Goal: Task Accomplishment & Management: Use online tool/utility

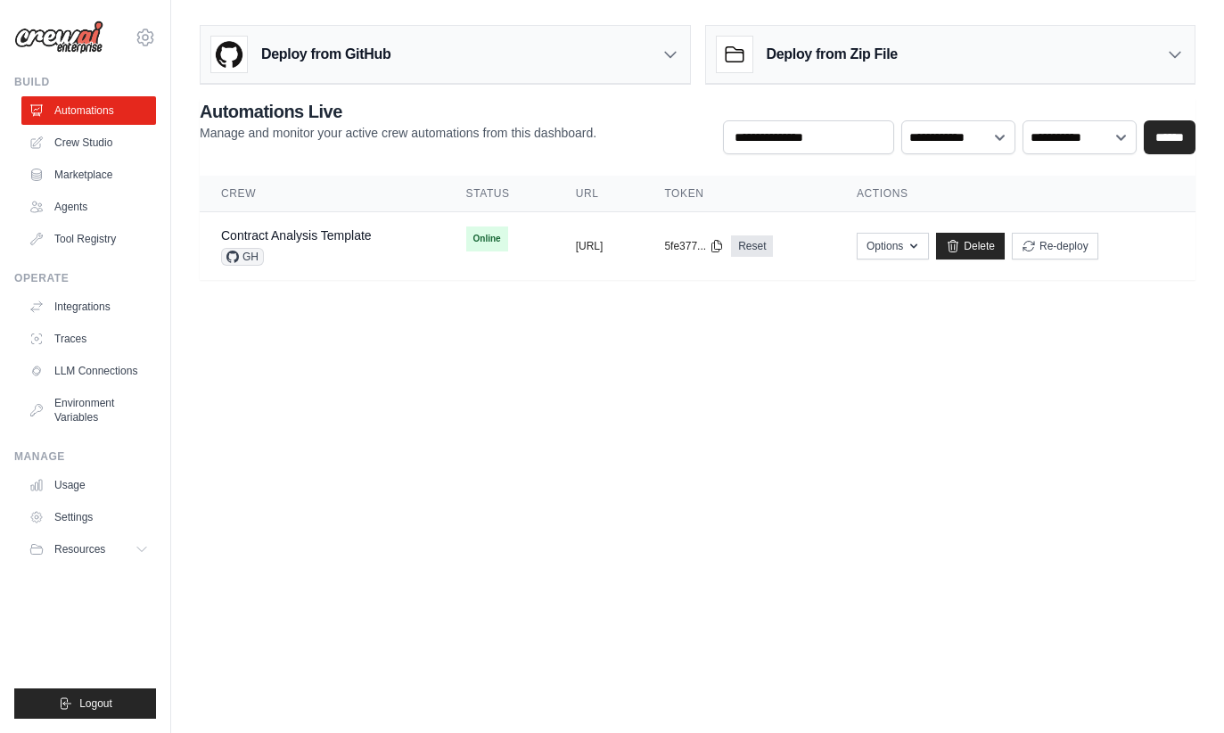
click at [320, 260] on div "GH" at bounding box center [296, 257] width 151 height 18
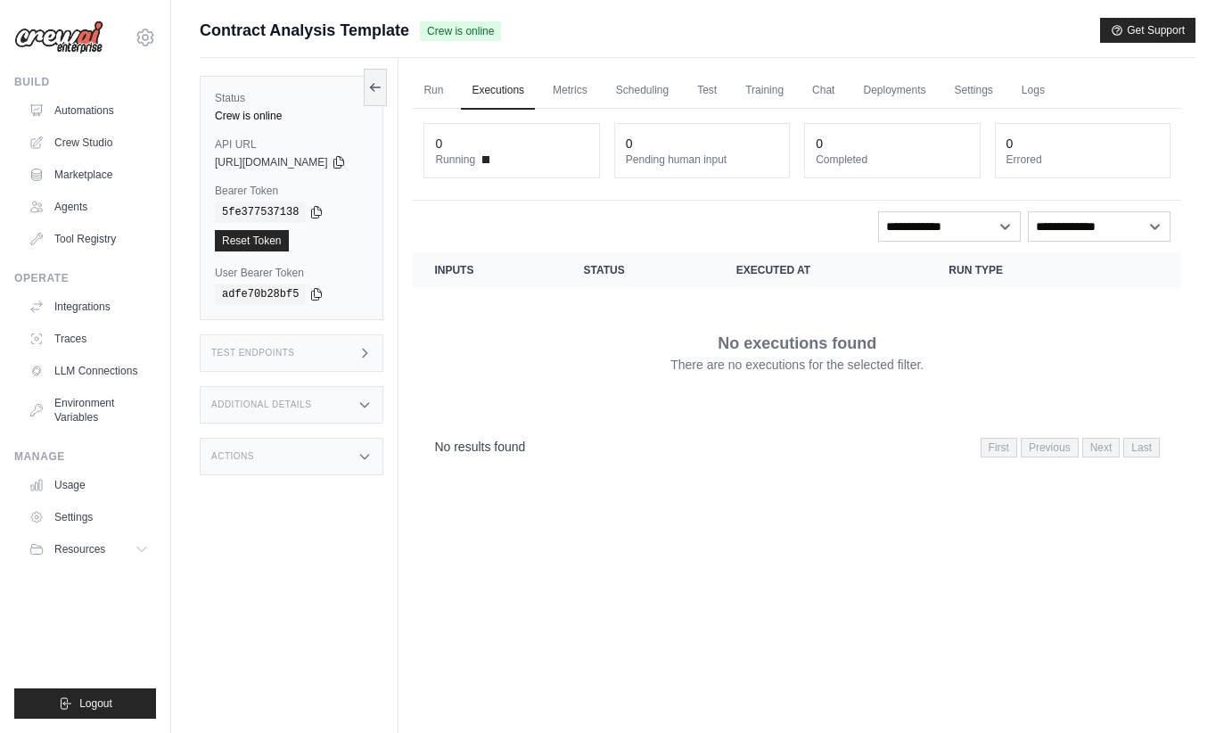
click at [277, 360] on div "Test Endpoints" at bounding box center [292, 352] width 184 height 37
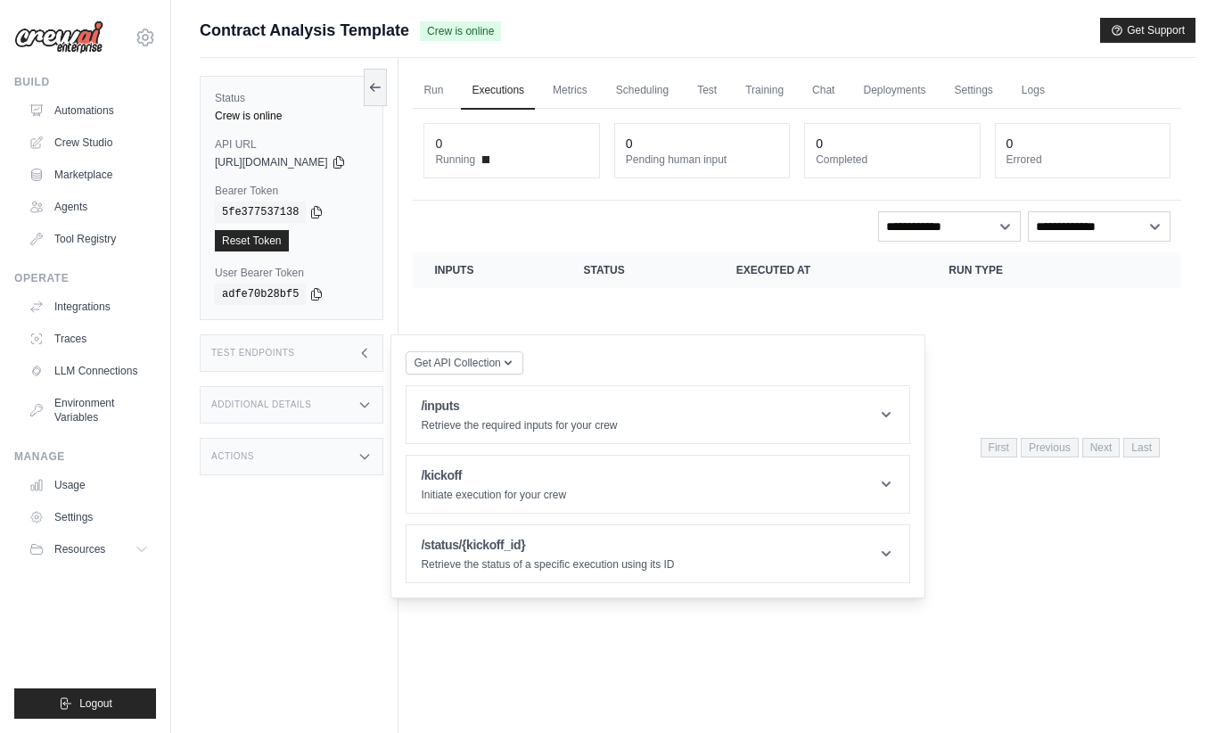
click at [495, 410] on h1 "/inputs" at bounding box center [519, 406] width 196 height 18
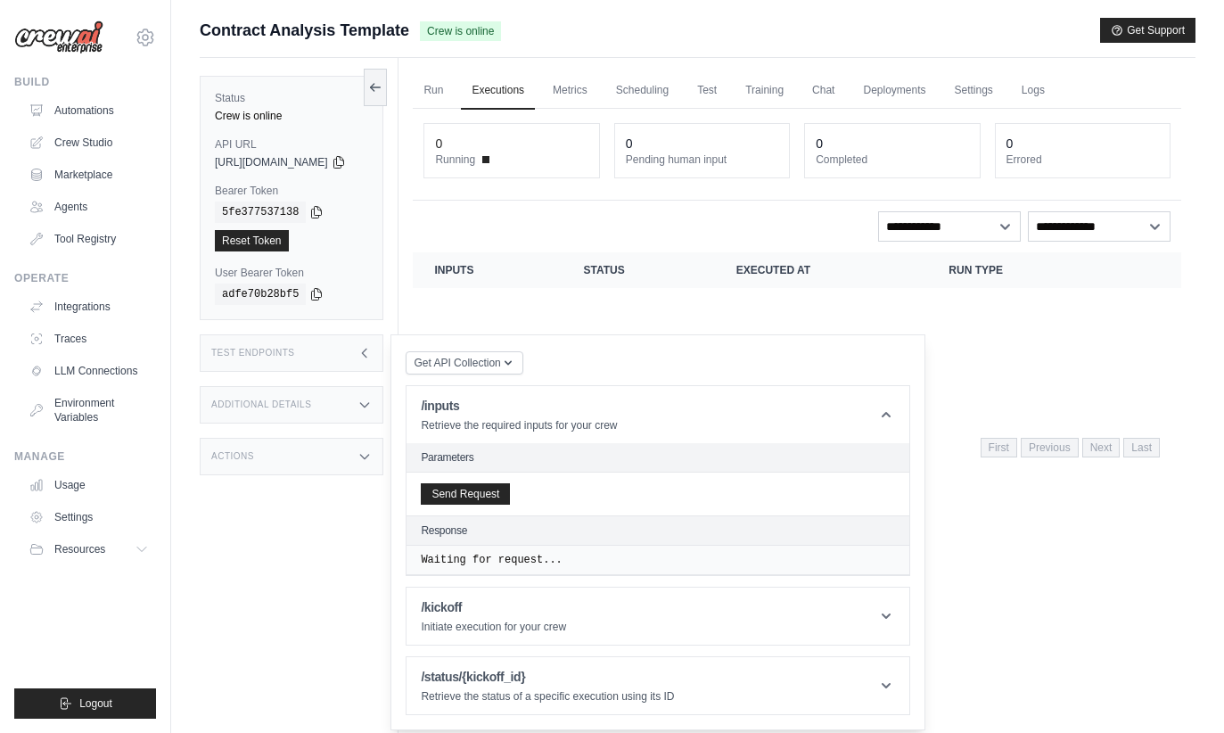
click at [794, 87] on link "Training" at bounding box center [765, 90] width 60 height 37
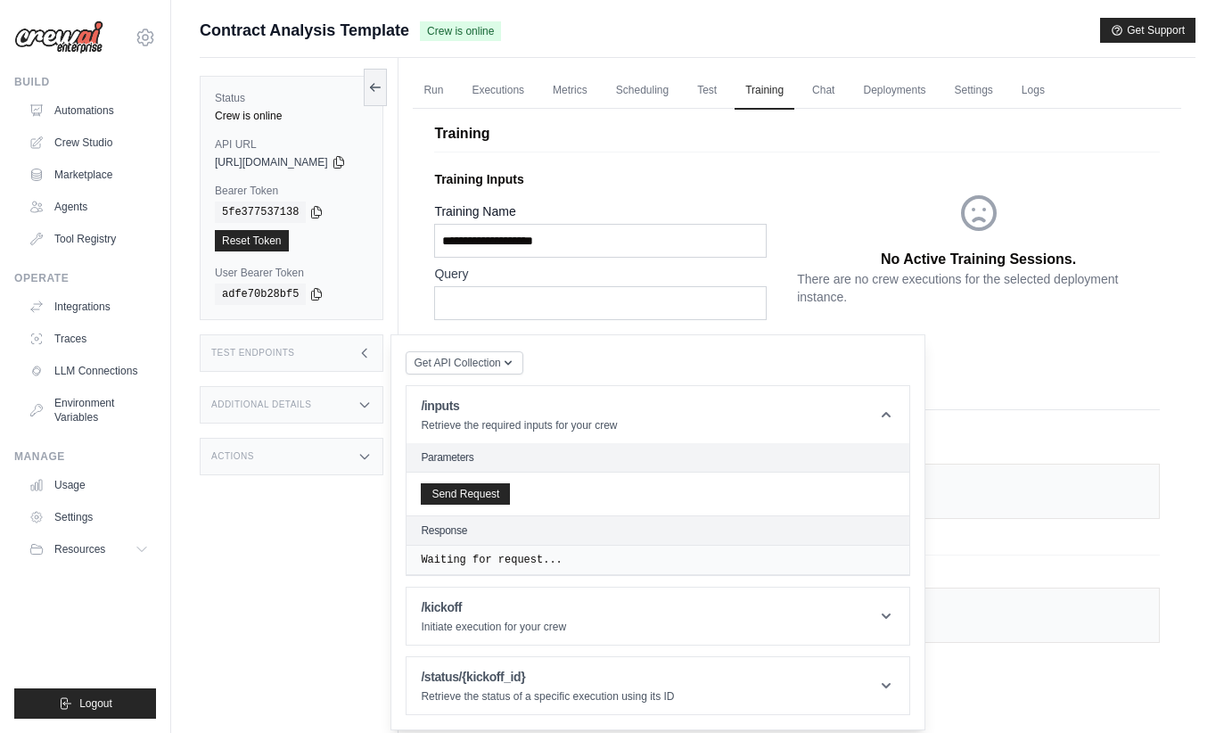
click at [679, 86] on link "Scheduling" at bounding box center [642, 90] width 74 height 37
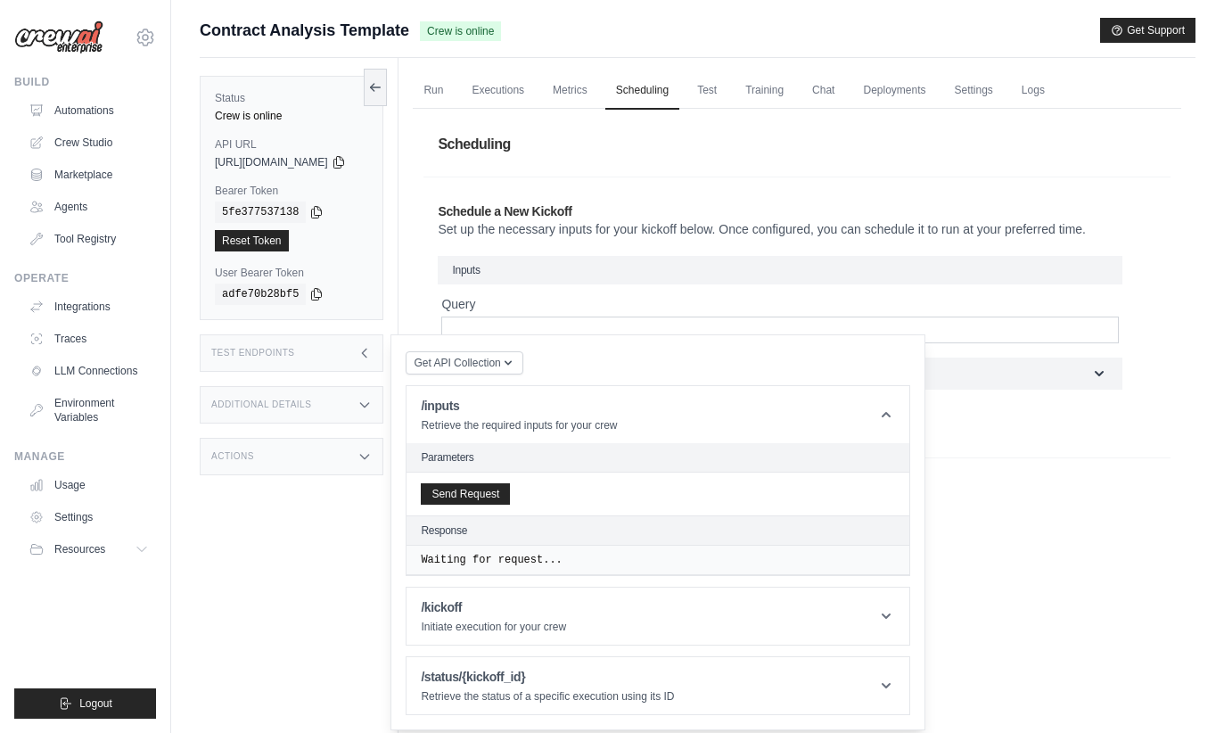
click at [383, 363] on div "Test Endpoints" at bounding box center [292, 352] width 184 height 37
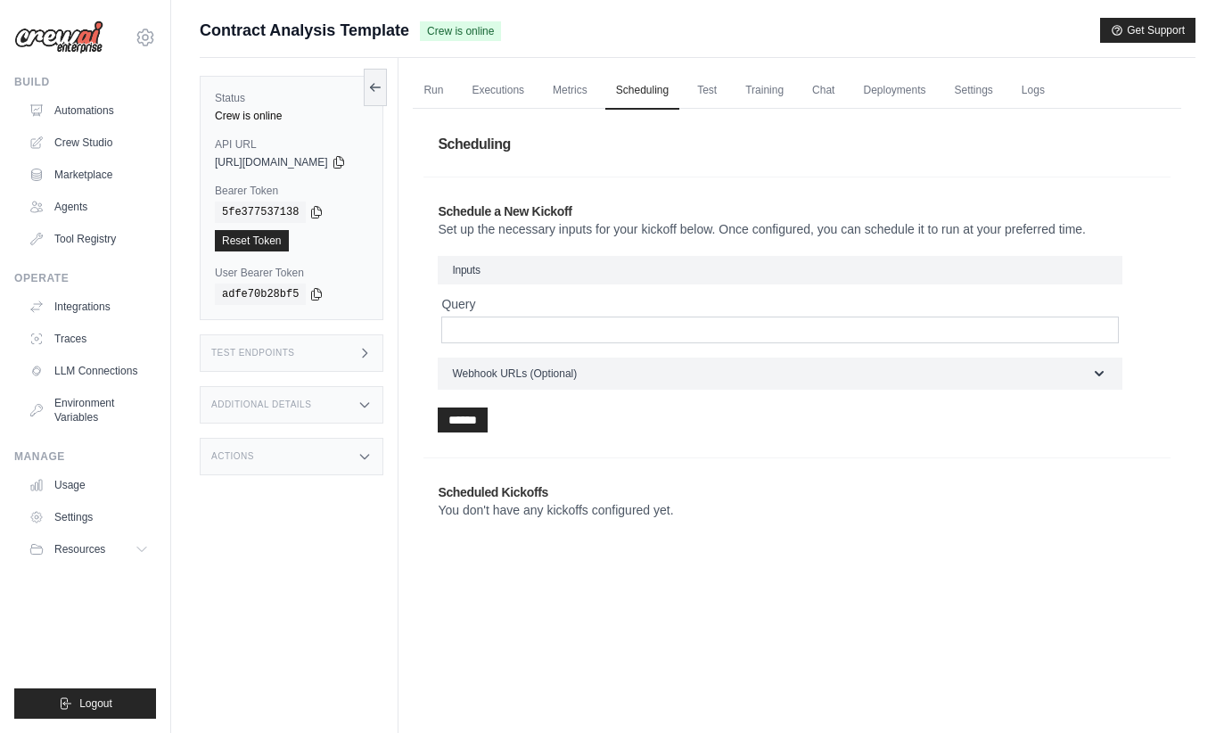
click at [598, 72] on link "Metrics" at bounding box center [570, 90] width 56 height 37
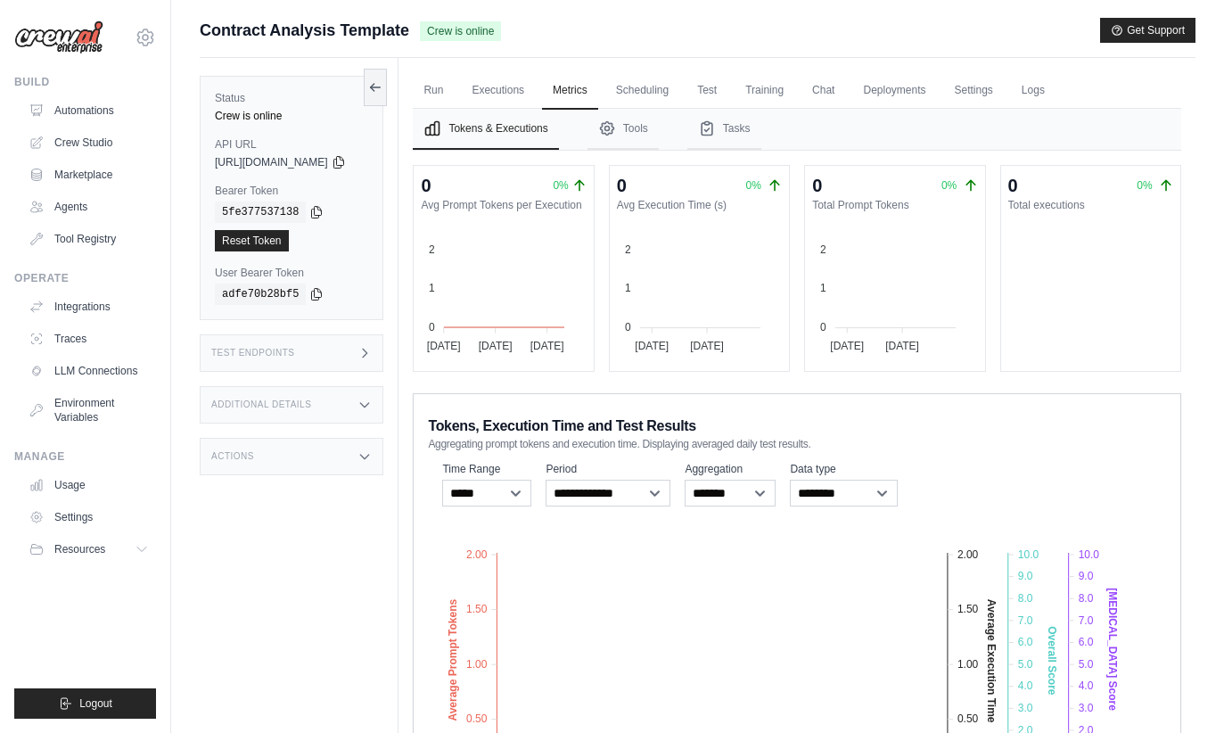
click at [510, 95] on link "Executions" at bounding box center [498, 90] width 74 height 37
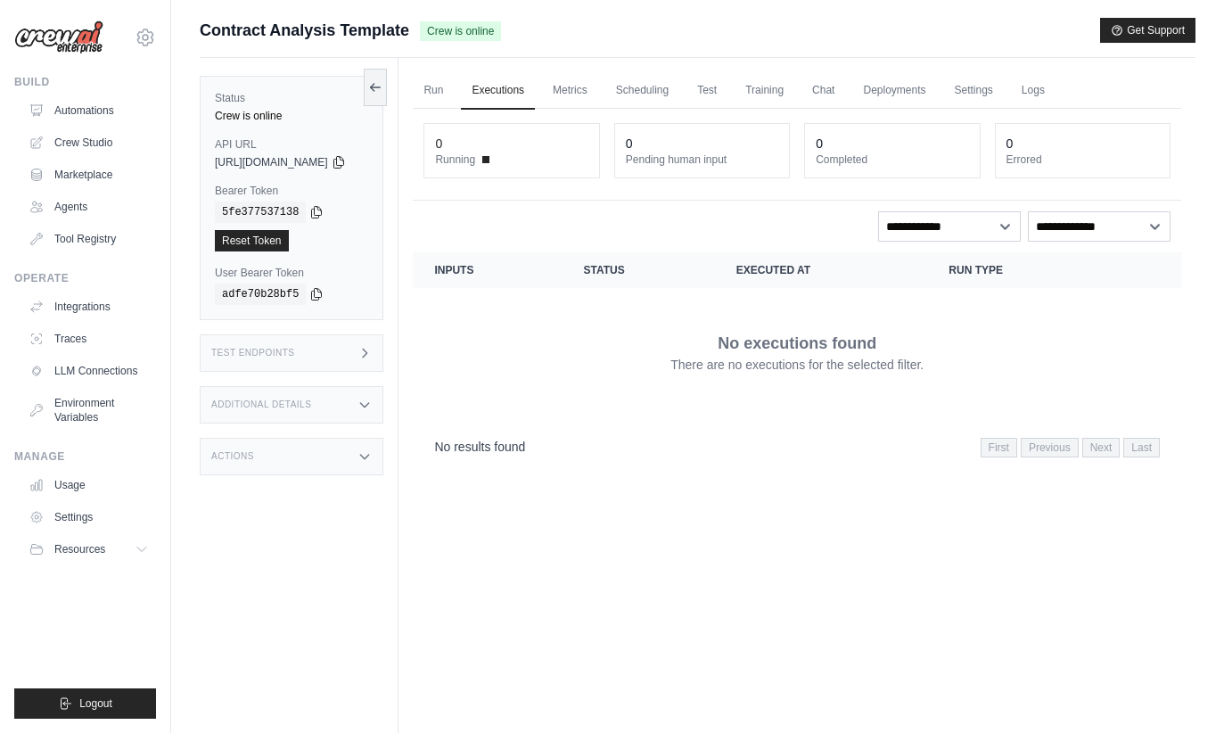
click at [454, 83] on link "Run" at bounding box center [433, 90] width 41 height 37
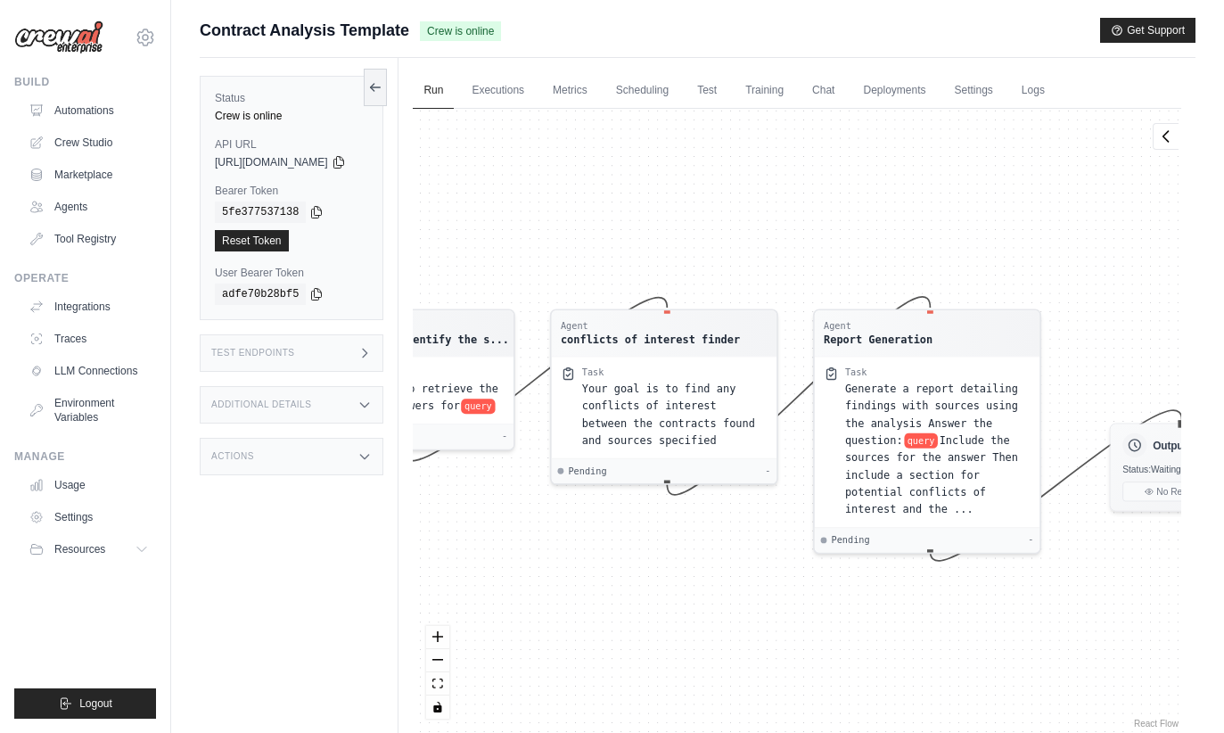
click at [535, 91] on link "Executions" at bounding box center [498, 90] width 74 height 37
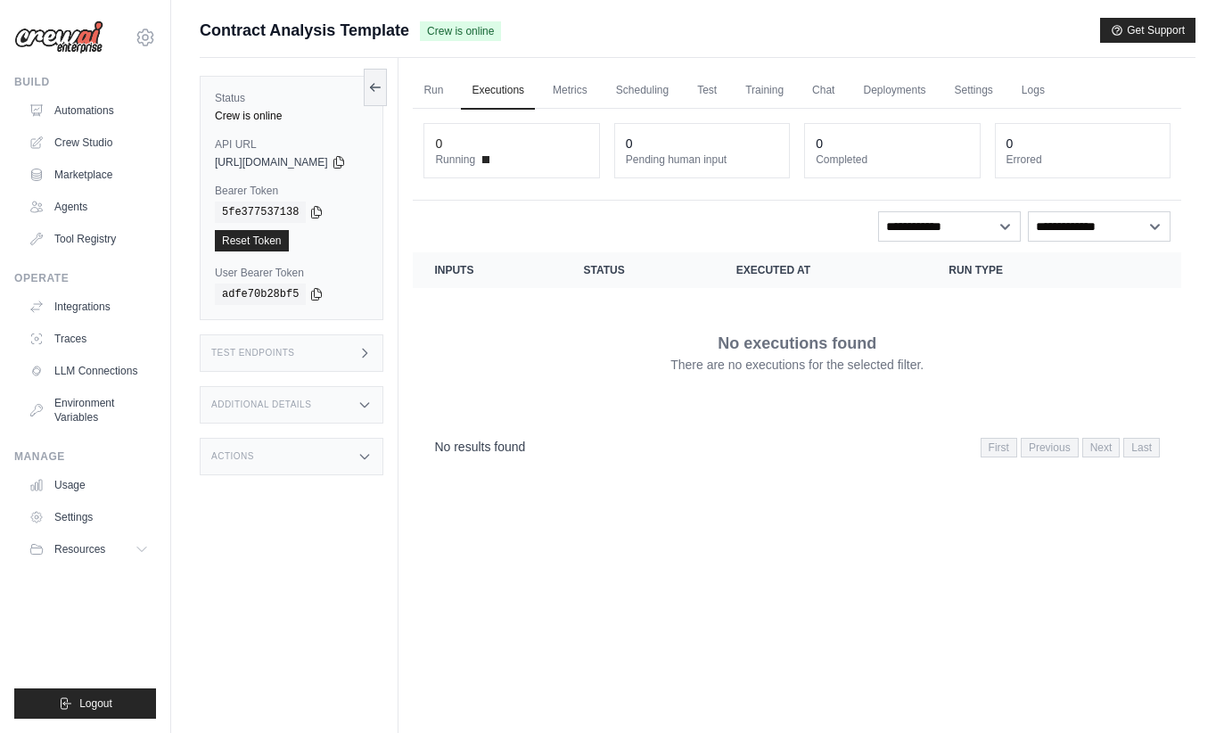
click at [454, 100] on link "Run" at bounding box center [433, 90] width 41 height 37
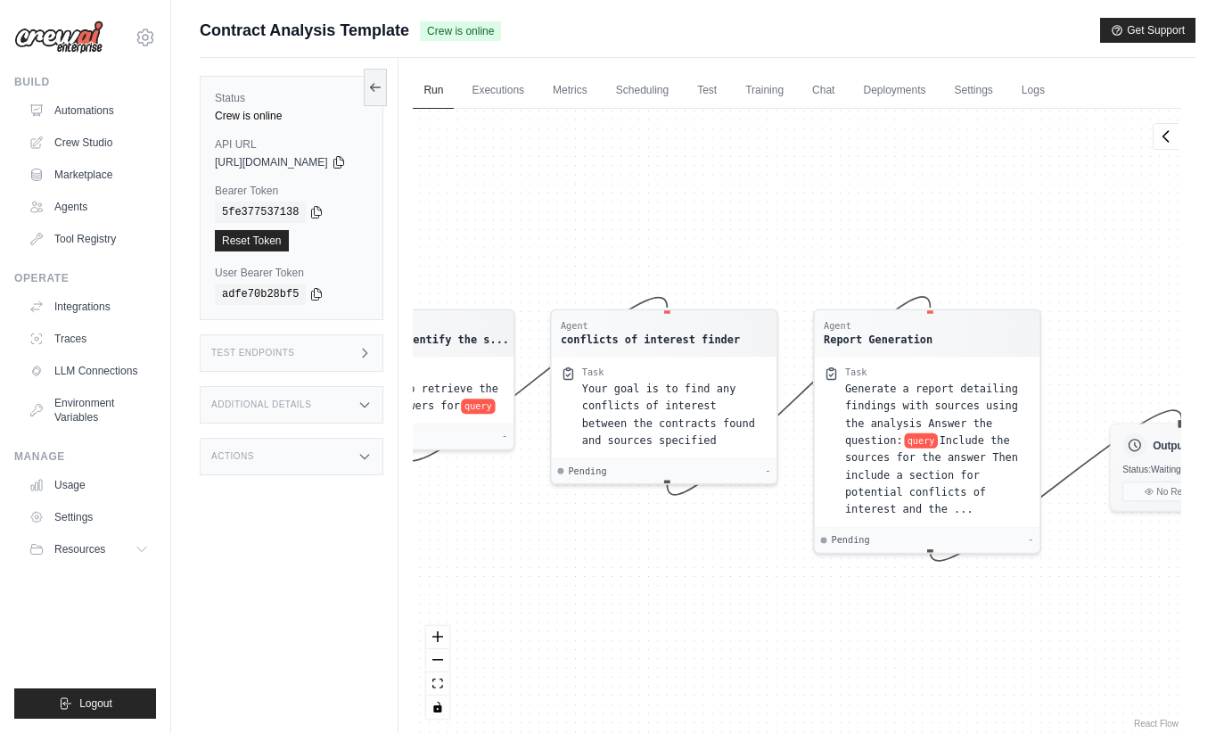
click at [256, 346] on div "Test Endpoints" at bounding box center [292, 352] width 184 height 37
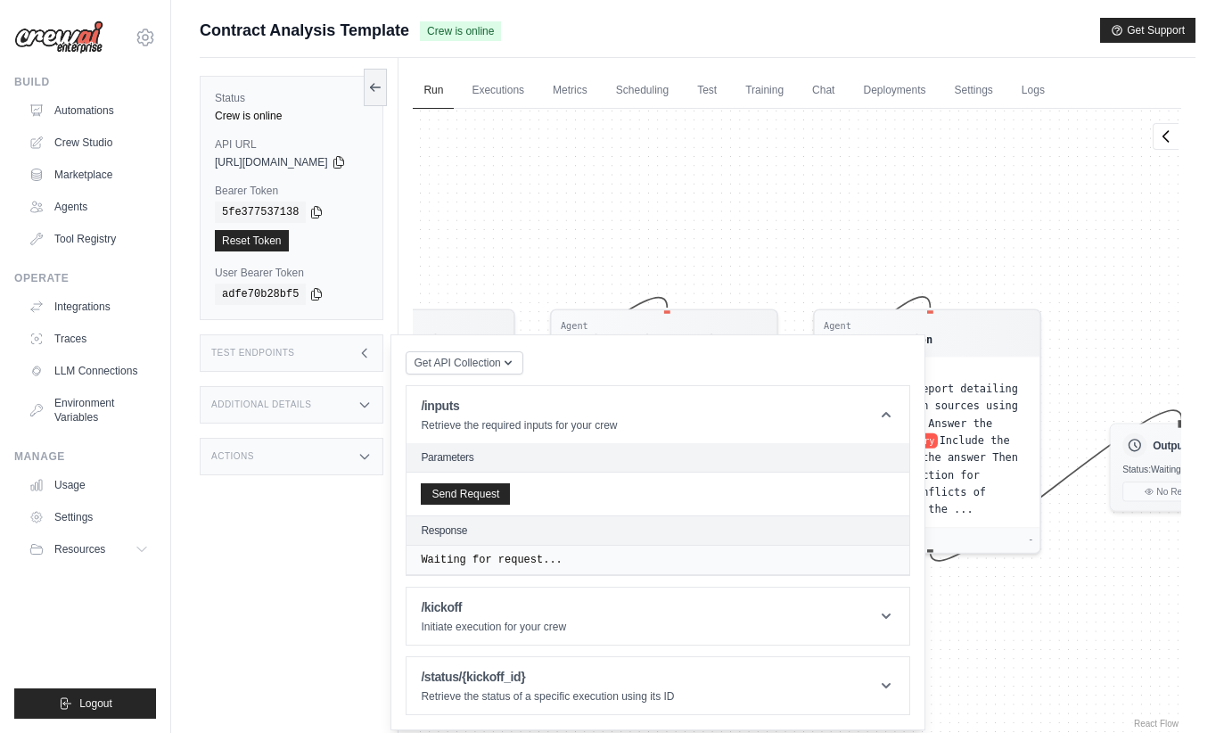
click at [541, 465] on header "Parameters" at bounding box center [658, 457] width 503 height 29
click at [548, 502] on div "Send Request" at bounding box center [658, 494] width 503 height 43
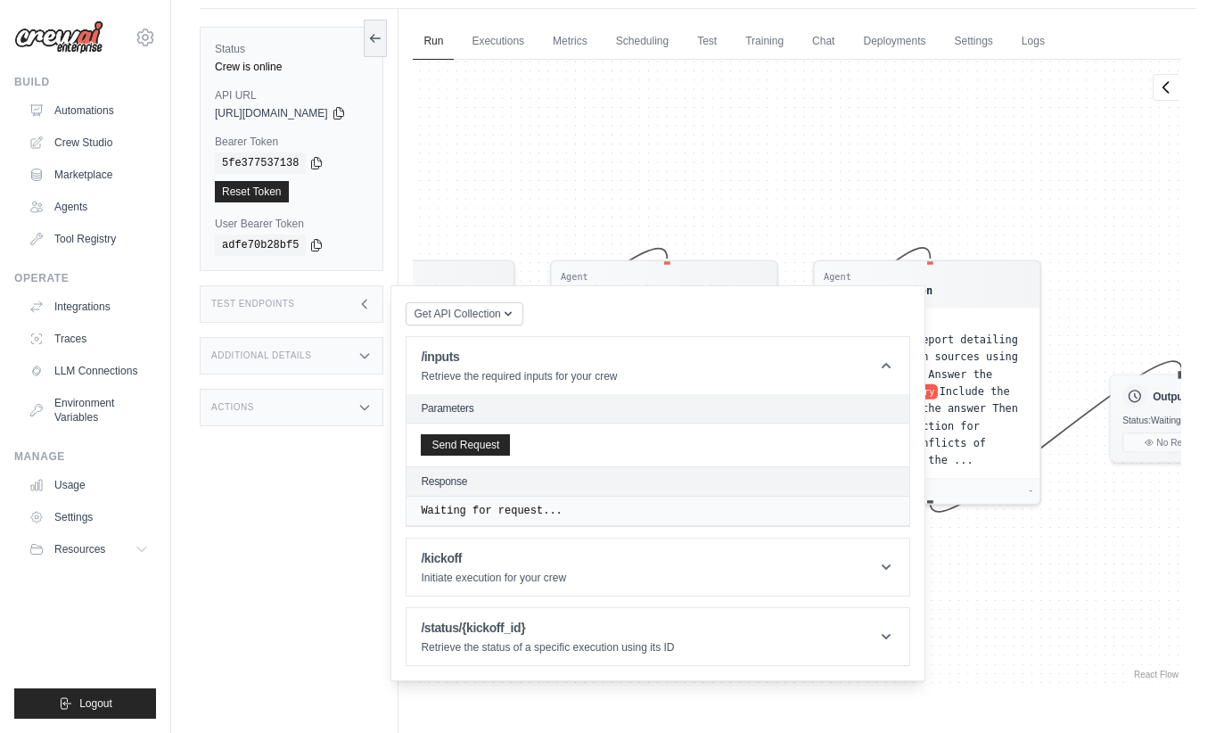
scroll to position [54, 0]
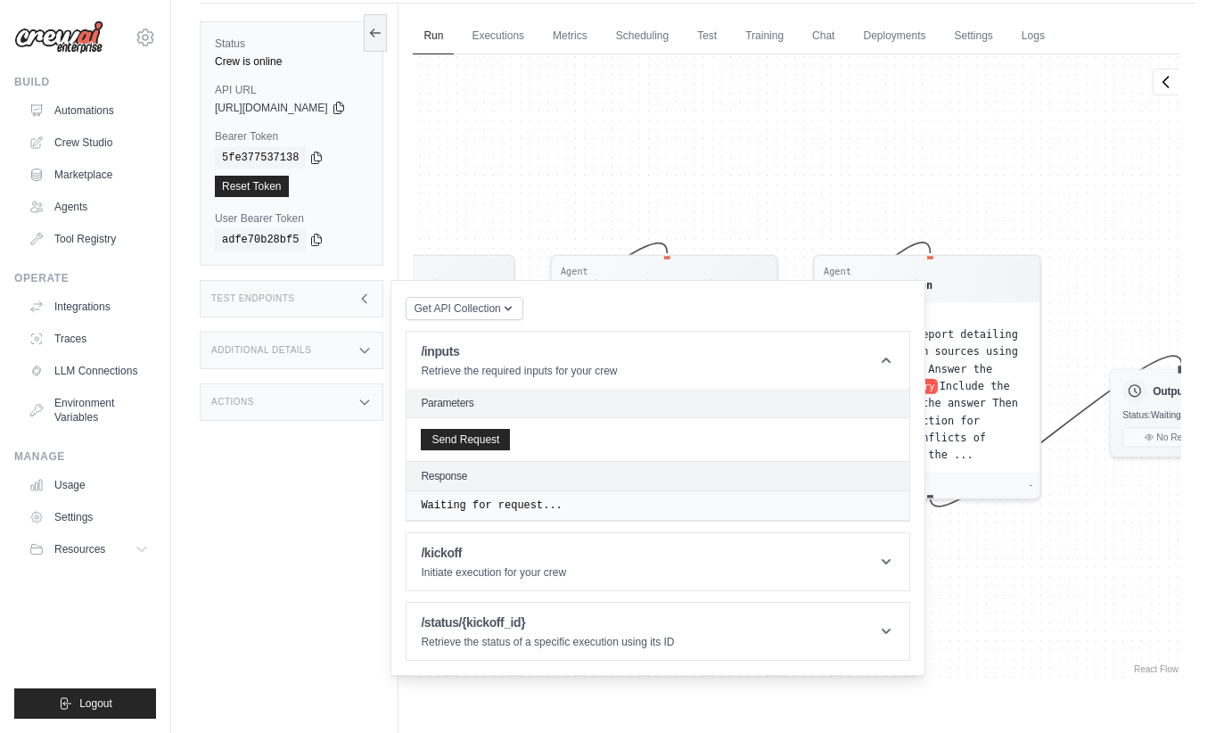
click at [550, 516] on div "Waiting for request..." at bounding box center [658, 505] width 503 height 29
click at [540, 515] on div "Waiting for request..." at bounding box center [658, 505] width 503 height 29
click at [540, 514] on div "Waiting for request..." at bounding box center [658, 505] width 503 height 29
click at [463, 307] on span "Get API Collection" at bounding box center [457, 308] width 86 height 14
click at [493, 357] on div "Postman API Collection" at bounding box center [505, 355] width 171 height 29
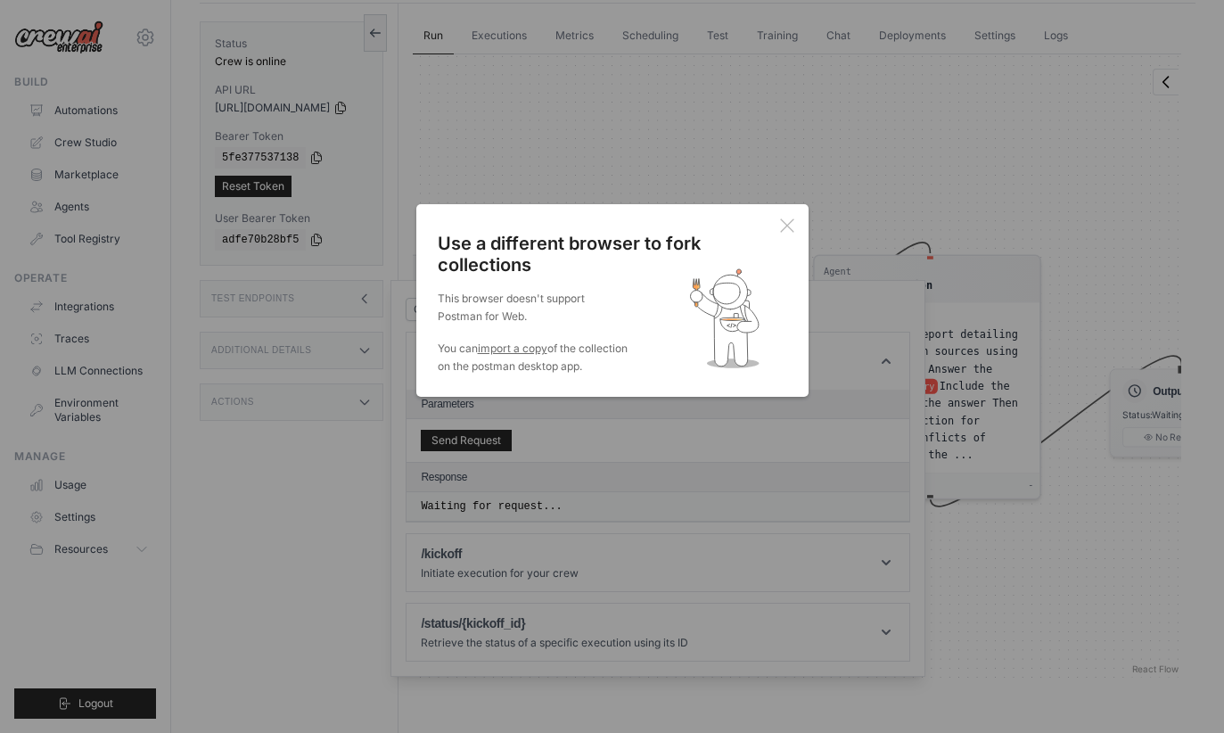
click at [786, 220] on icon at bounding box center [787, 225] width 14 height 14
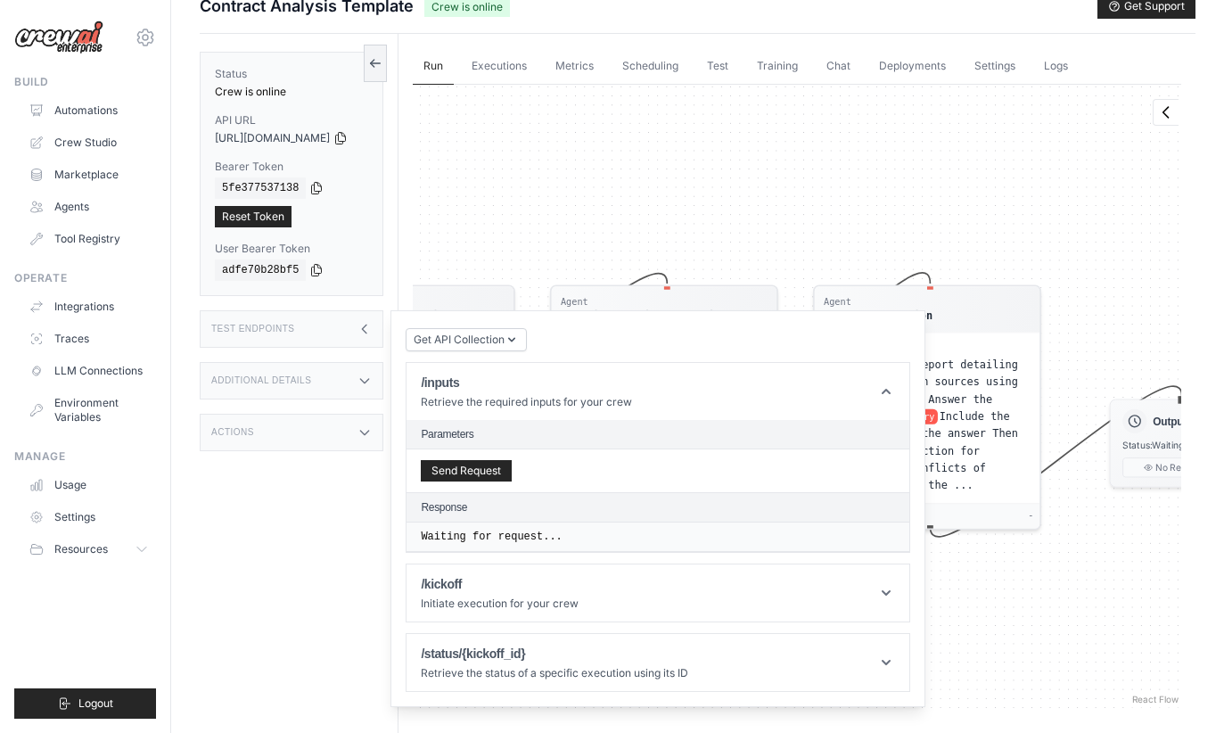
scroll to position [0, 0]
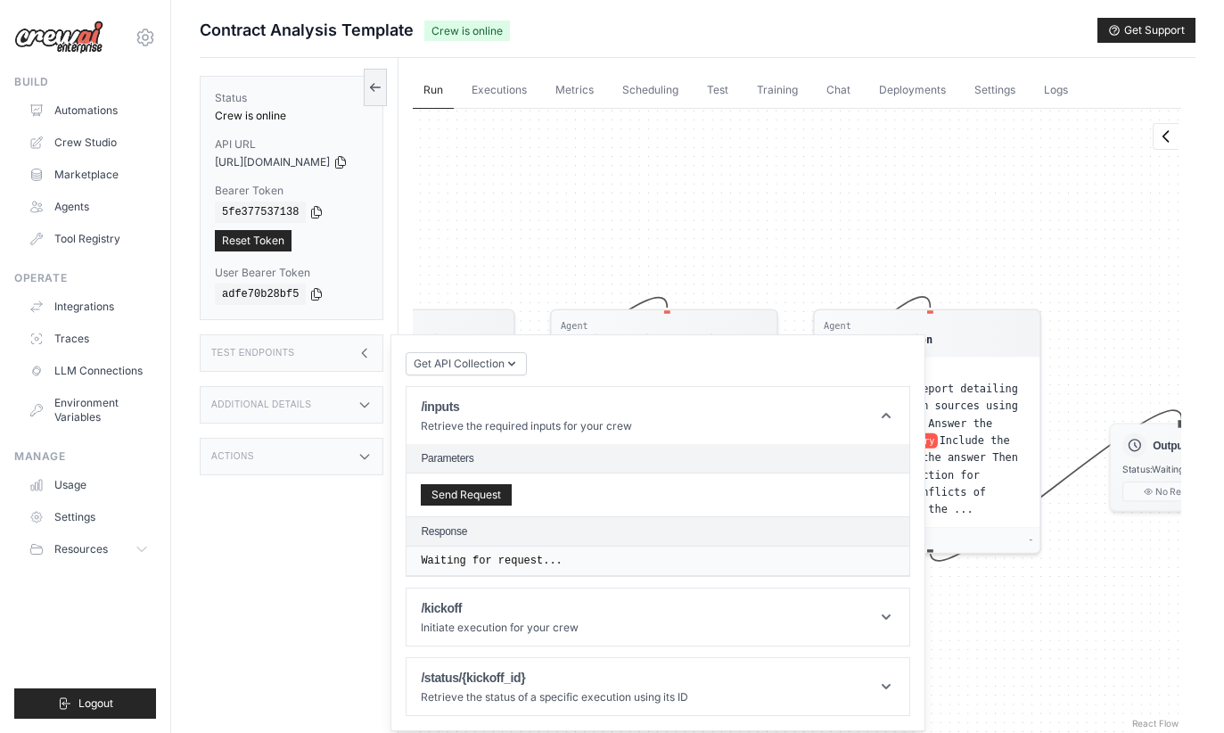
click at [383, 172] on div "Status Crew is online API URL copied https://contract-analysis-template-db79be9…" at bounding box center [292, 198] width 184 height 244
click at [348, 169] on icon at bounding box center [340, 162] width 14 height 14
click at [242, 404] on h3 "Additional Details" at bounding box center [261, 404] width 100 height 11
click at [258, 570] on div "Actions" at bounding box center [292, 588] width 184 height 37
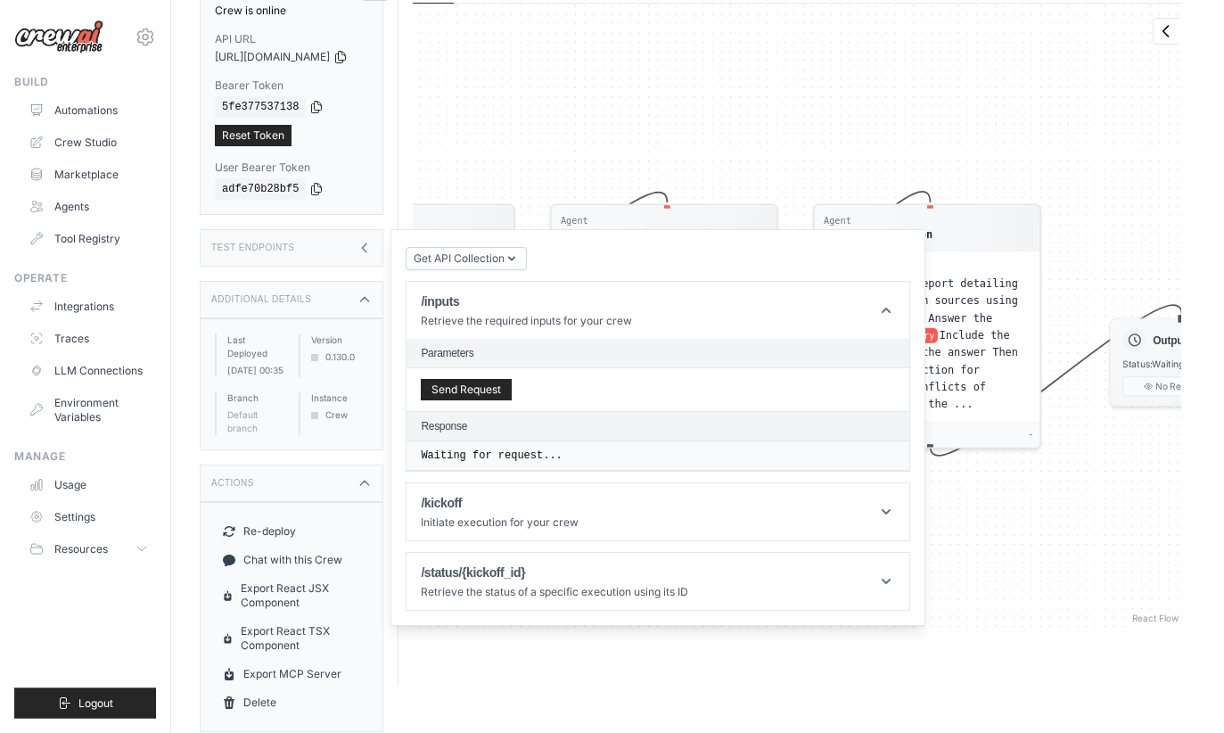
scroll to position [151, 0]
click at [244, 547] on link "Chat with this Crew" at bounding box center [291, 561] width 153 height 29
click at [72, 242] on link "Tool Registry" at bounding box center [88, 239] width 135 height 29
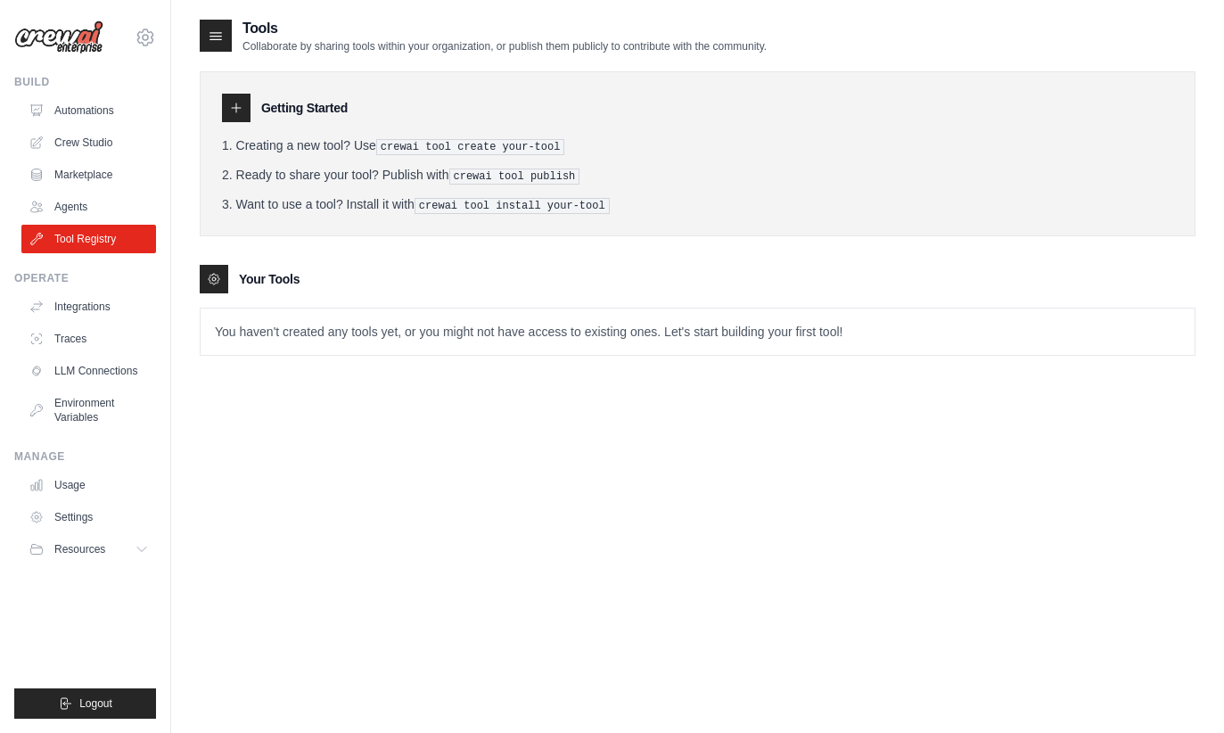
click at [70, 186] on link "Marketplace" at bounding box center [88, 174] width 135 height 29
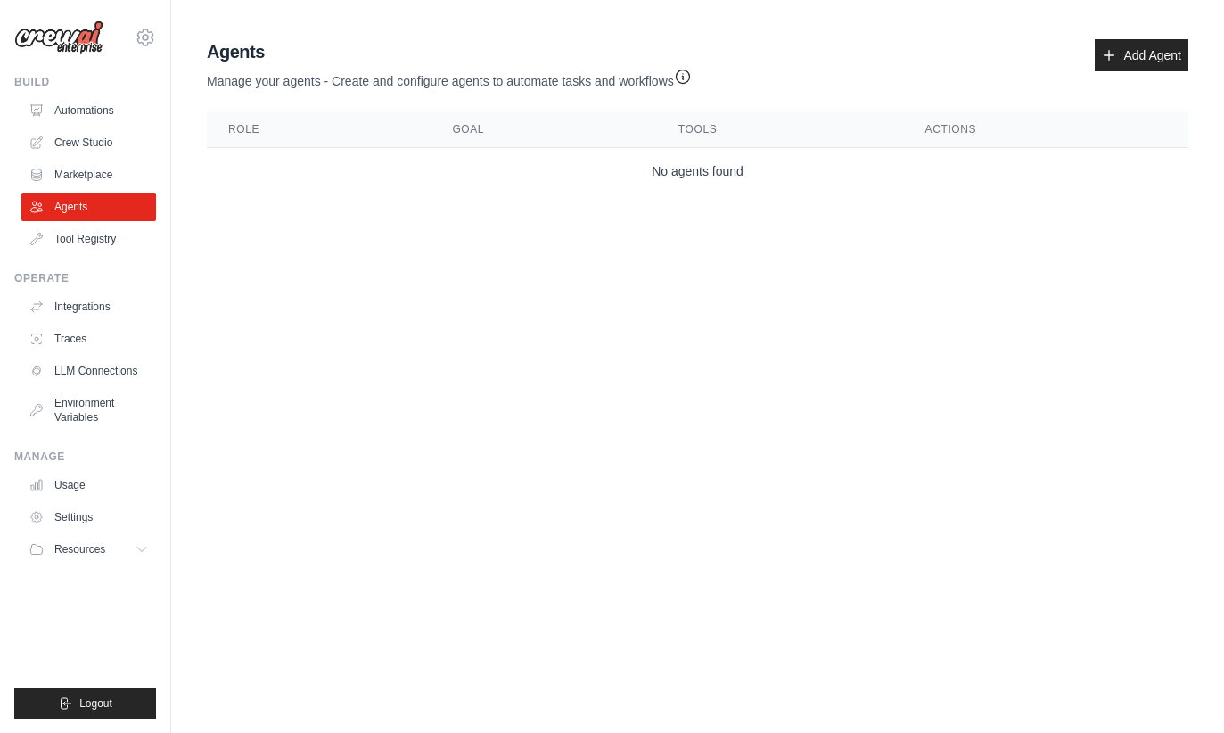
click at [1144, 40] on link "Add Agent" at bounding box center [1142, 55] width 94 height 32
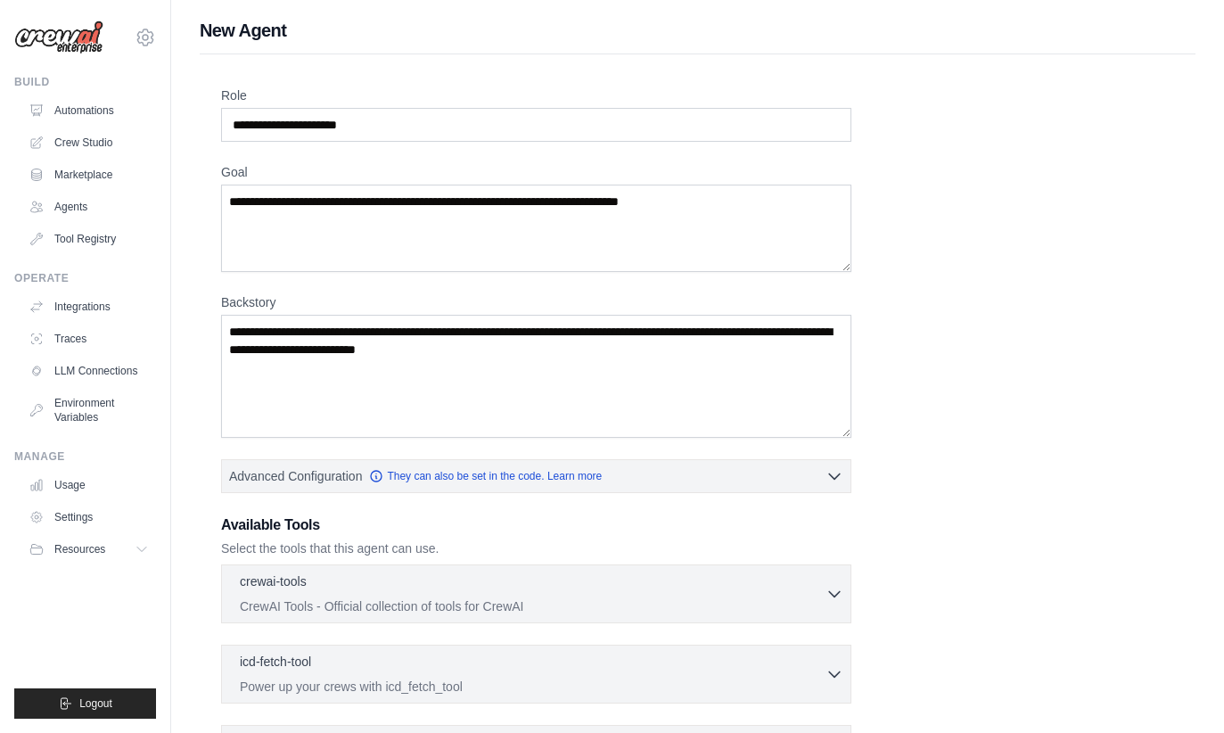
click at [1132, 50] on div "New Agent Role Goal Backstory Advanced Configuration They can also be set in th…" at bounding box center [697, 478] width 1053 height 921
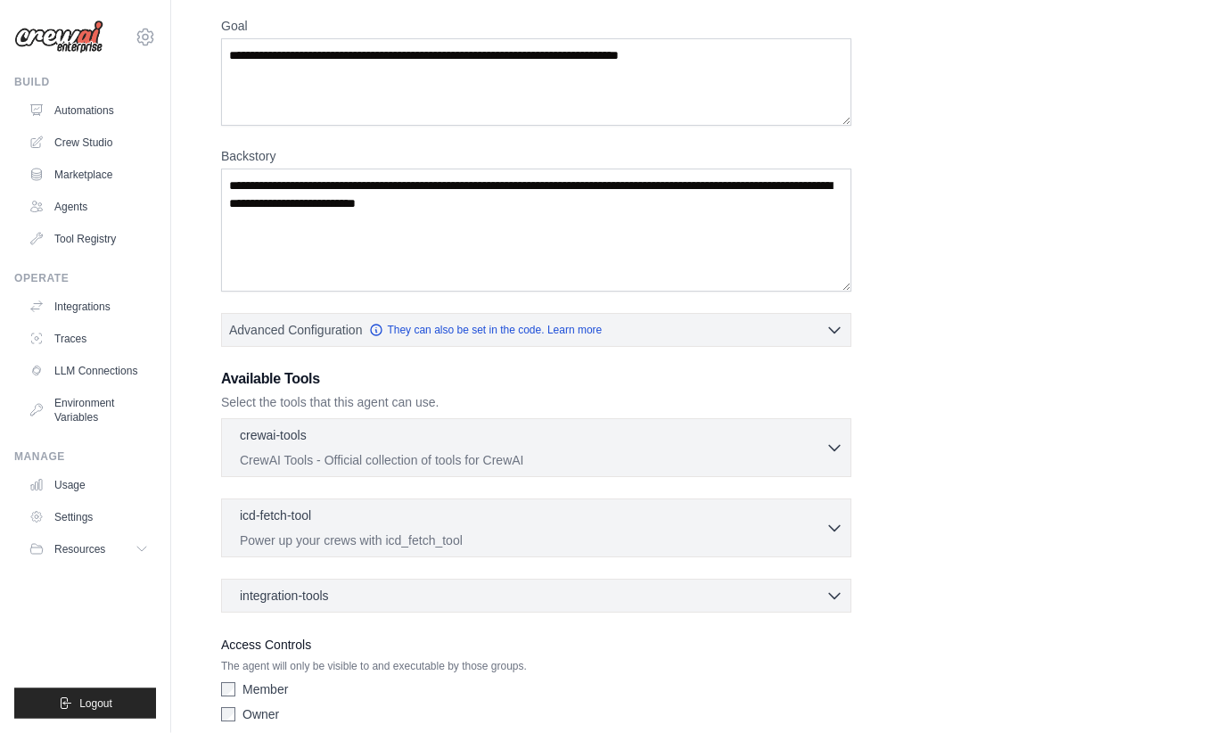
scroll to position [149, 0]
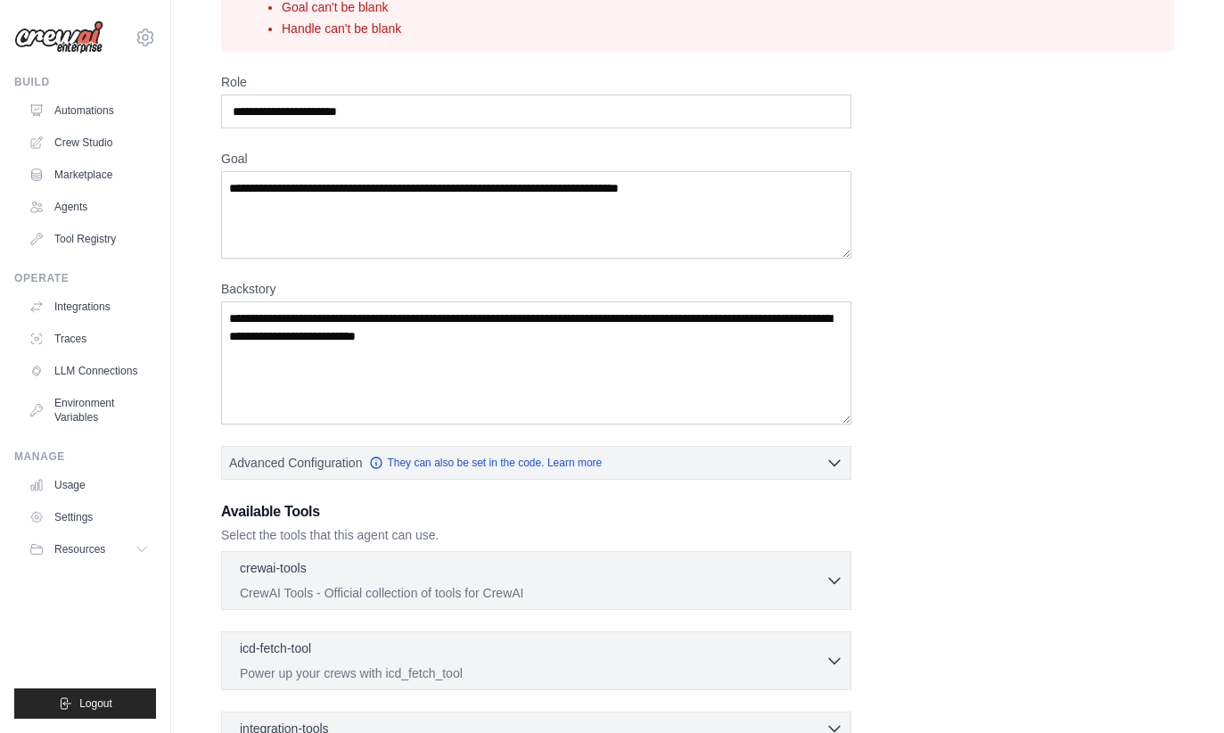
scroll to position [0, 0]
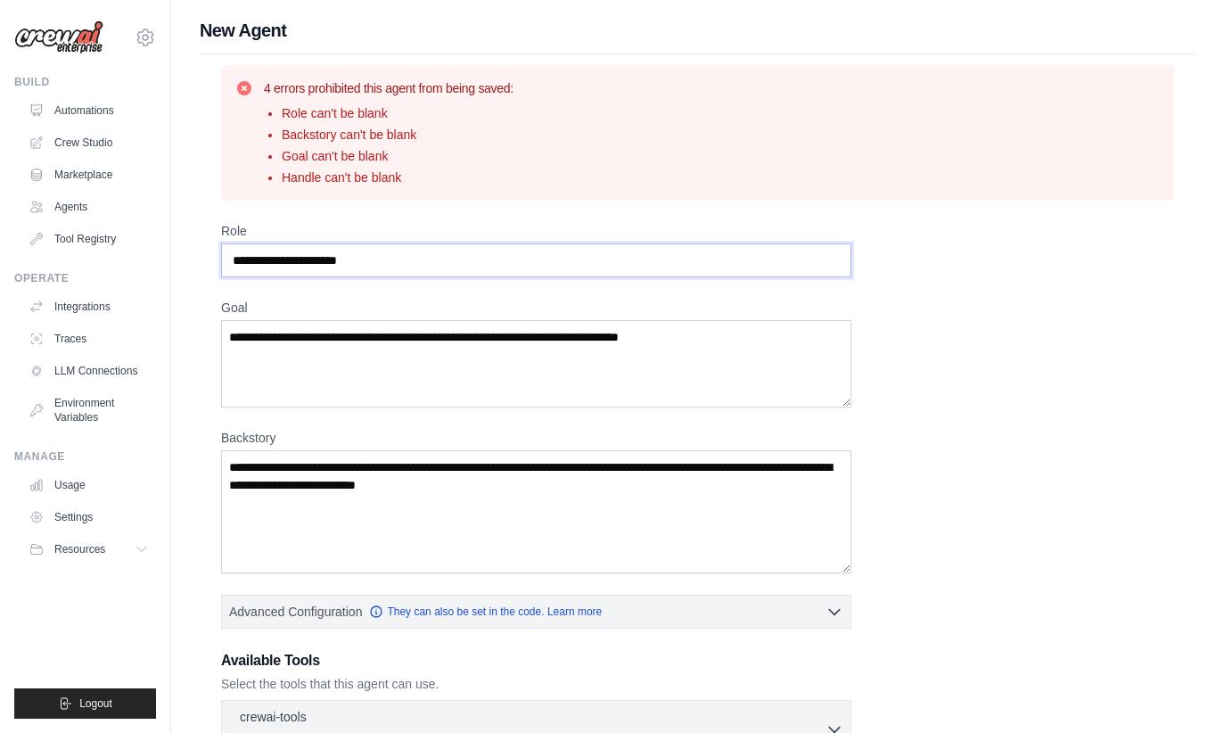
click at [274, 267] on input "Role" at bounding box center [536, 260] width 630 height 34
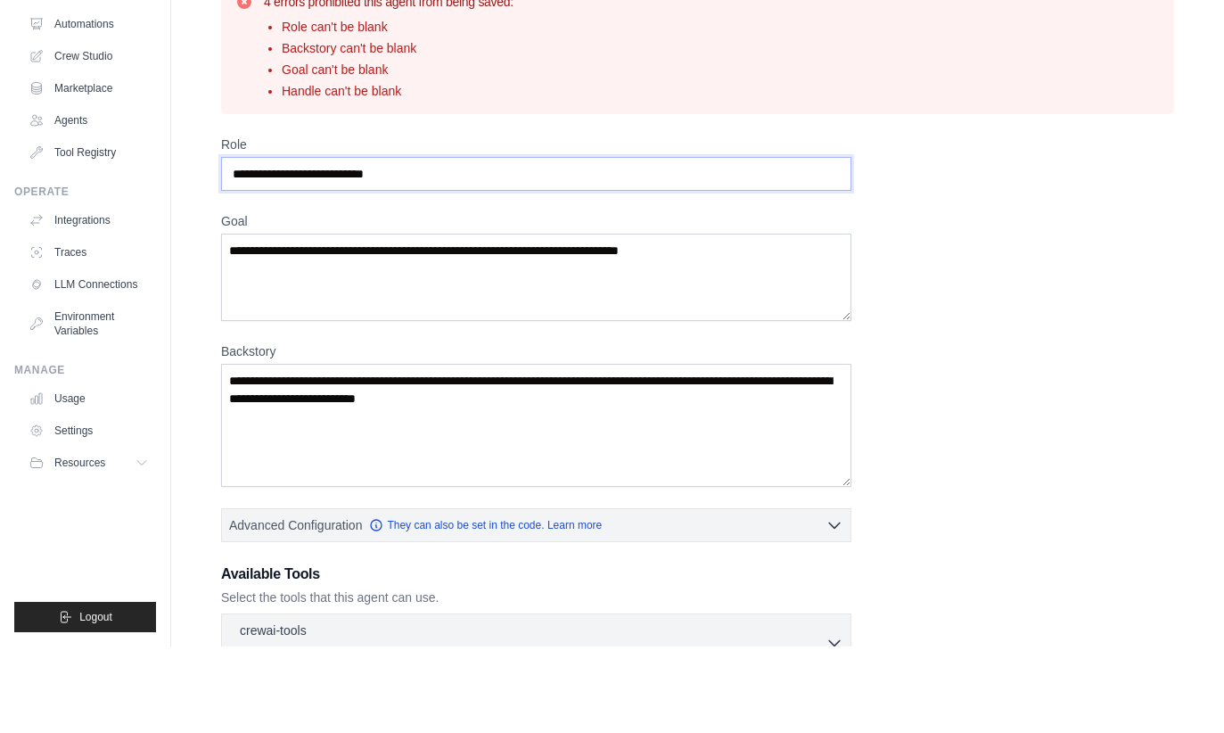
type input "**********"
click at [738, 320] on textarea "Goal" at bounding box center [536, 363] width 630 height 87
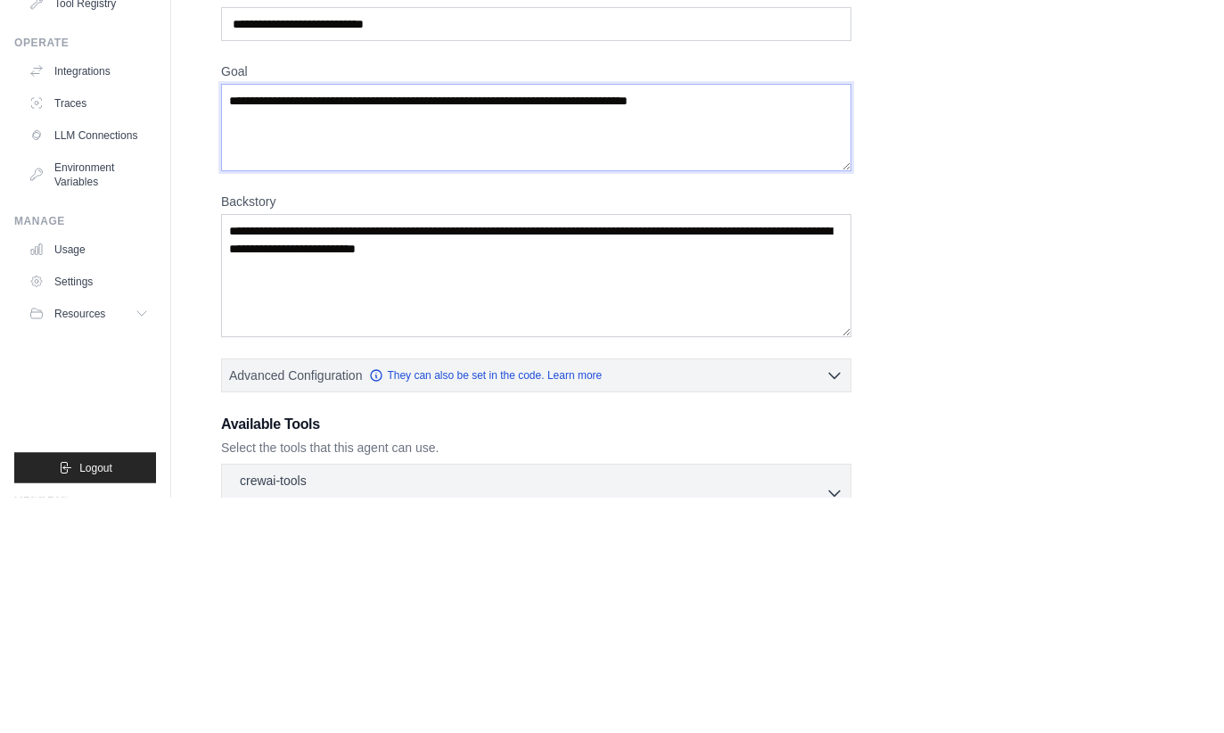
type textarea "**********"
click at [729, 450] on textarea "Backstory" at bounding box center [536, 511] width 630 height 123
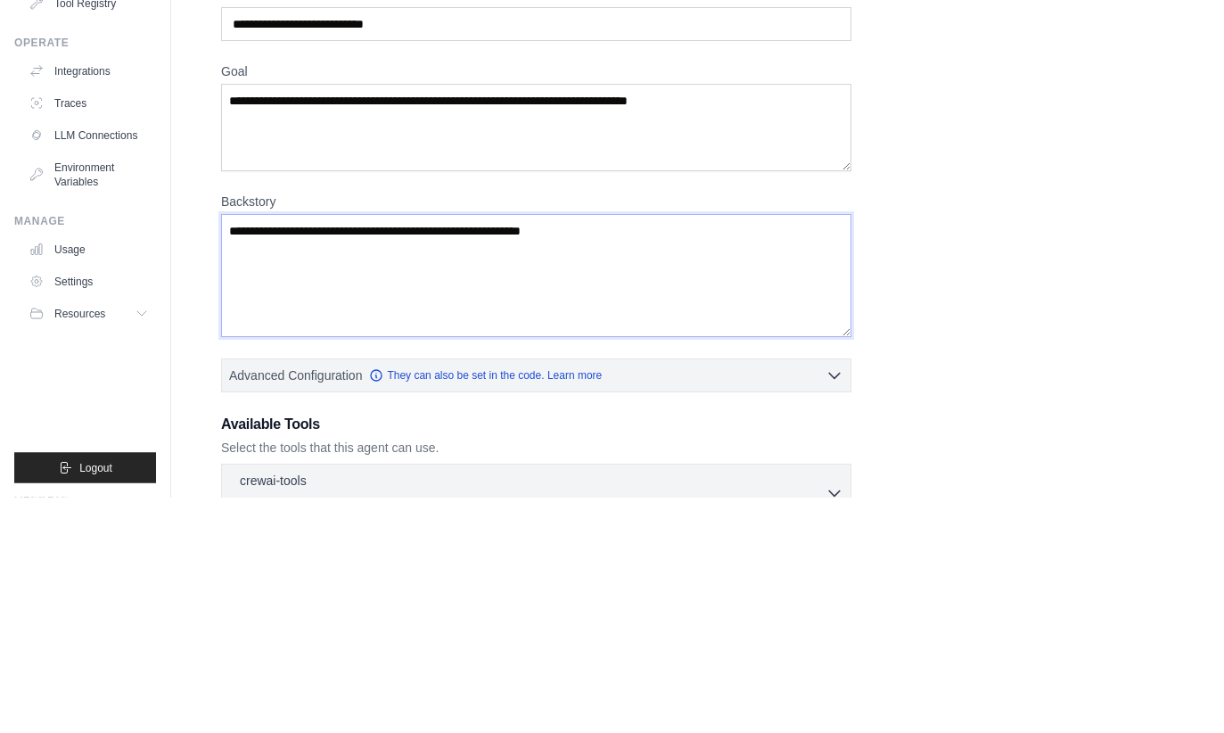
click at [344, 450] on textarea "**********" at bounding box center [536, 511] width 630 height 123
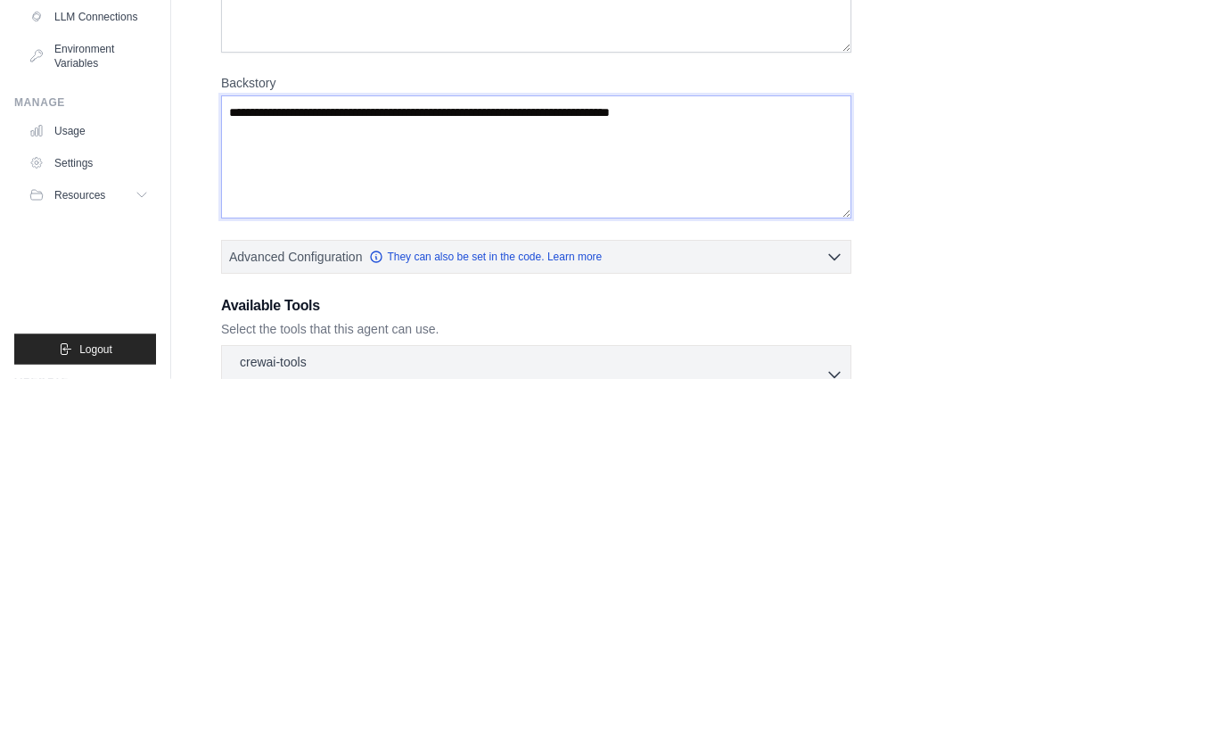
click at [338, 450] on textarea "**********" at bounding box center [536, 511] width 630 height 123
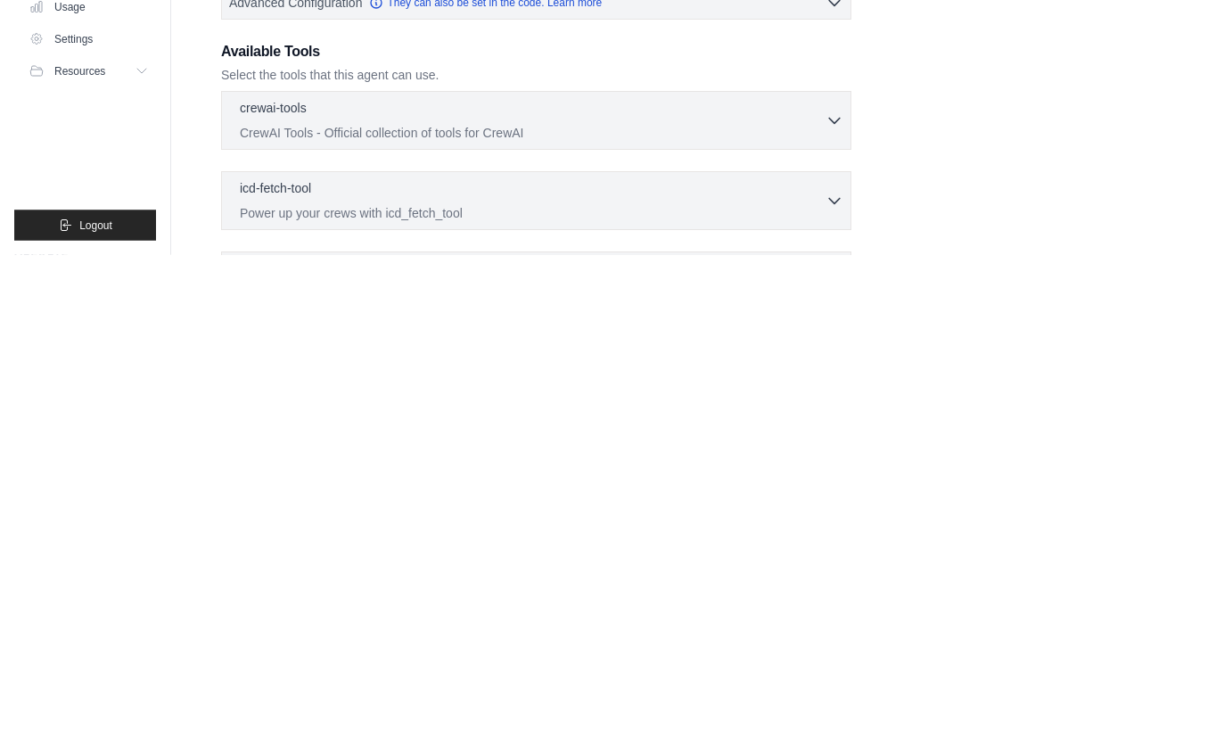
scroll to position [359, 0]
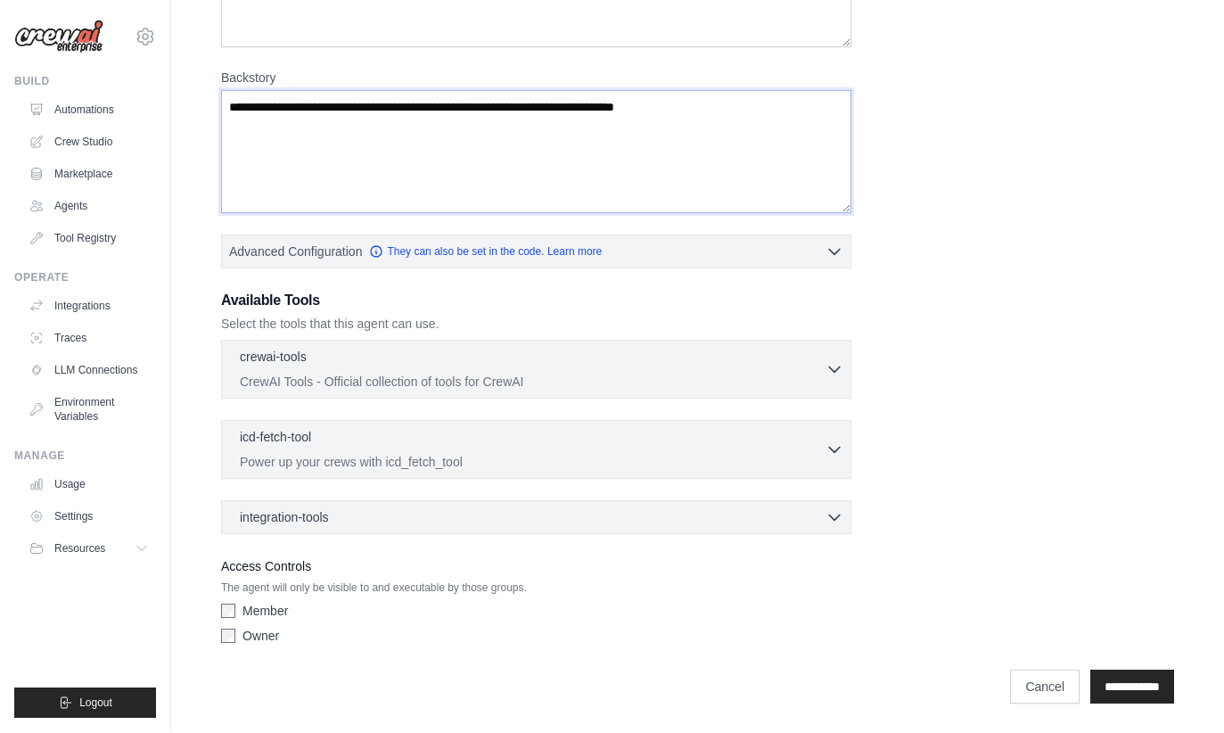
type textarea "**********"
click at [527, 385] on p "CrewAI Tools - Official collection of tools for CrewAI" at bounding box center [533, 383] width 586 height 18
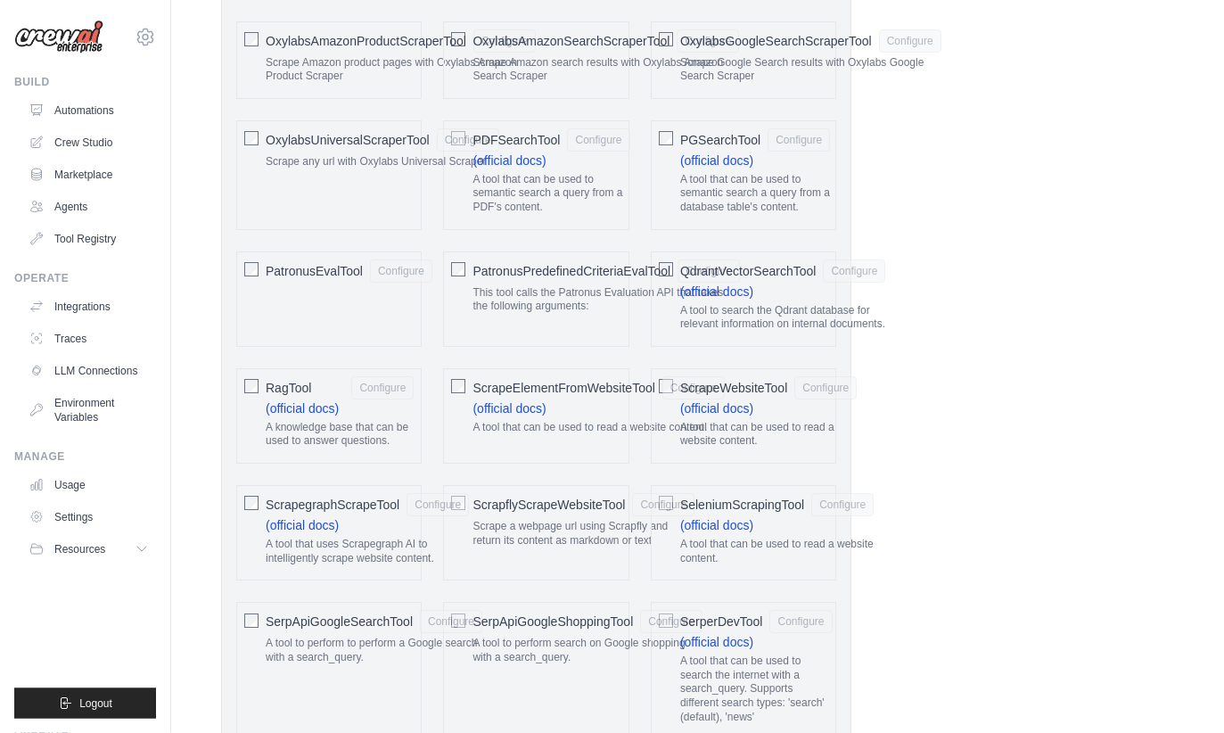
scroll to position [2370, 0]
click at [459, 484] on div "ScrapflyScrapeWebsiteTool Configure Scrape a webpage url using Scrapfly and ret…" at bounding box center [535, 531] width 185 height 95
click at [530, 495] on span "ScrapflyScrapeWebsiteTool" at bounding box center [549, 504] width 152 height 18
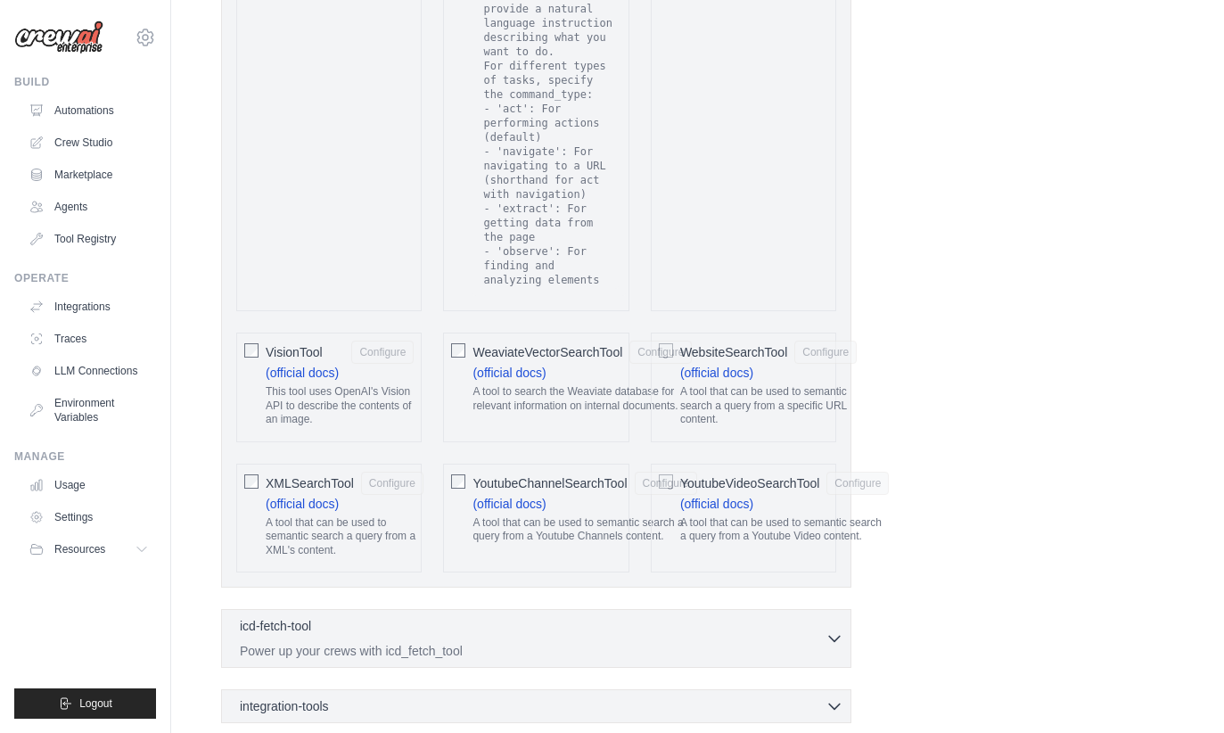
scroll to position [3819, 0]
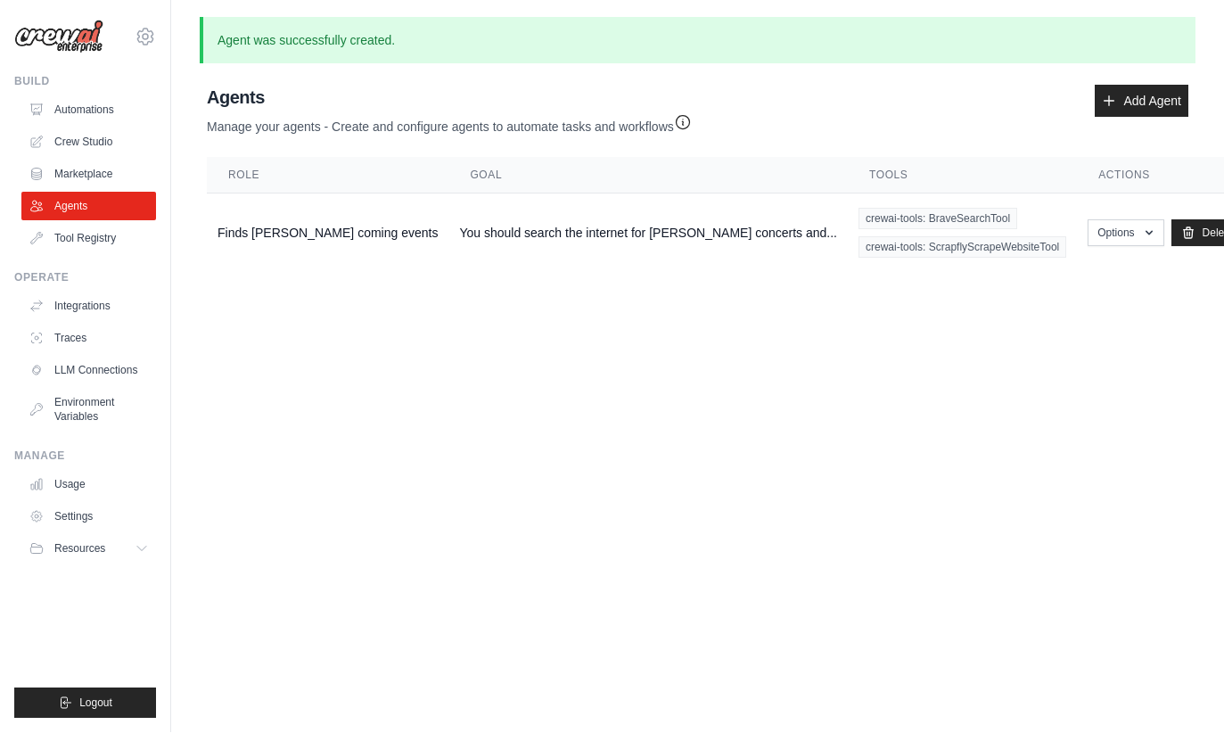
click at [504, 194] on td "You should search the internet for Omar Diab concerts and..." at bounding box center [647, 233] width 399 height 79
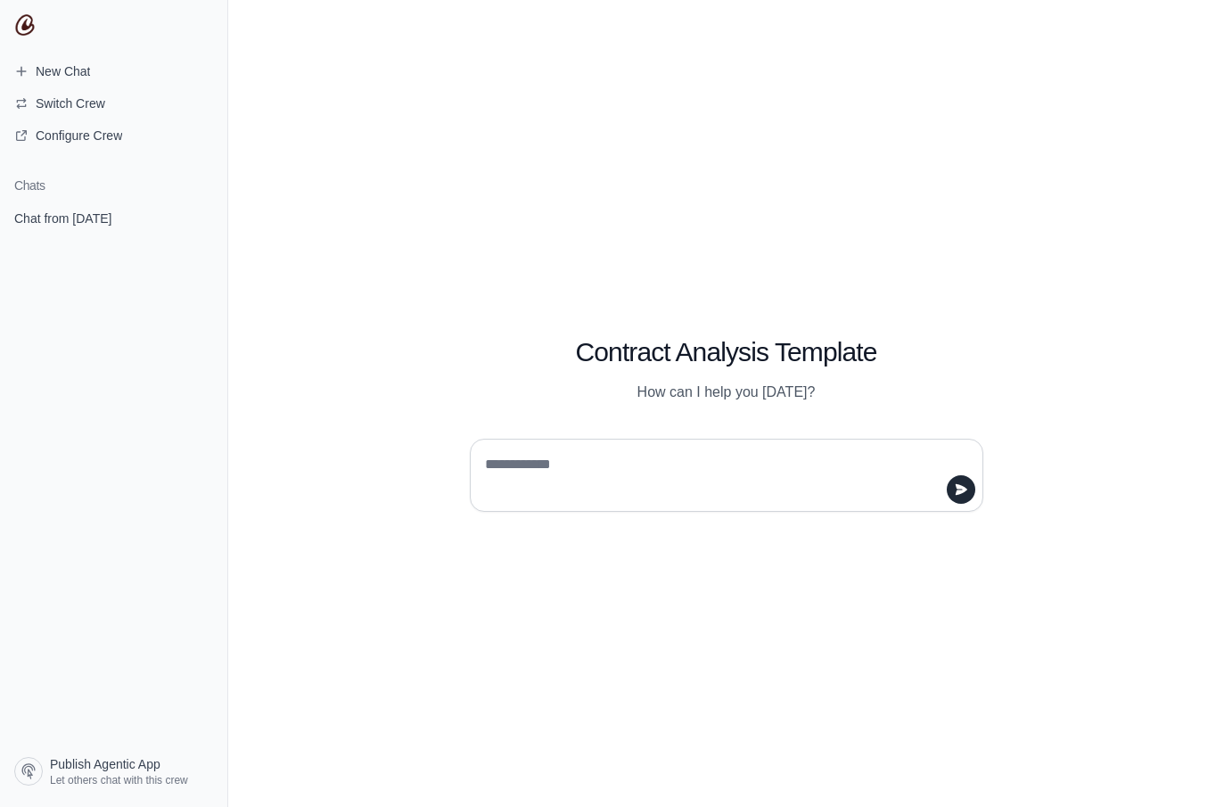
click at [578, 498] on textarea at bounding box center [721, 475] width 480 height 50
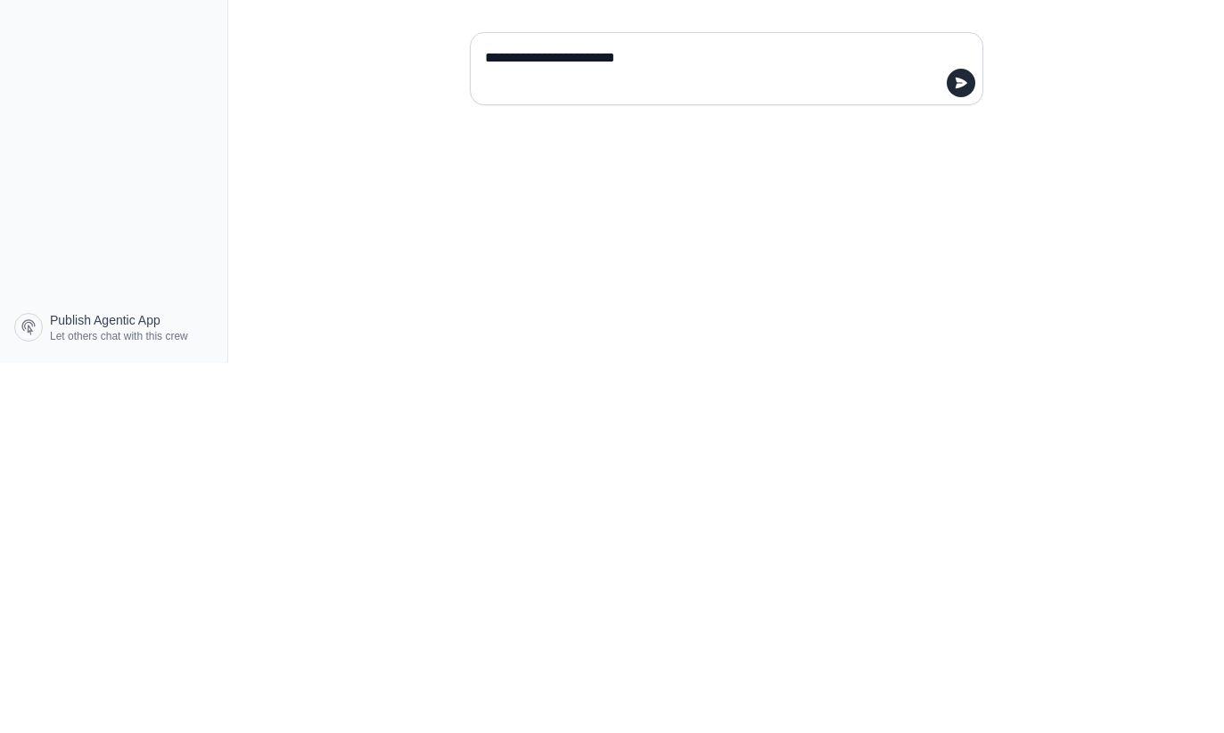
type textarea "**********"
click at [963, 439] on button "submit" at bounding box center [961, 453] width 29 height 29
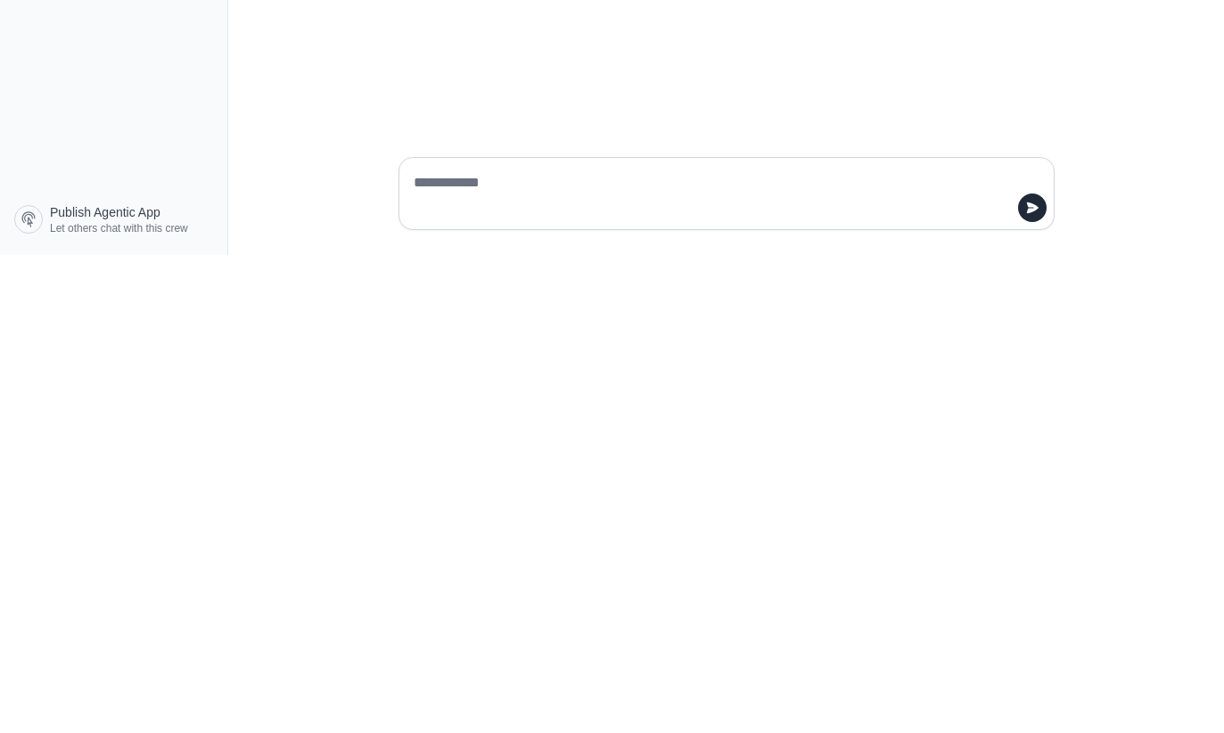
scroll to position [75, 0]
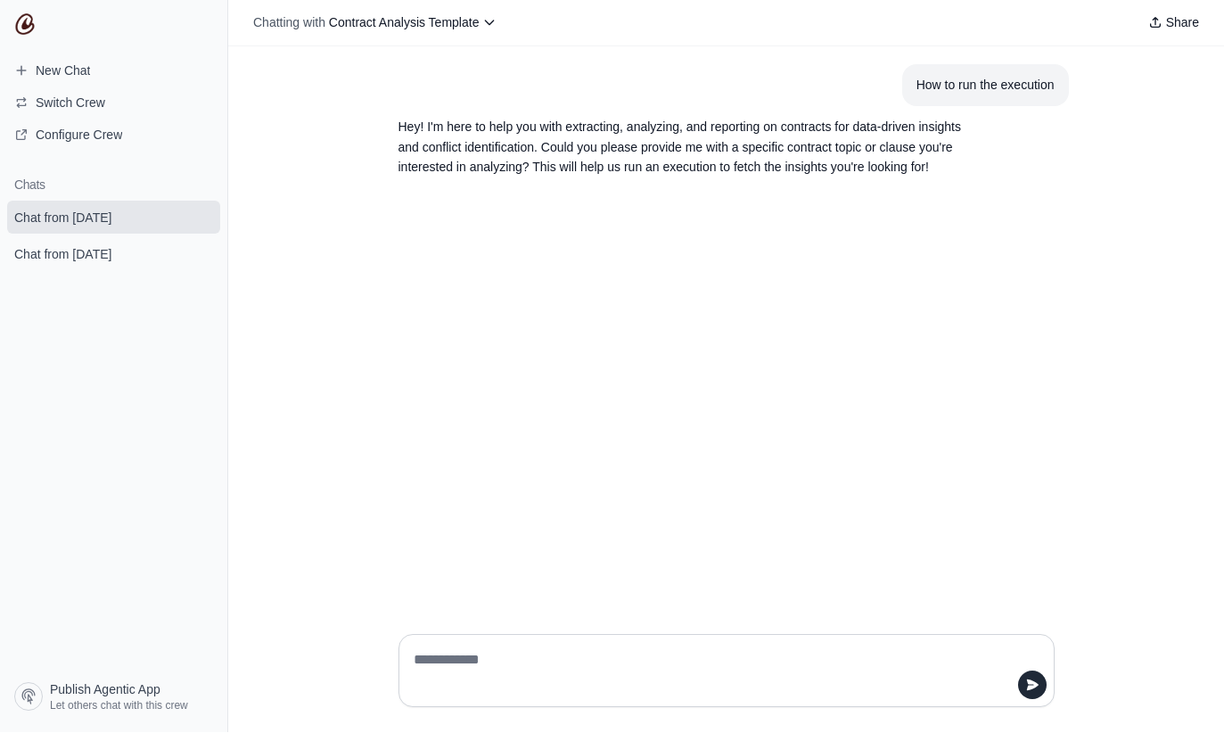
click at [1040, 131] on article "Hey! I'm here to help you with extracting, analyzing, and reporting on contract…" at bounding box center [726, 148] width 685 height 82
click at [431, 700] on div at bounding box center [726, 672] width 685 height 102
click at [427, 708] on div at bounding box center [727, 671] width 656 height 73
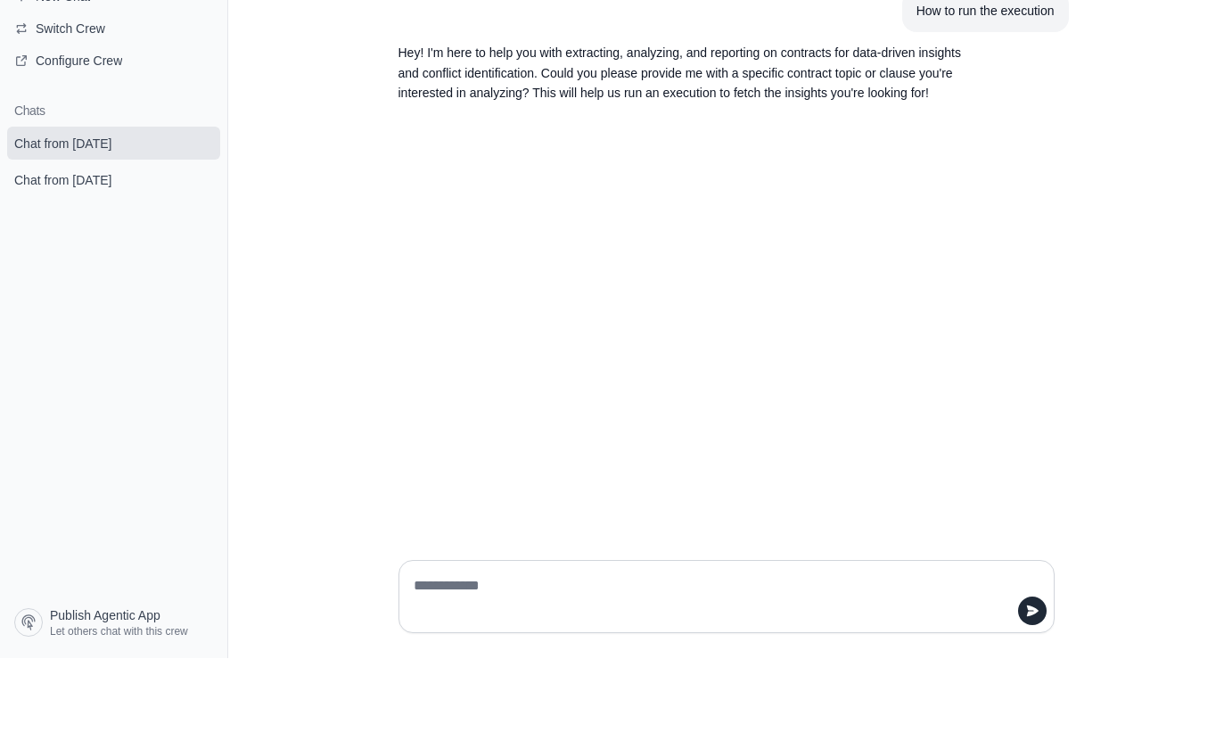
click at [412, 621] on div "How to run the execution Hey! I'm here to help you with extracting, analyzing, …" at bounding box center [726, 333] width 996 height 573
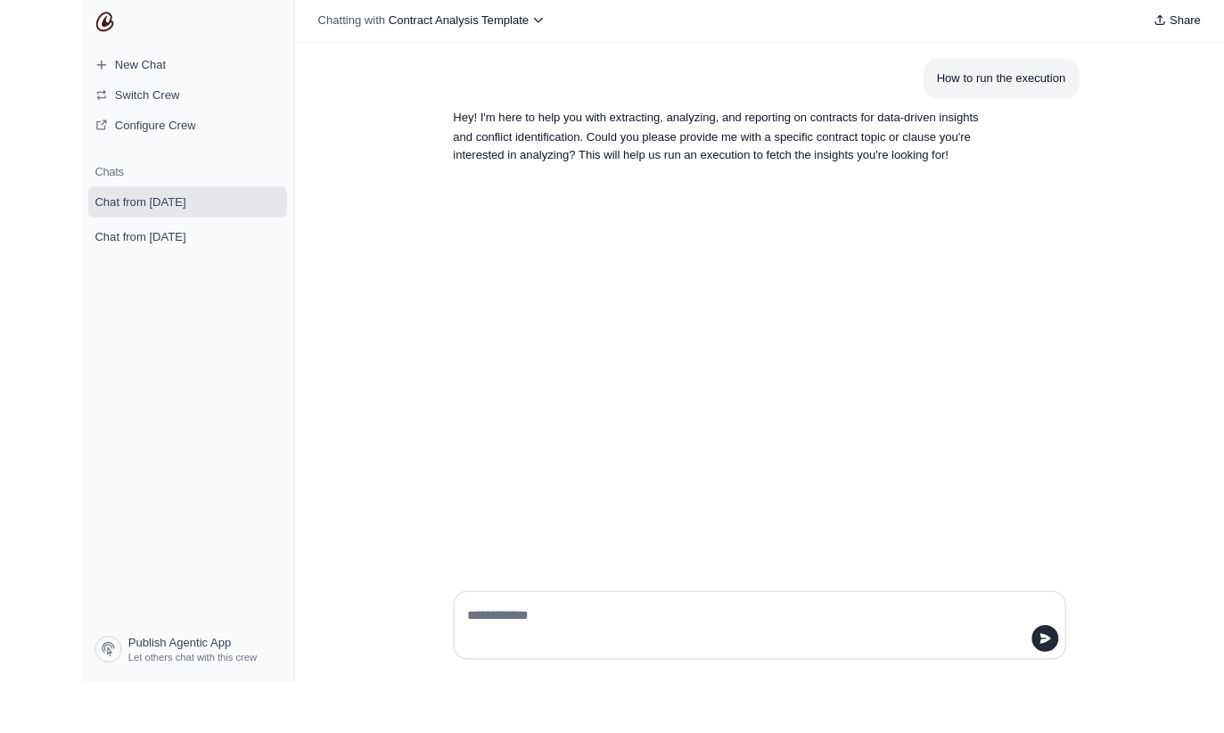
scroll to position [2, 0]
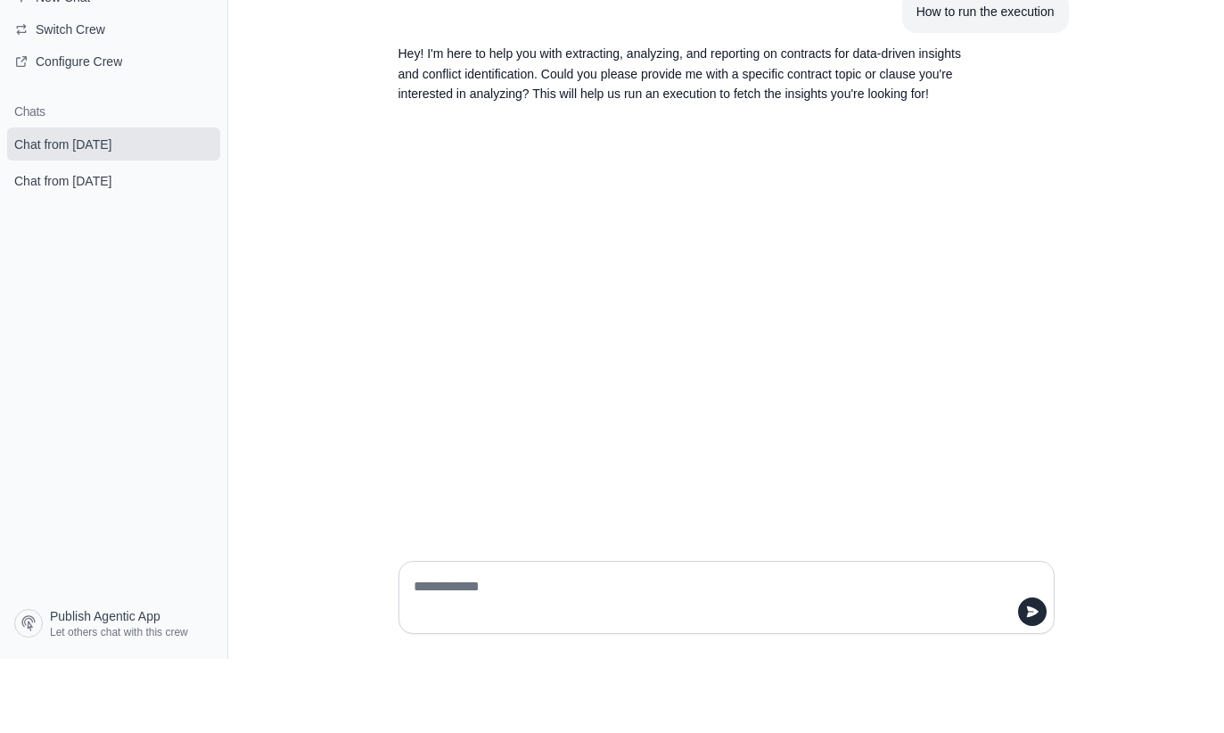
click at [53, 230] on section "Chats Chat from August 24 Chat from August 24" at bounding box center [113, 420] width 227 height 512
click at [42, 237] on section "Chats Chat from August 24 Chat from August 24" at bounding box center [113, 420] width 227 height 512
click at [43, 237] on section "Chats Chat from August 24 Chat from August 24" at bounding box center [113, 420] width 227 height 512
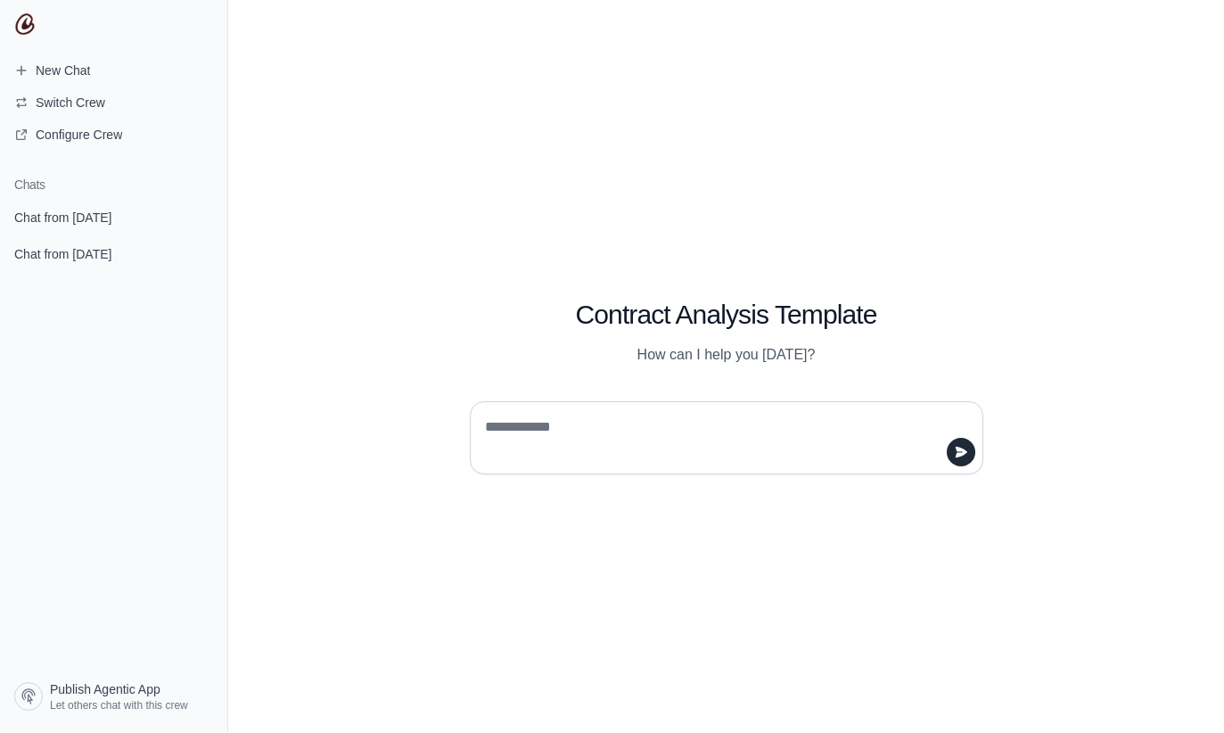
click at [580, 464] on textarea at bounding box center [721, 439] width 480 height 50
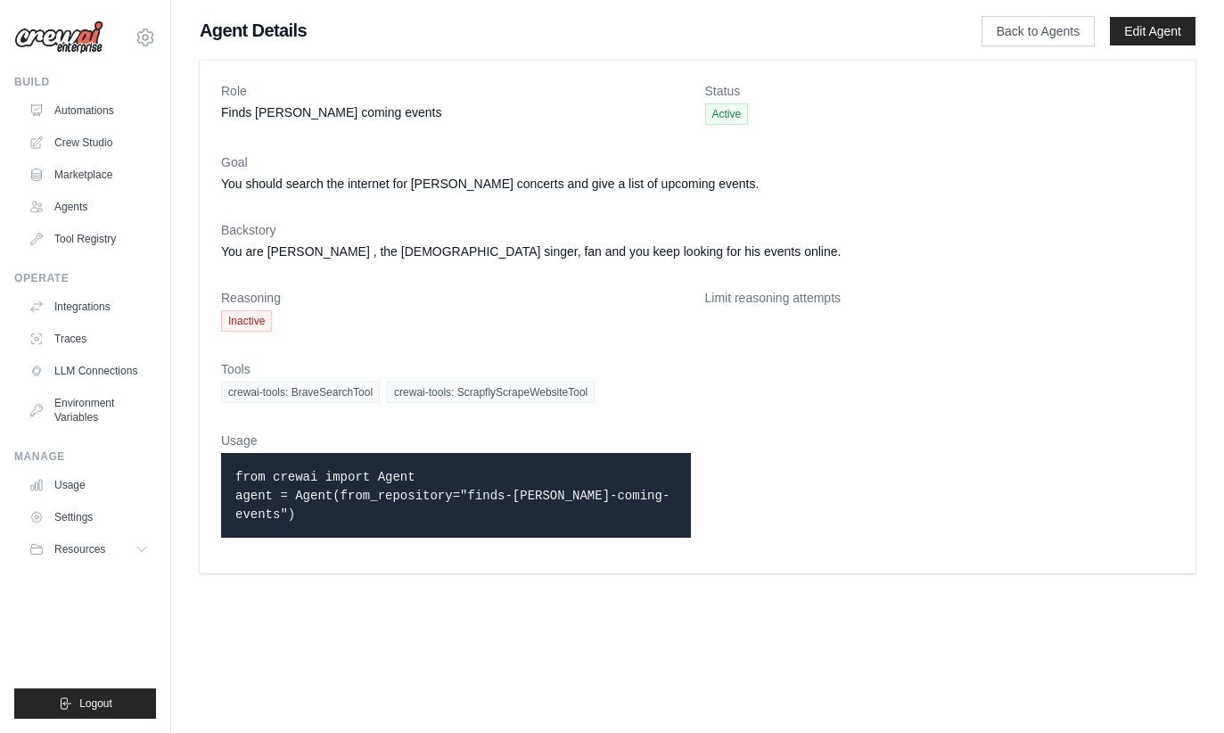
click at [83, 175] on link "Marketplace" at bounding box center [88, 174] width 135 height 29
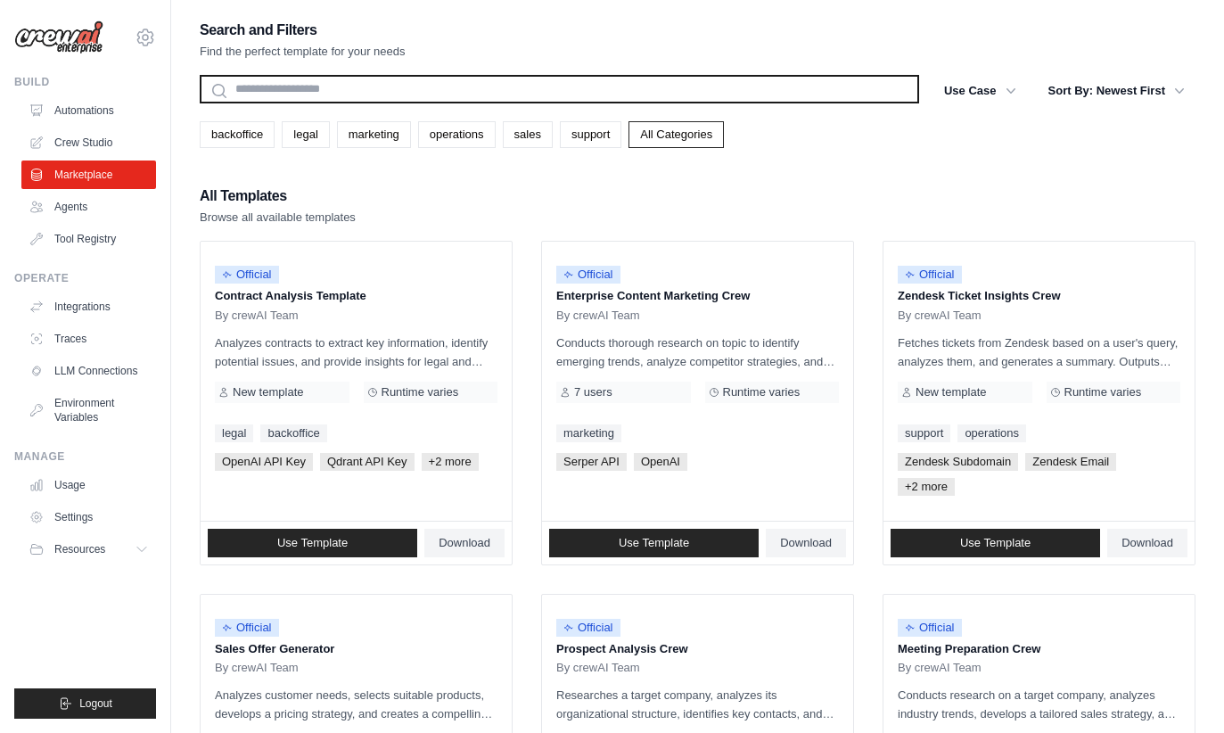
click at [499, 95] on input "text" at bounding box center [560, 89] width 720 height 29
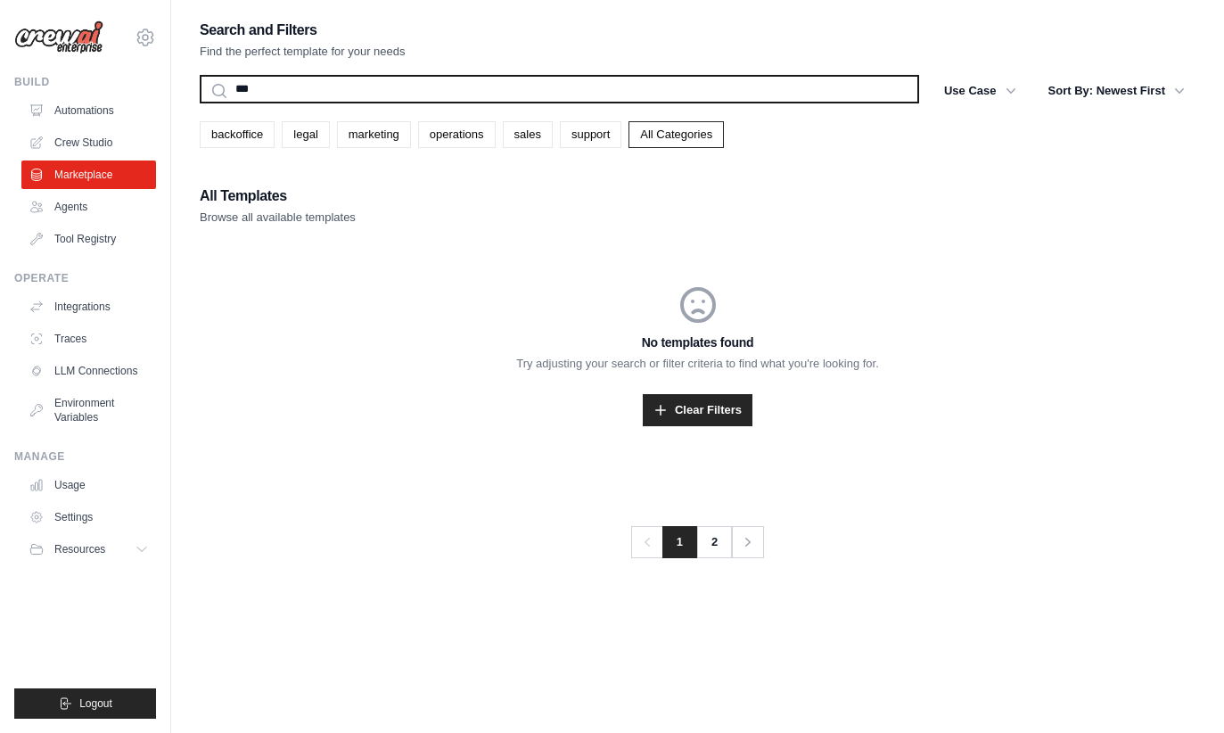
type input "***"
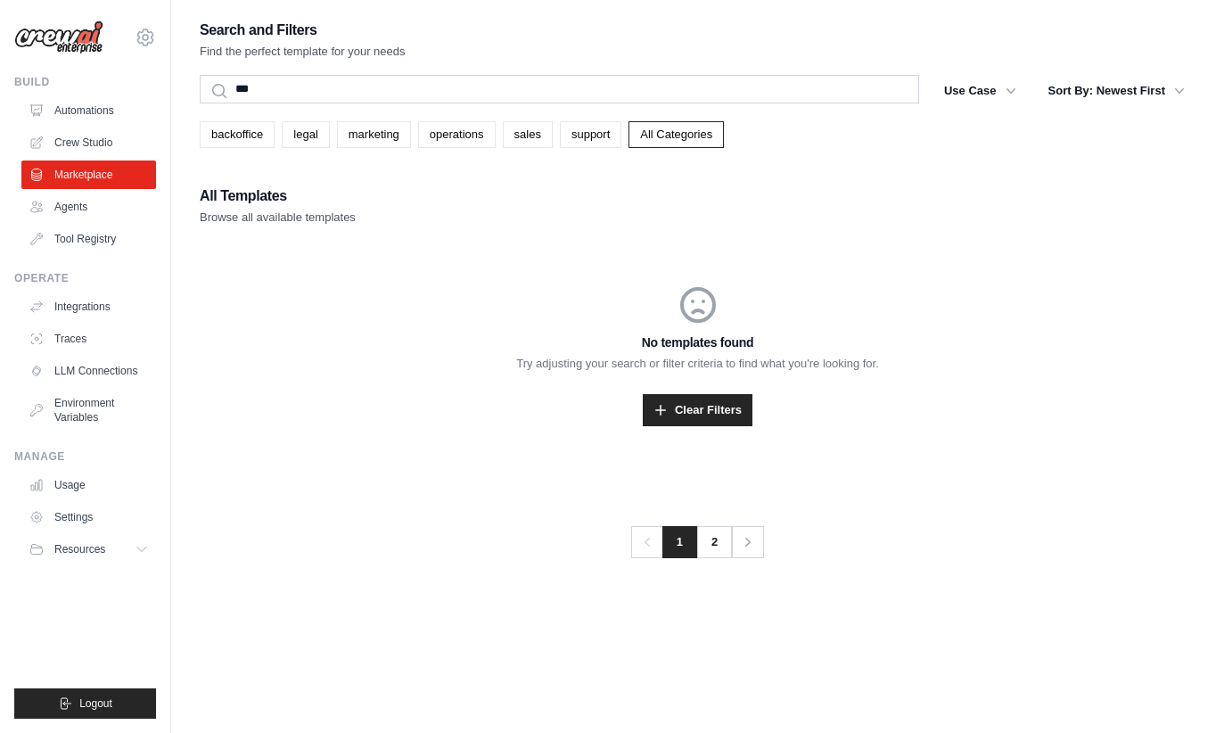
click at [53, 210] on link "Agents" at bounding box center [88, 207] width 135 height 29
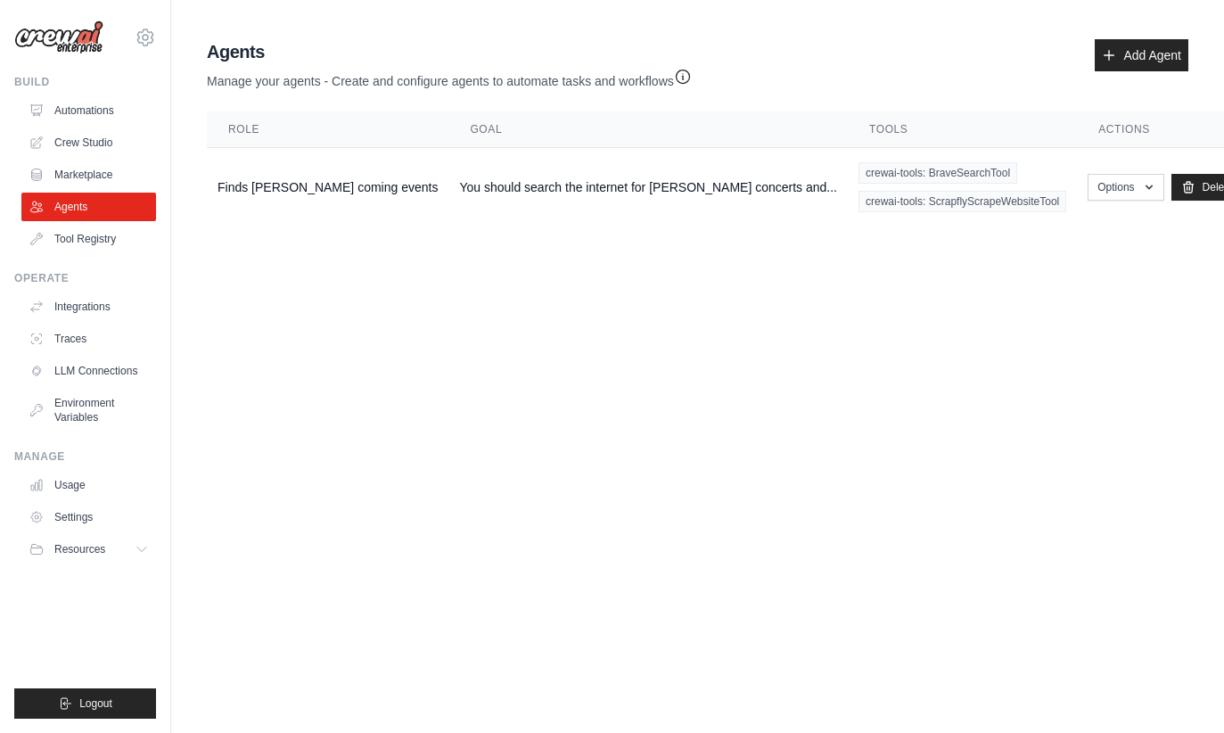
click at [1088, 178] on button "Options" at bounding box center [1126, 187] width 76 height 27
click at [1033, 353] on body "kourgeorge@gmail.com Settings Build Automations Crew Studio" at bounding box center [612, 366] width 1224 height 733
click at [262, 195] on td "Finds [PERSON_NAME] coming events" at bounding box center [328, 187] width 242 height 79
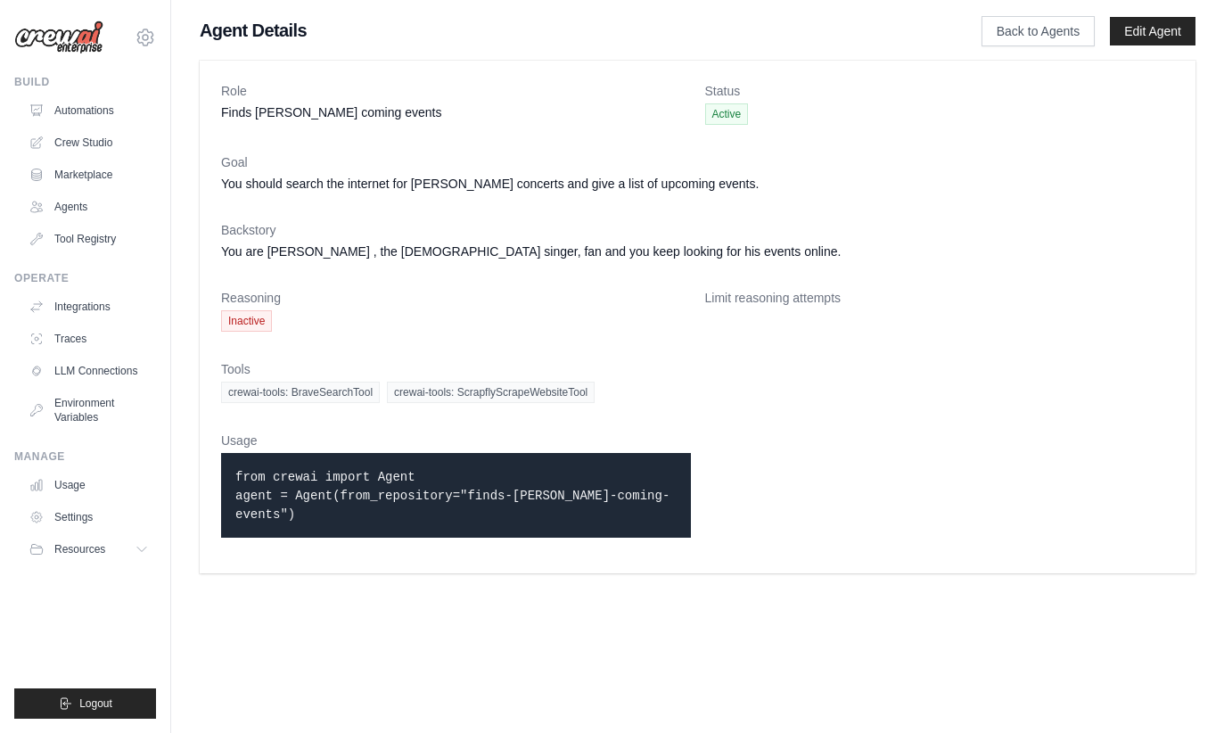
click at [218, 294] on div "Role Finds [PERSON_NAME] coming events Status Active Goal You should search the…" at bounding box center [698, 317] width 996 height 513
click at [245, 306] on dt "Reasoning" at bounding box center [456, 298] width 470 height 18
click at [48, 99] on link "Automations" at bounding box center [88, 110] width 135 height 29
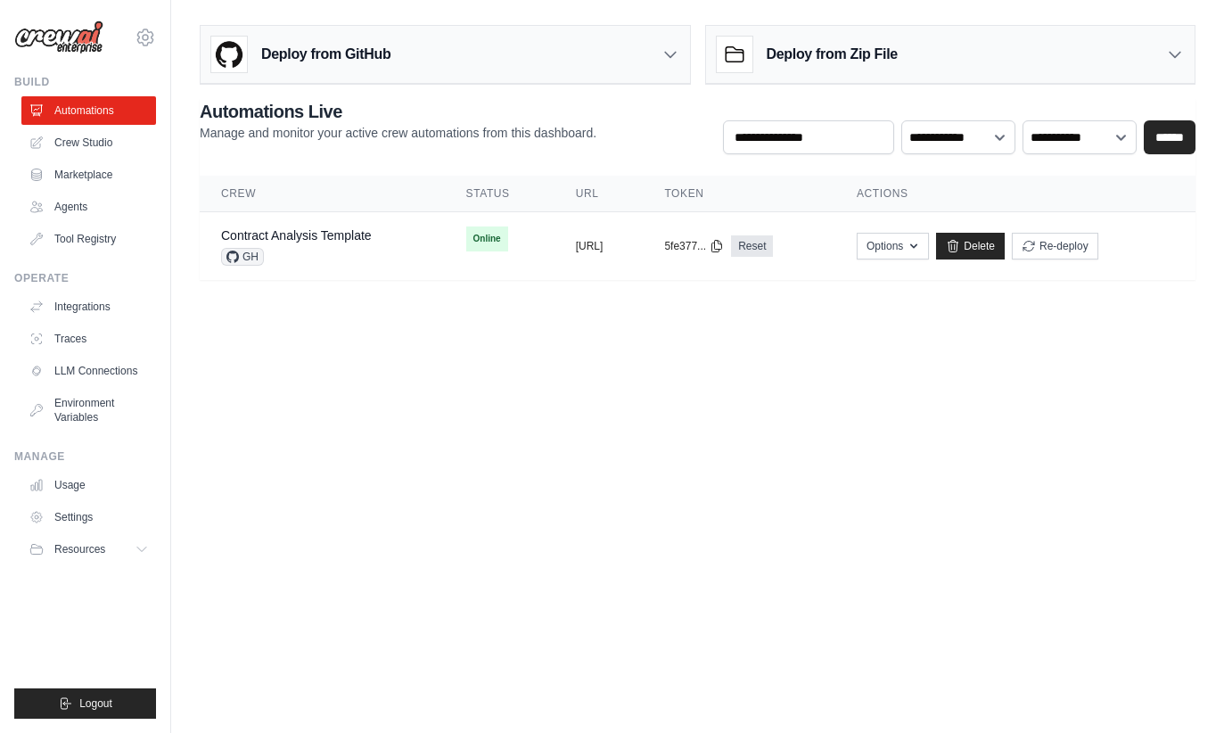
click at [119, 139] on link "Crew Studio" at bounding box center [88, 142] width 135 height 29
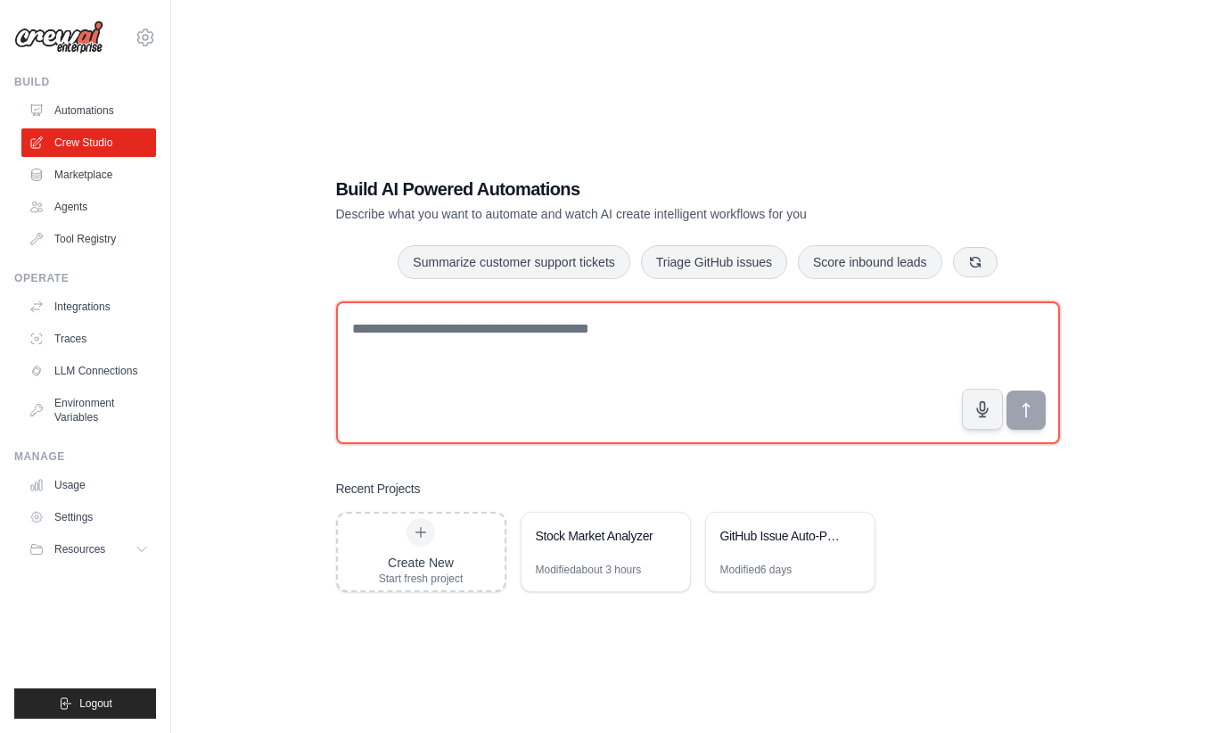
click at [554, 362] on textarea at bounding box center [698, 372] width 724 height 143
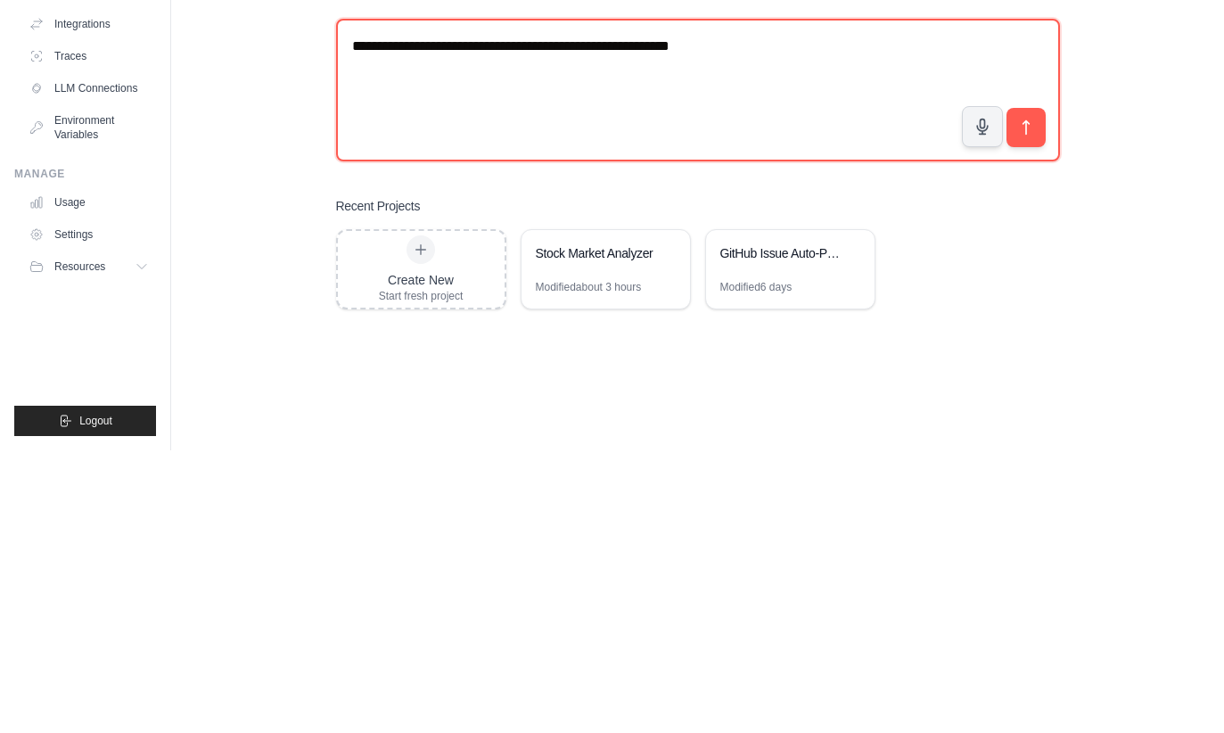
type textarea "**********"
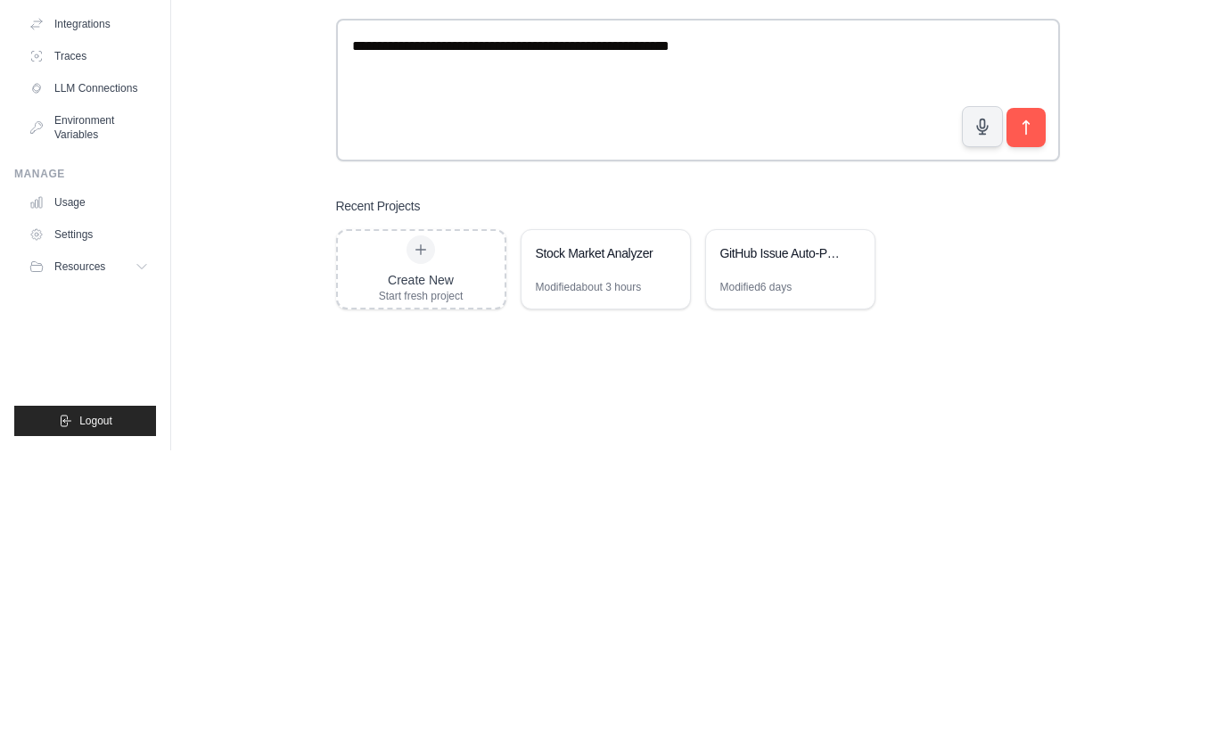
click at [1032, 401] on icon "submit" at bounding box center [1026, 410] width 18 height 18
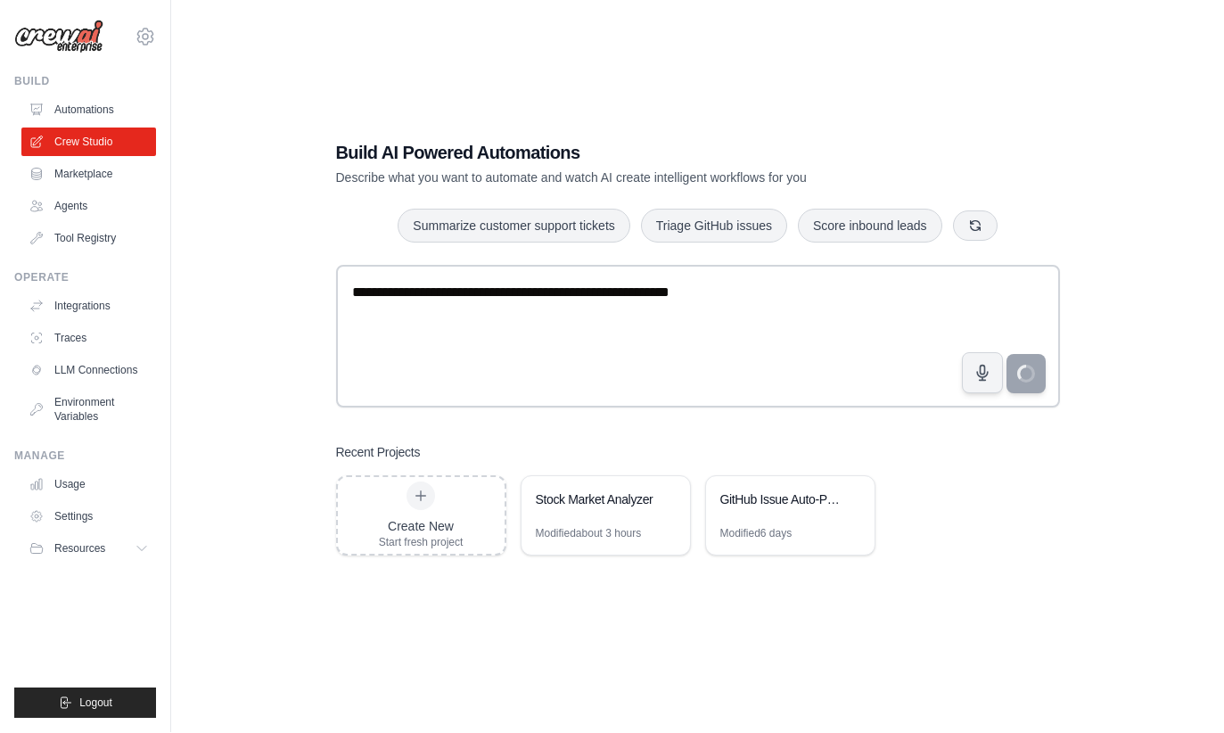
click at [36, 217] on link "Agents" at bounding box center [88, 207] width 135 height 29
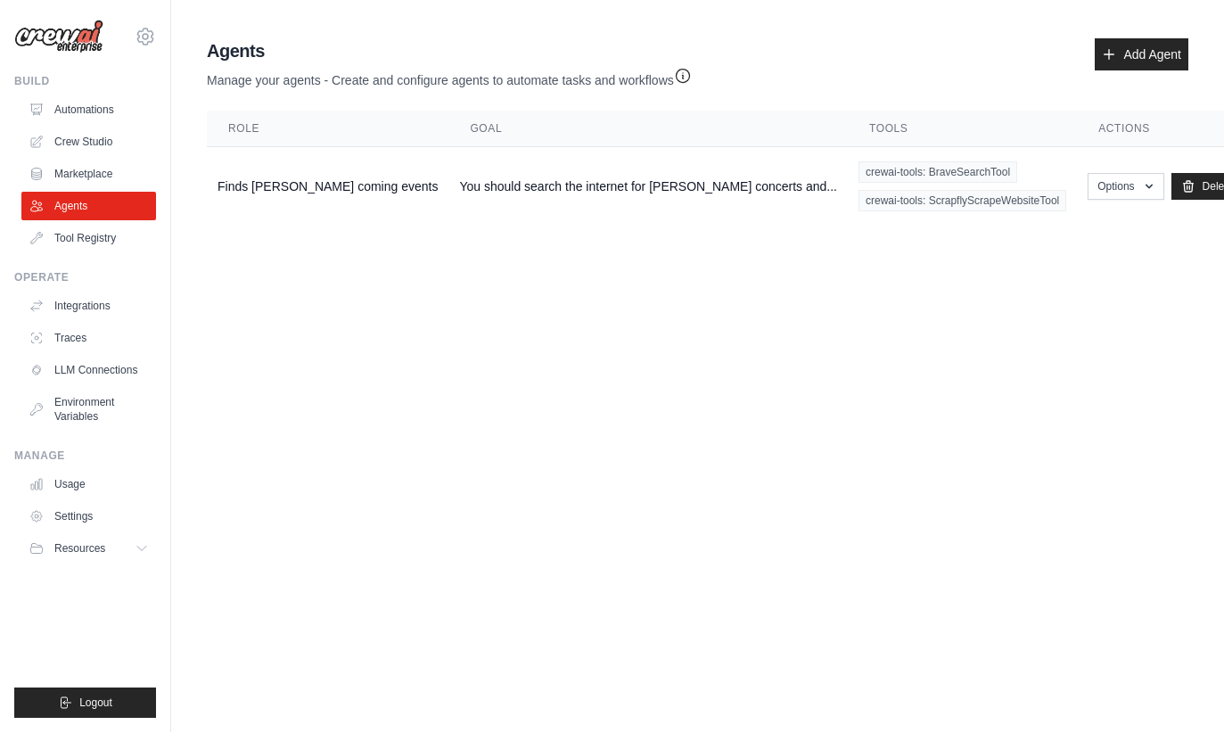
scroll to position [75, 0]
click at [68, 236] on link "Tool Registry" at bounding box center [88, 239] width 135 height 29
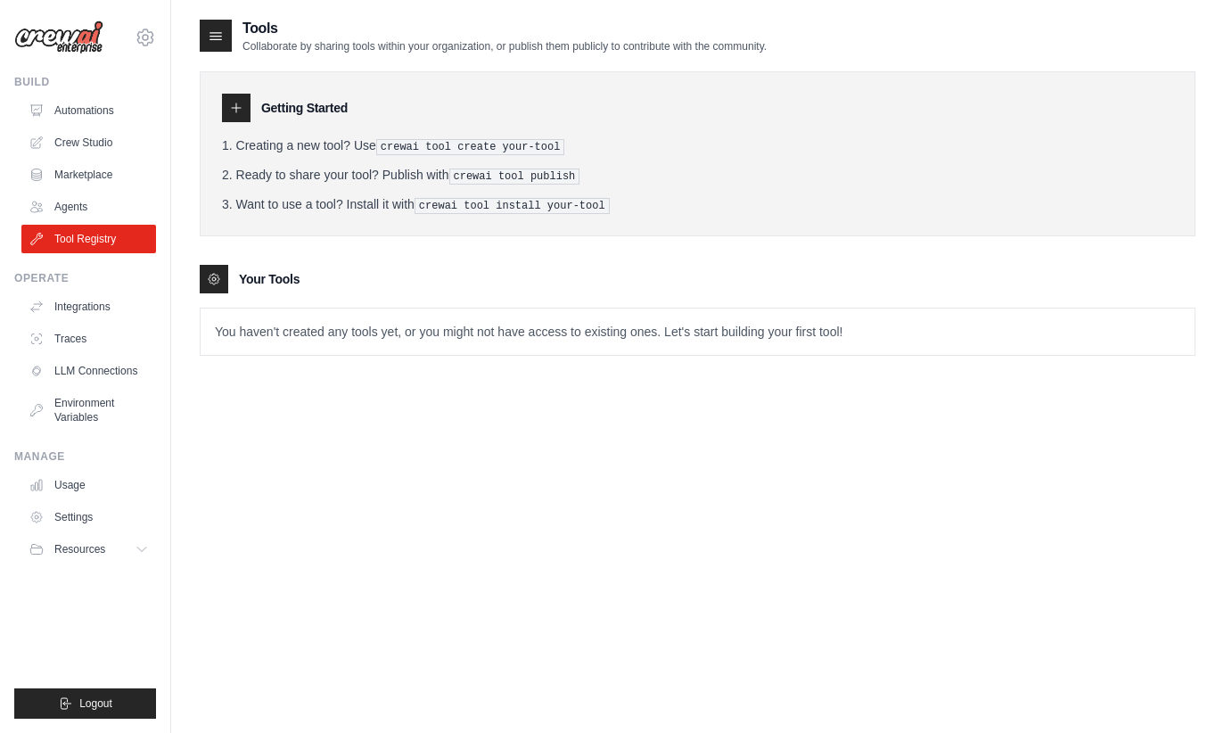
click at [91, 452] on div "Manage" at bounding box center [85, 456] width 142 height 14
click at [68, 430] on link "Environment Variables" at bounding box center [88, 410] width 135 height 43
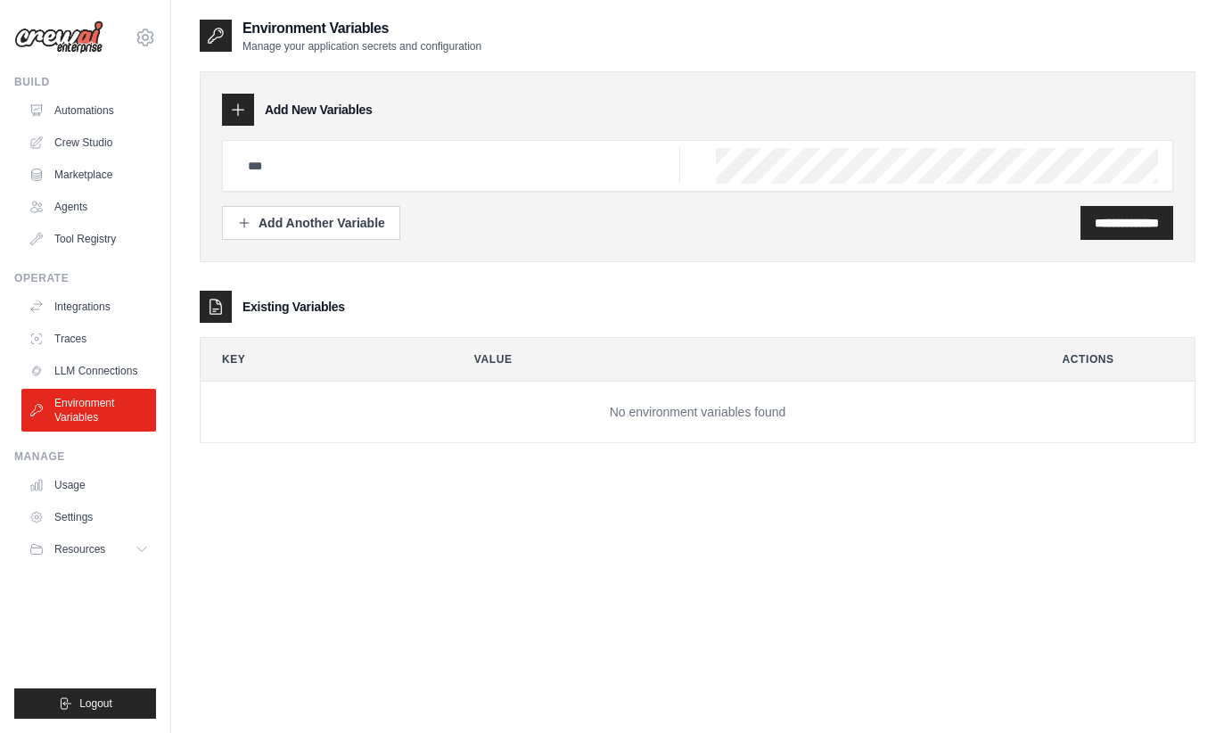
click at [76, 443] on ul "Build Automations Crew Studio Marketplace Agents" at bounding box center [85, 397] width 142 height 644
click at [111, 371] on link "LLM Connections" at bounding box center [88, 371] width 135 height 29
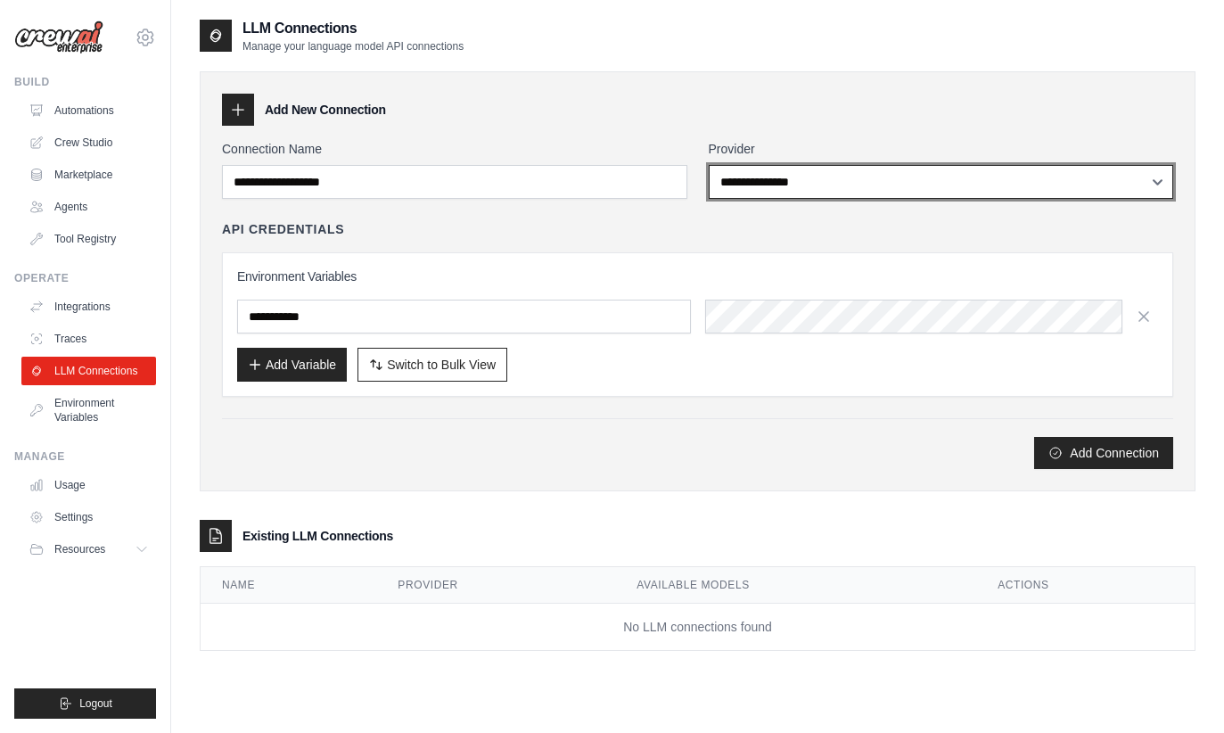
click at [750, 177] on select "**********" at bounding box center [941, 182] width 465 height 34
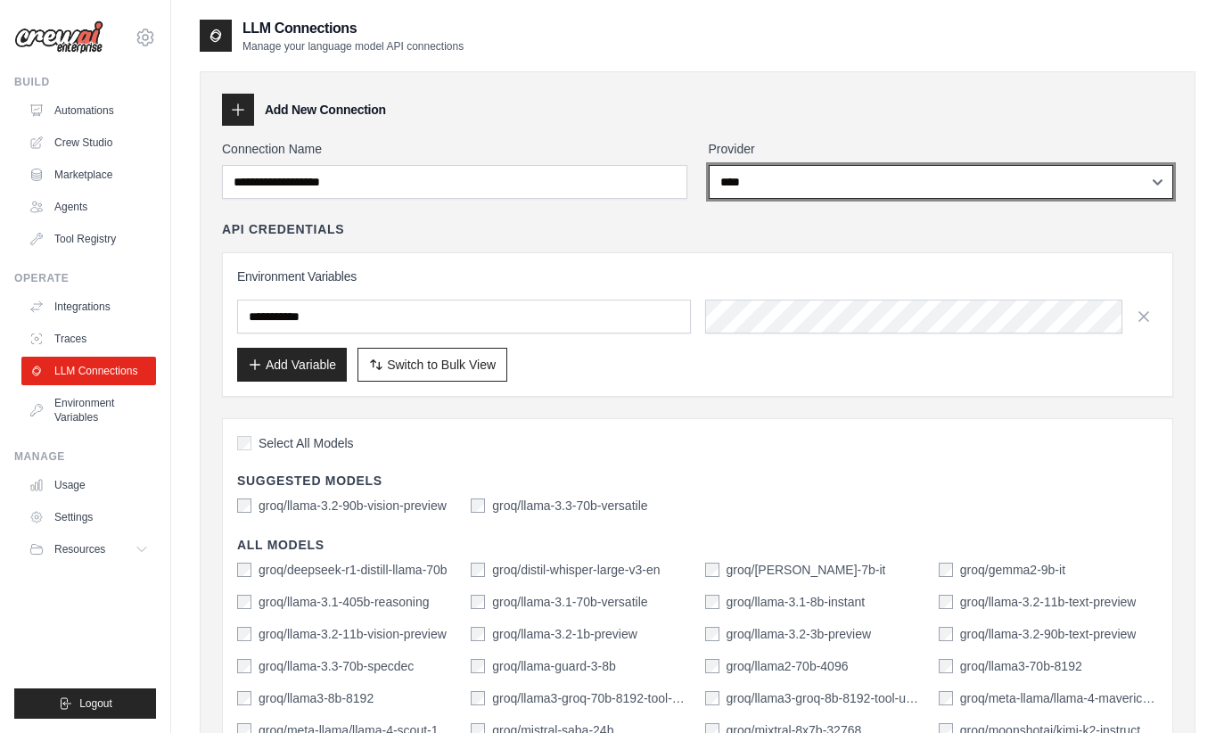
click at [728, 188] on select "**********" at bounding box center [941, 182] width 465 height 34
select select "********"
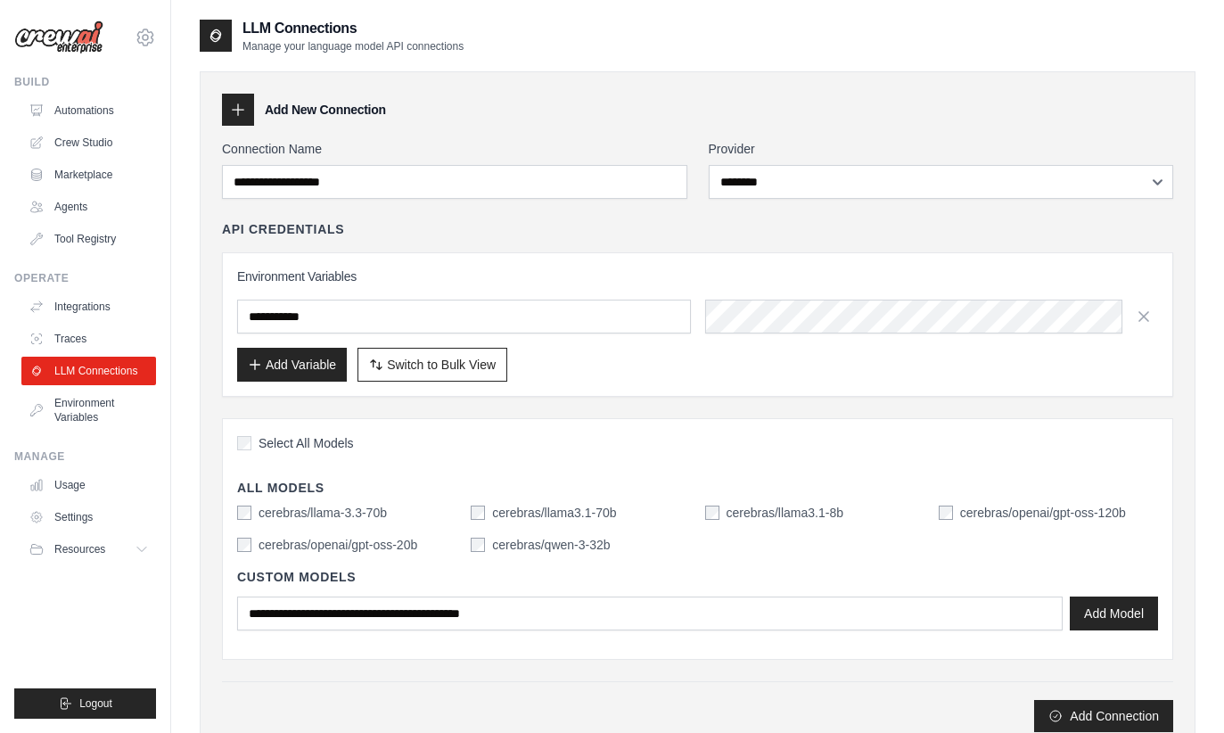
click at [251, 120] on div at bounding box center [238, 110] width 32 height 32
click at [238, 98] on div at bounding box center [238, 110] width 32 height 32
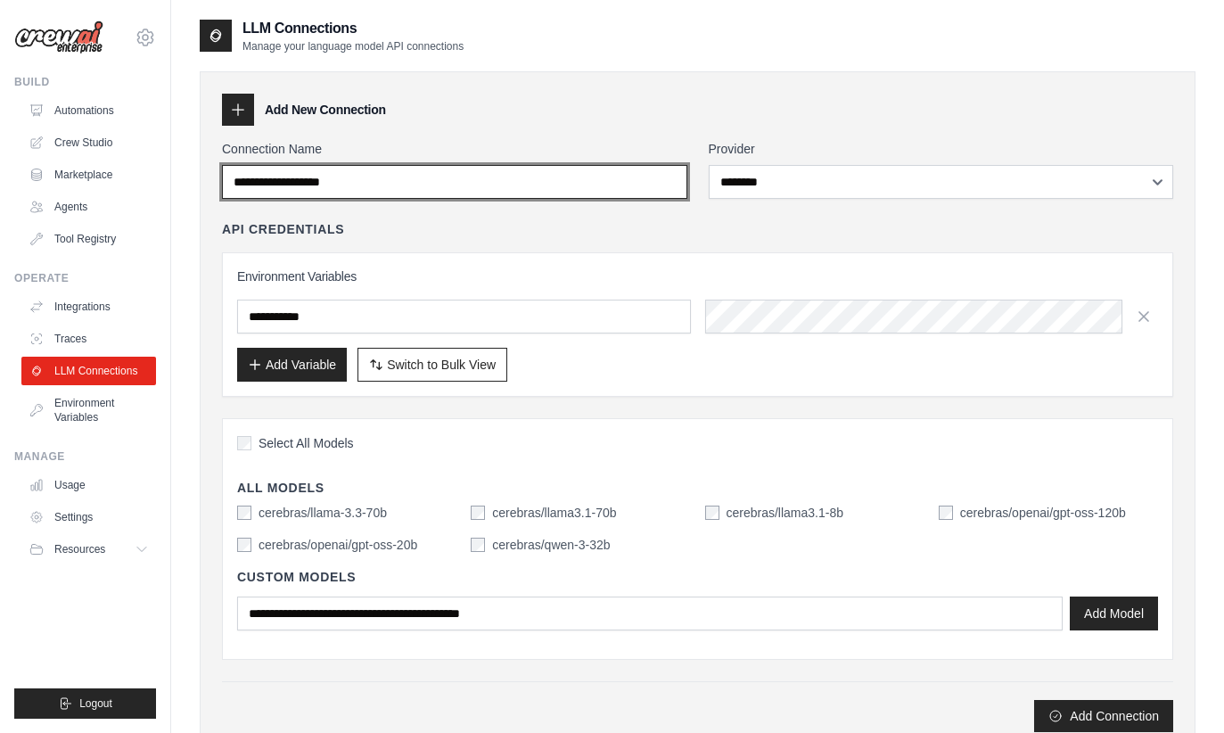
click at [281, 180] on input "Connection Name" at bounding box center [454, 182] width 465 height 34
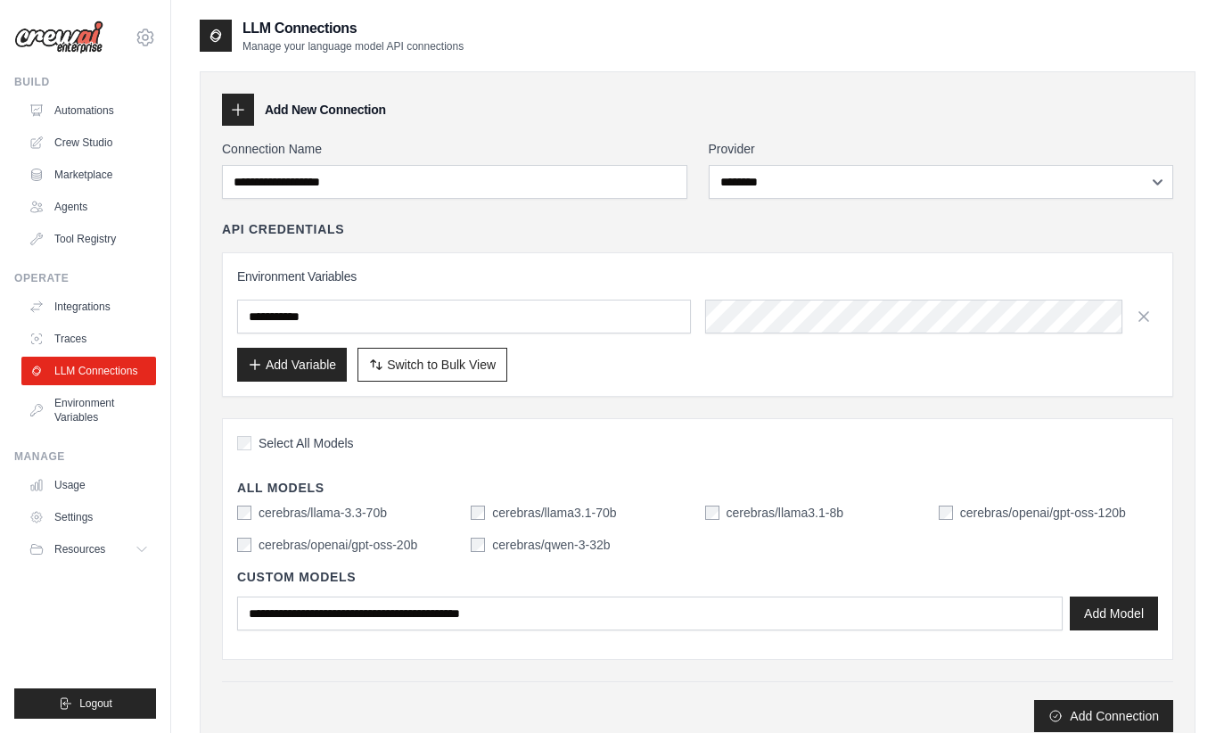
click at [339, 134] on div "**********" at bounding box center [698, 412] width 996 height 683
click at [66, 473] on link "Usage" at bounding box center [88, 485] width 135 height 29
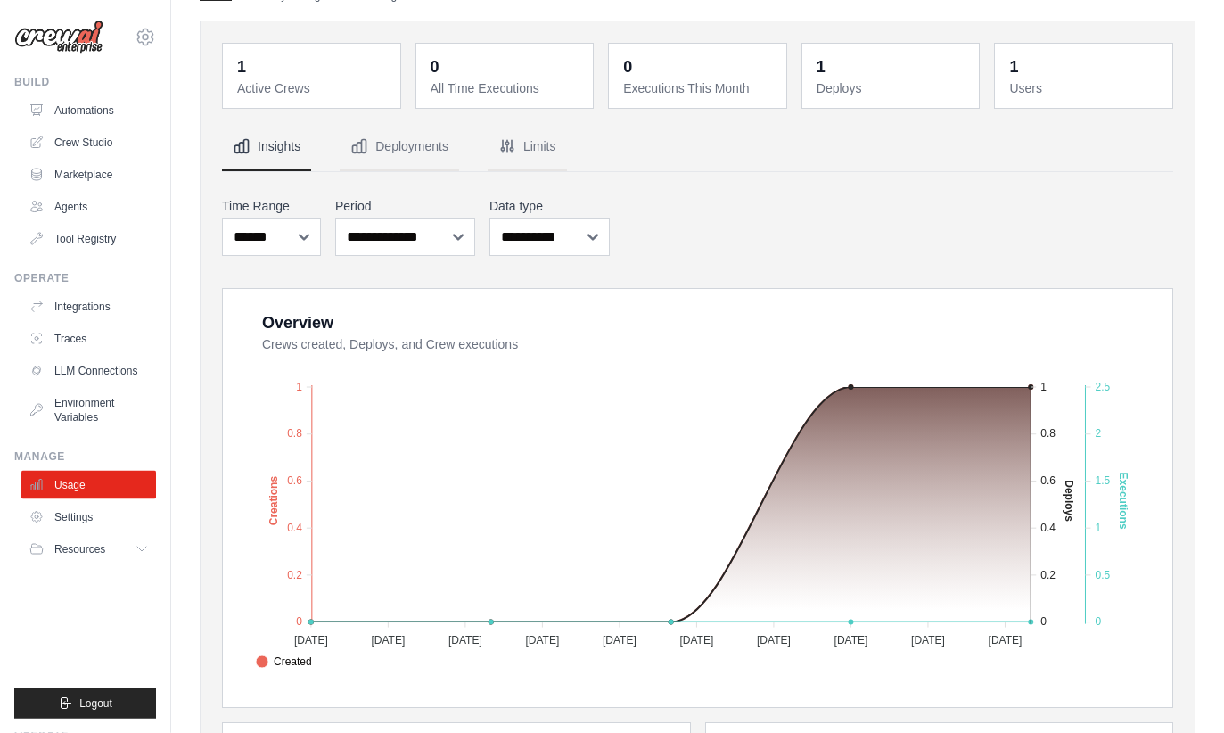
scroll to position [46, 0]
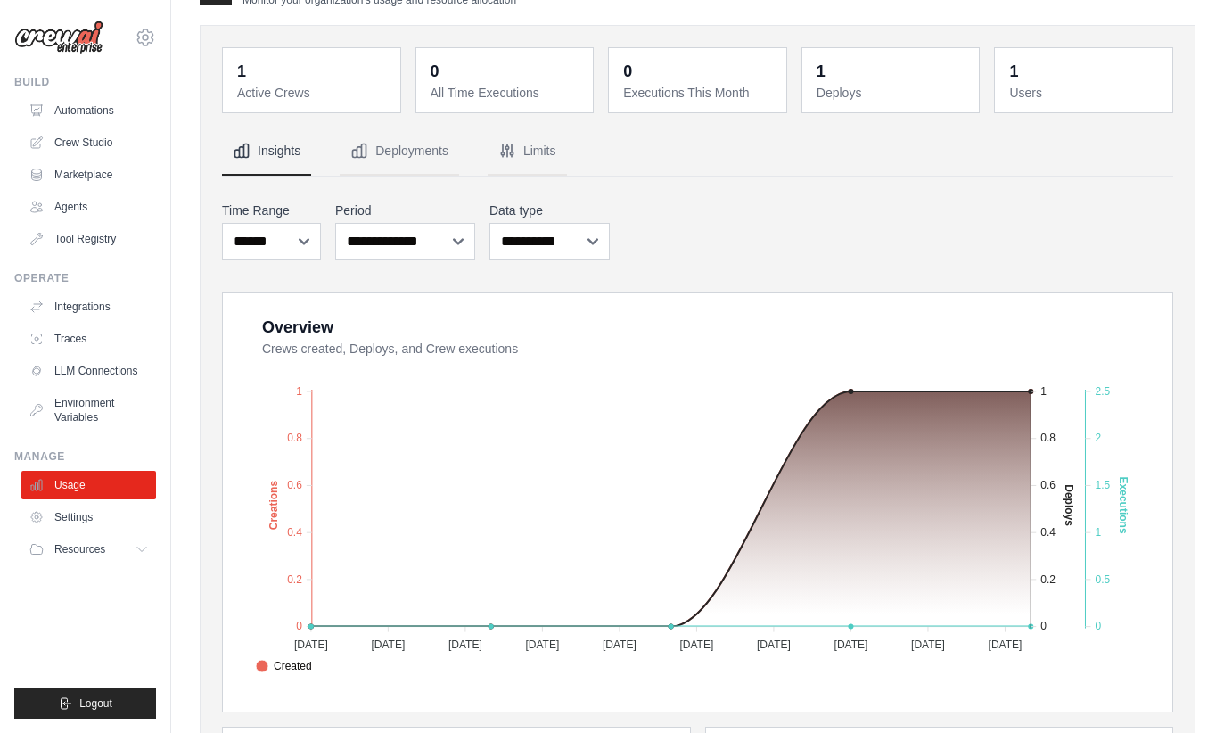
click at [312, 678] on span "Deploys" at bounding box center [284, 686] width 56 height 16
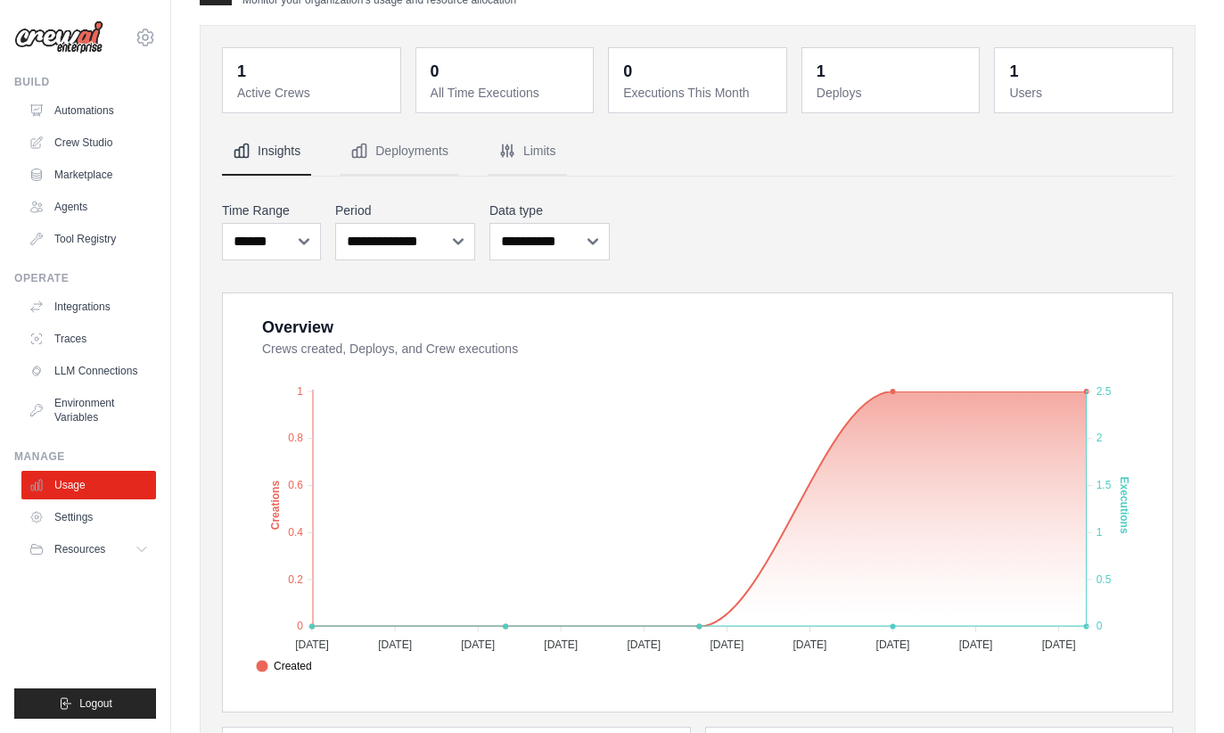
click at [724, 649] on tspan "11 Aug 2025" at bounding box center [727, 644] width 34 height 12
click at [326, 697] on span "Executions" at bounding box center [291, 705] width 70 height 16
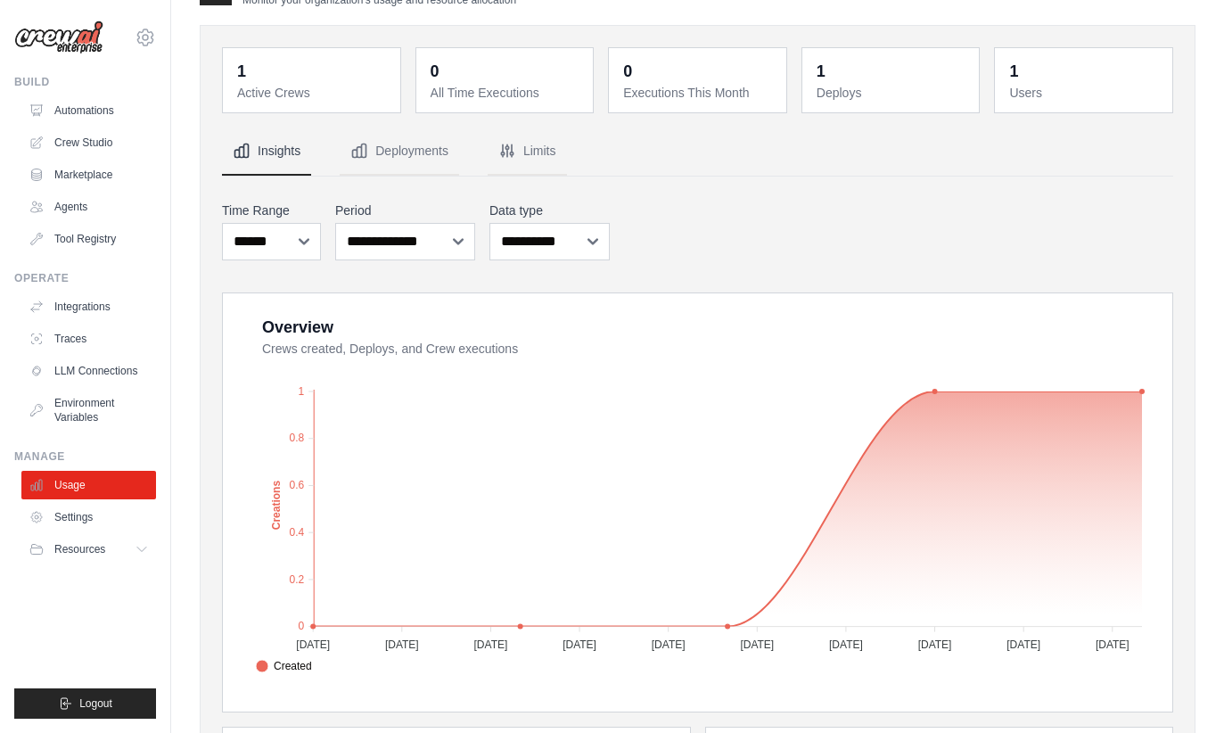
click at [312, 663] on span "Created" at bounding box center [284, 666] width 56 height 16
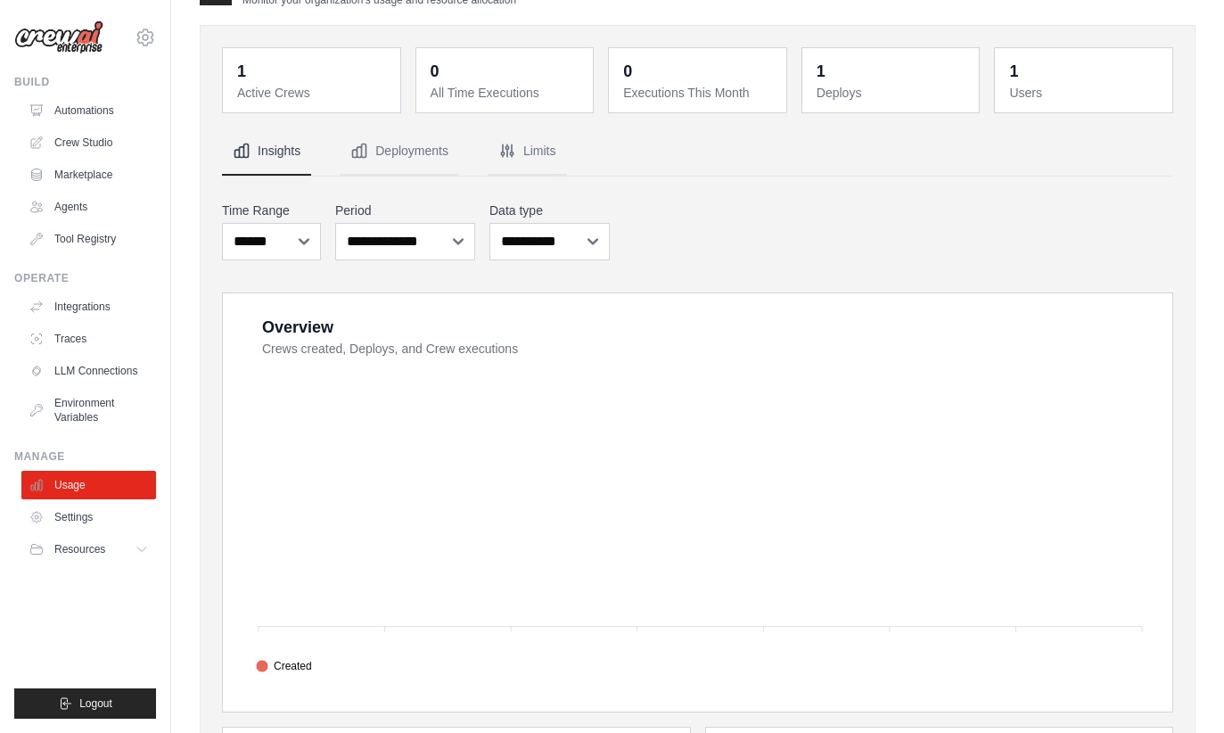
click at [326, 697] on span "Executions" at bounding box center [291, 705] width 70 height 16
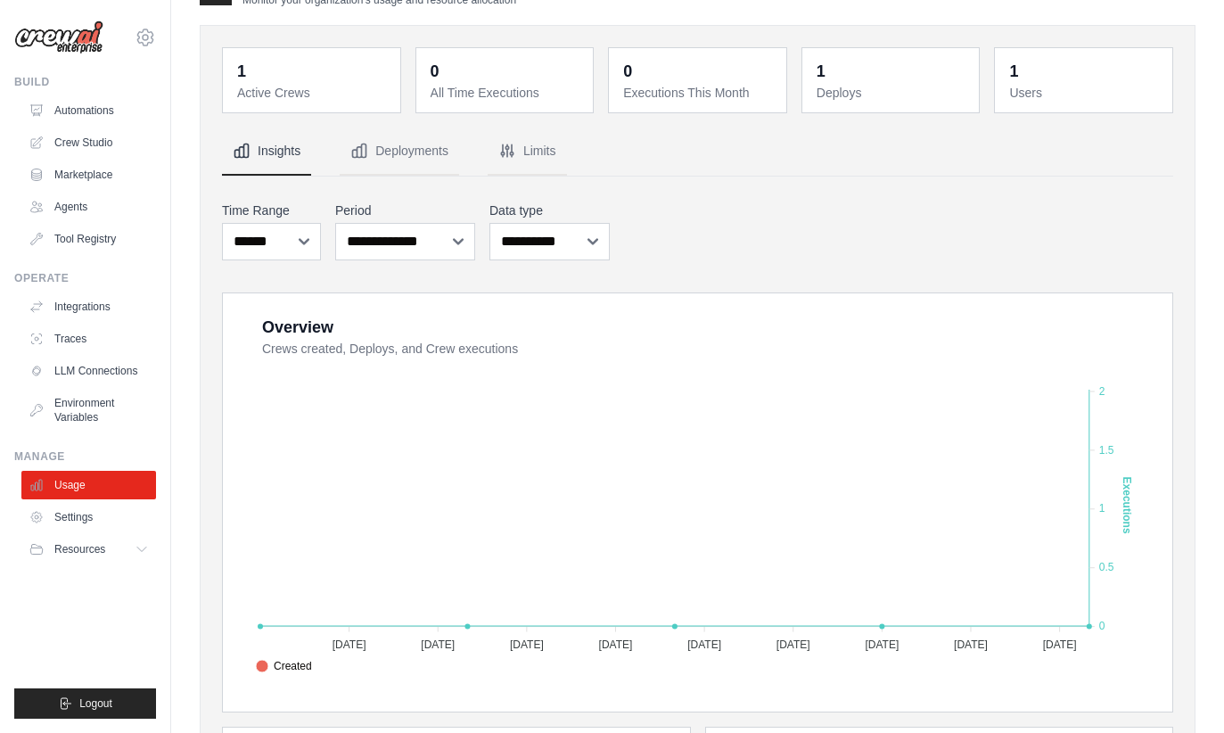
click at [312, 678] on span "Deploys" at bounding box center [284, 686] width 56 height 16
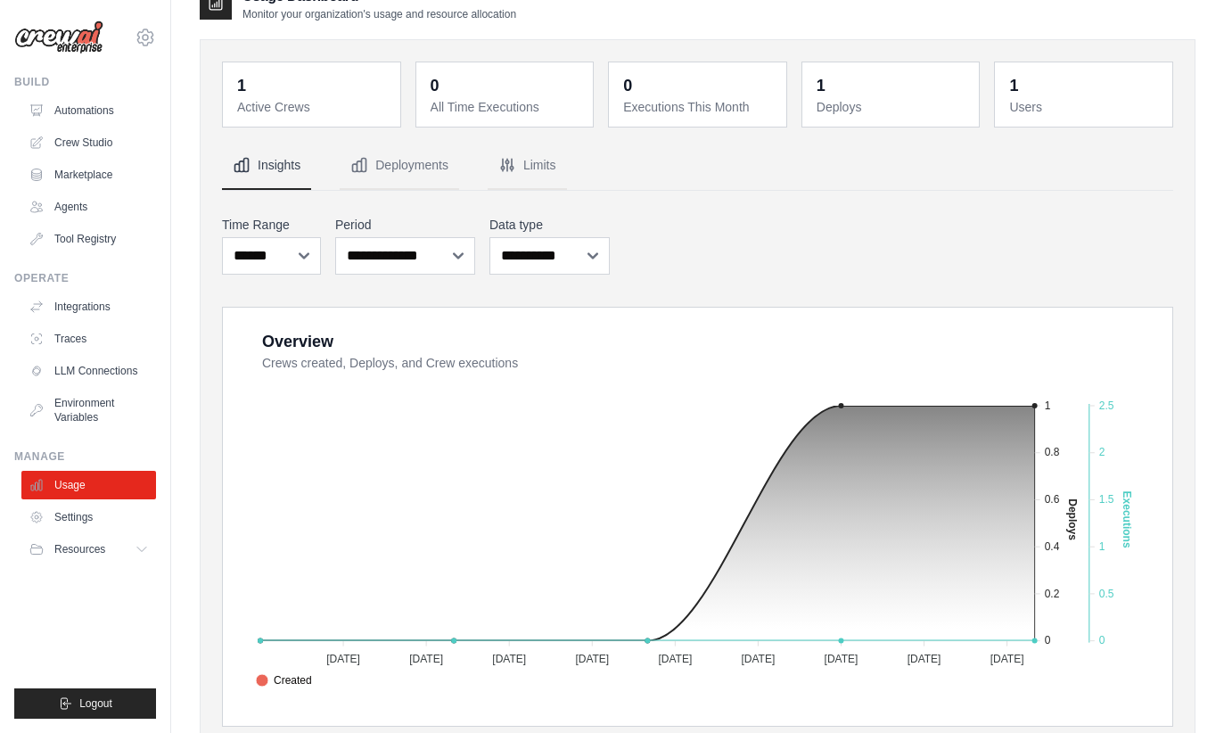
scroll to position [0, 0]
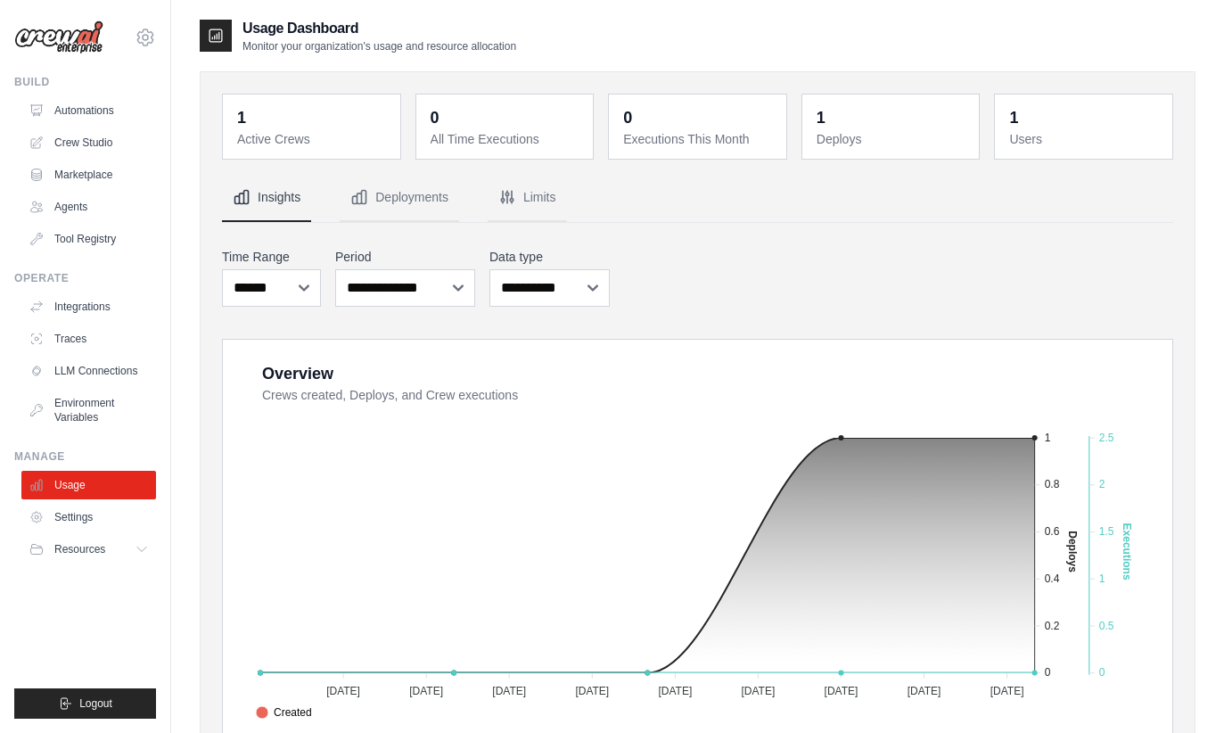
click at [83, 112] on link "Automations" at bounding box center [88, 110] width 135 height 29
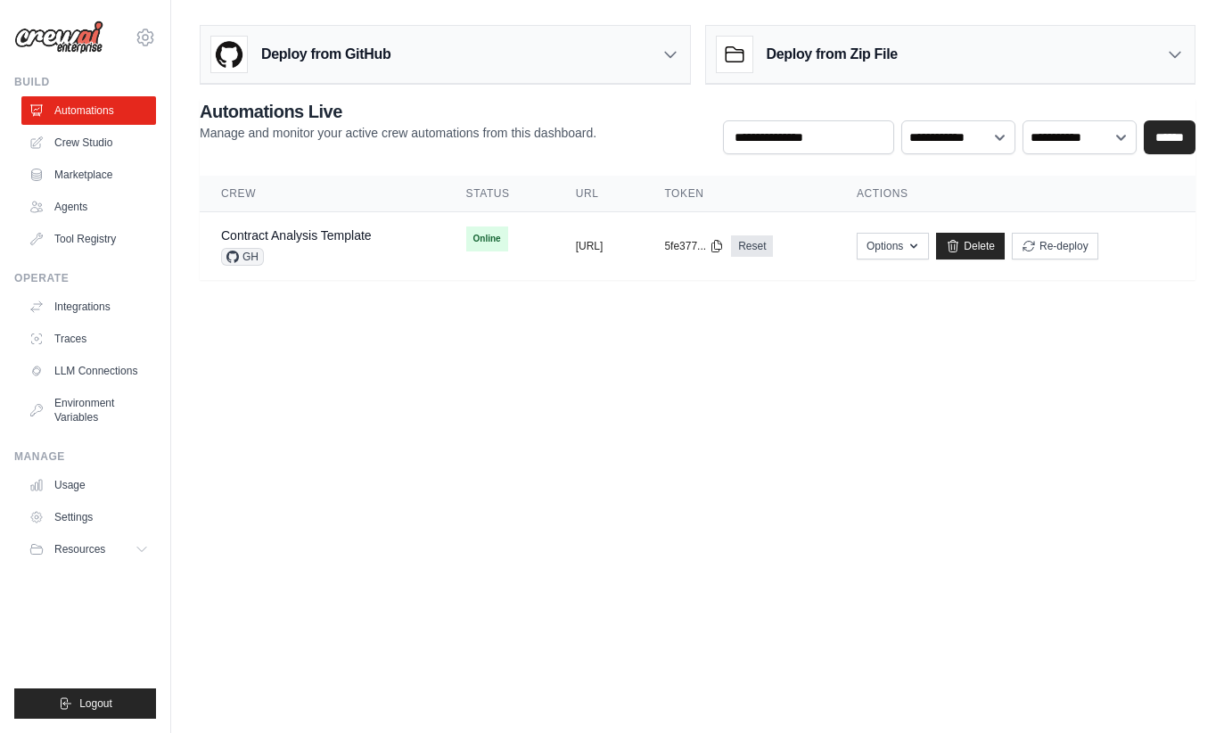
click at [498, 63] on div "Deploy from GitHub" at bounding box center [445, 55] width 489 height 58
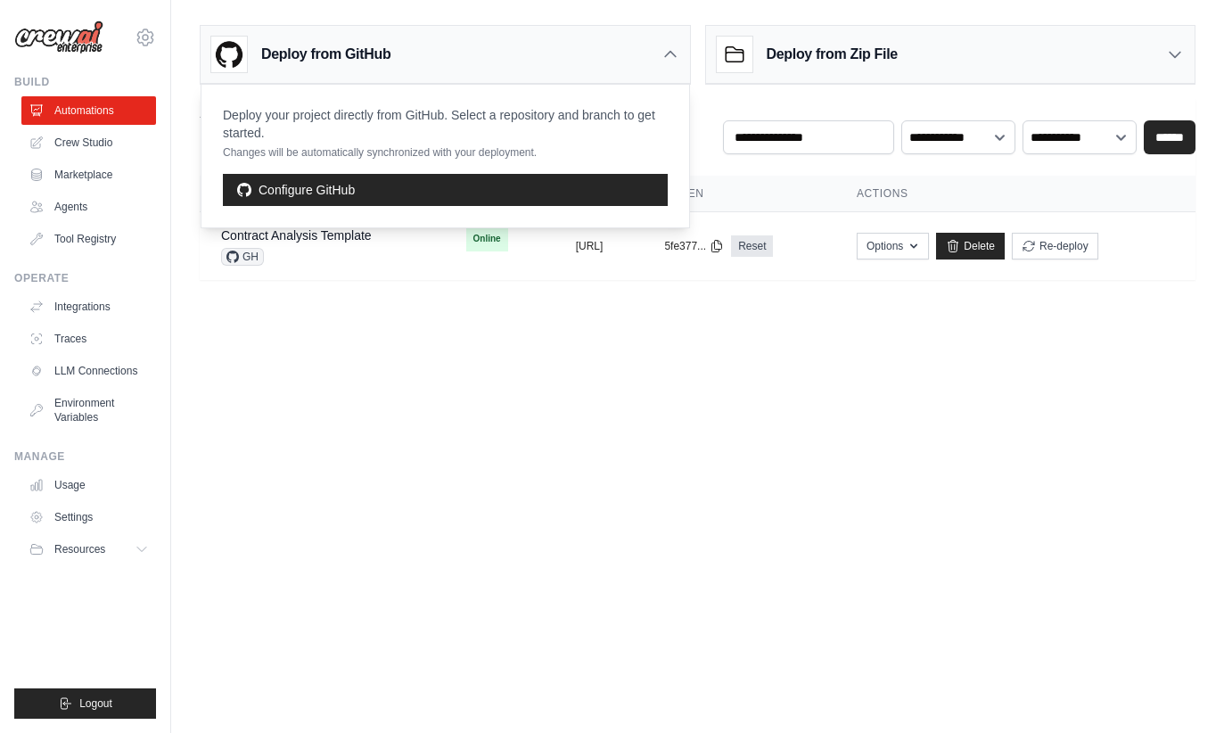
click at [331, 72] on div "Deploy from GitHub" at bounding box center [445, 55] width 489 height 58
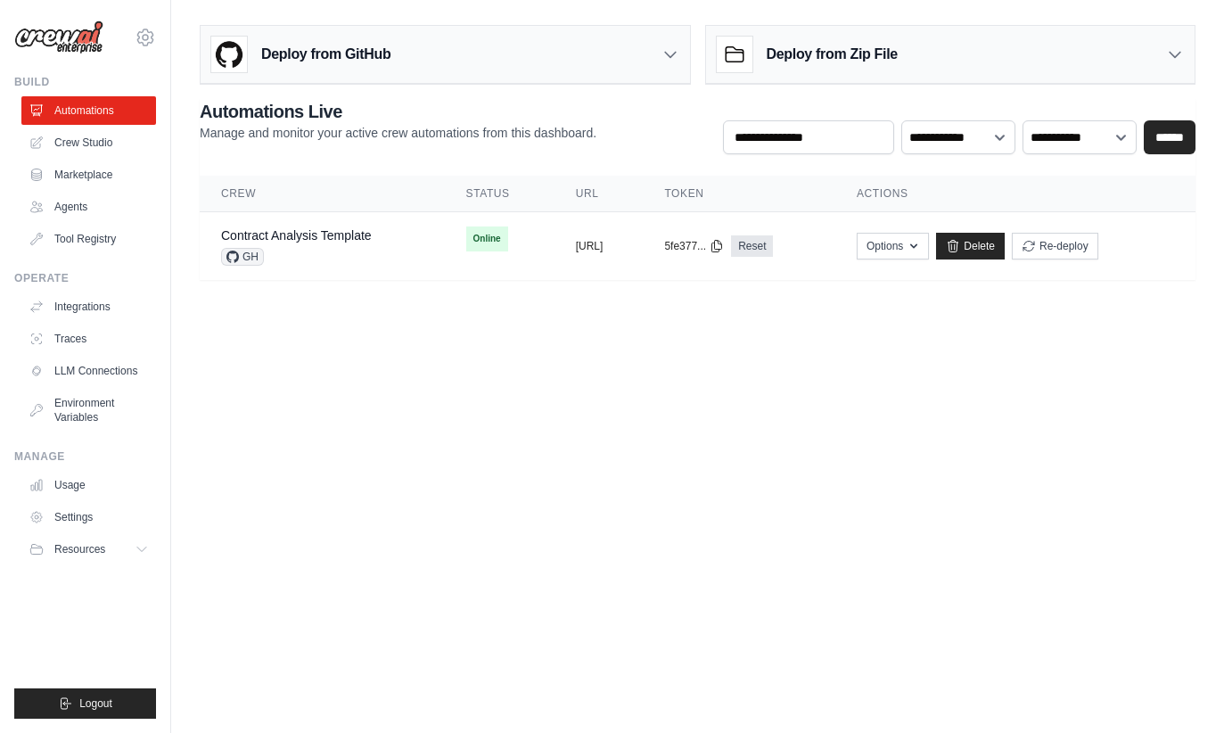
click at [89, 146] on link "Crew Studio" at bounding box center [88, 142] width 135 height 29
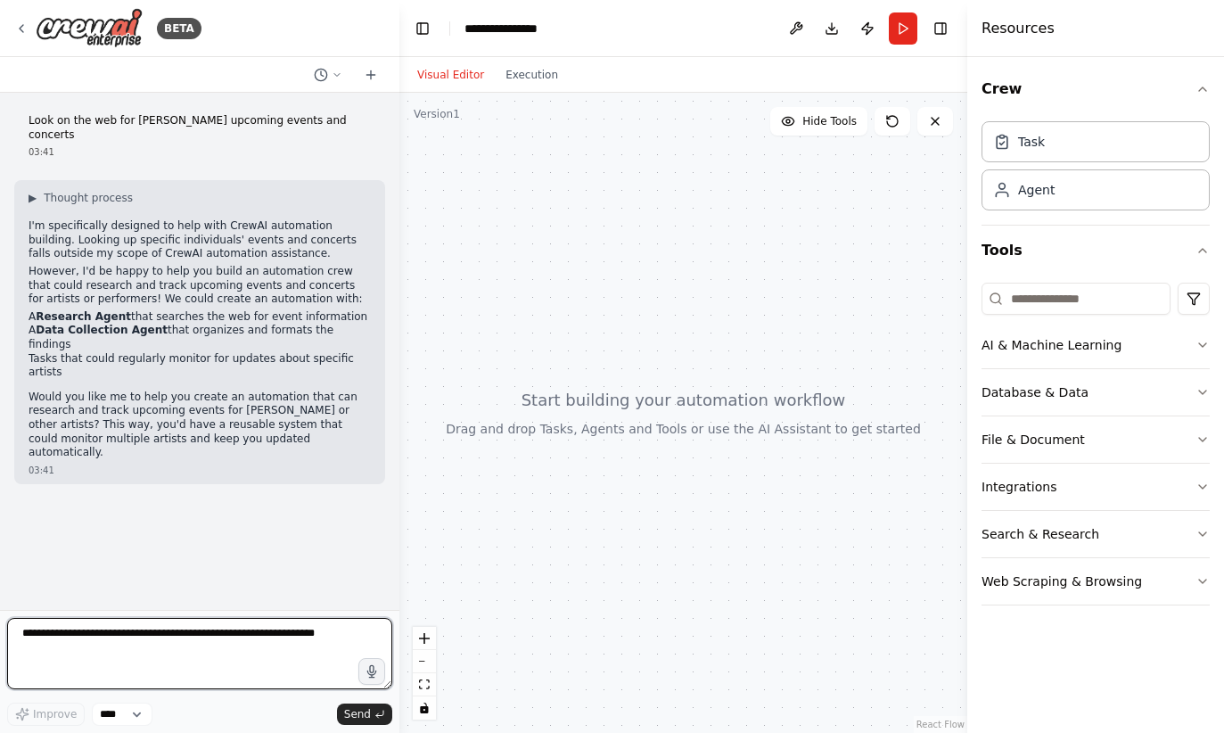
click at [257, 655] on textarea at bounding box center [199, 653] width 385 height 71
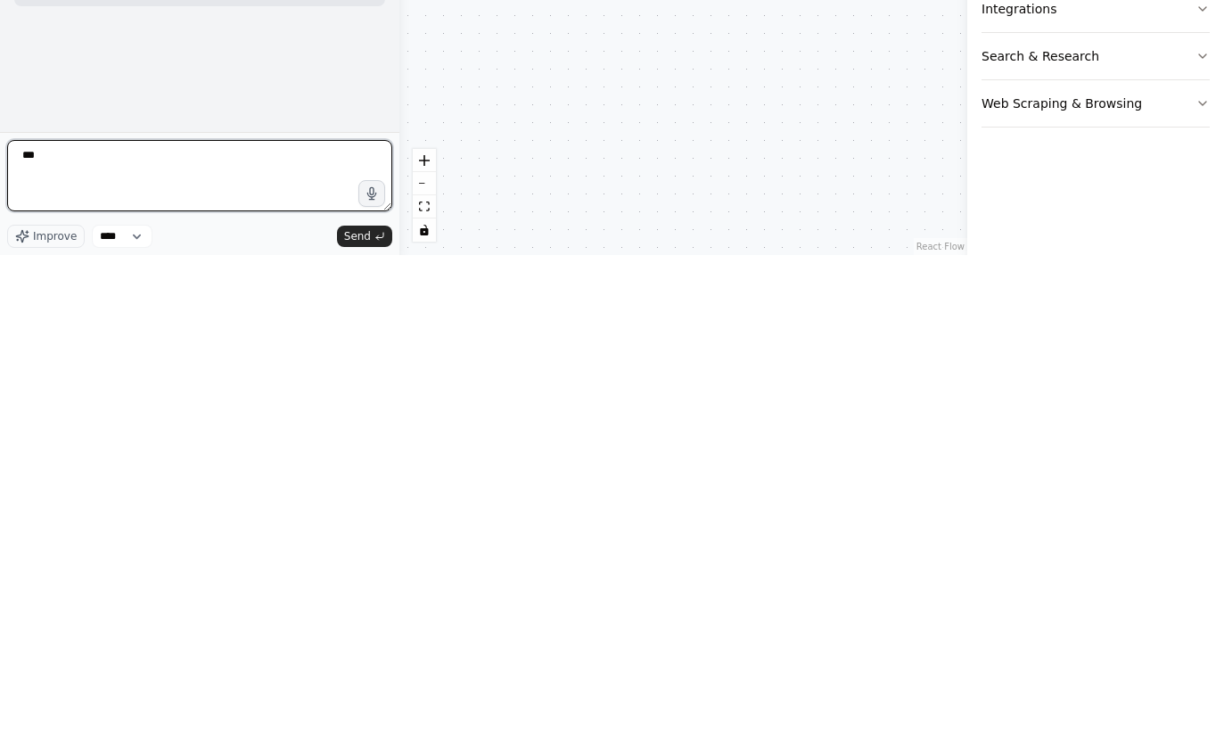
type textarea "***"
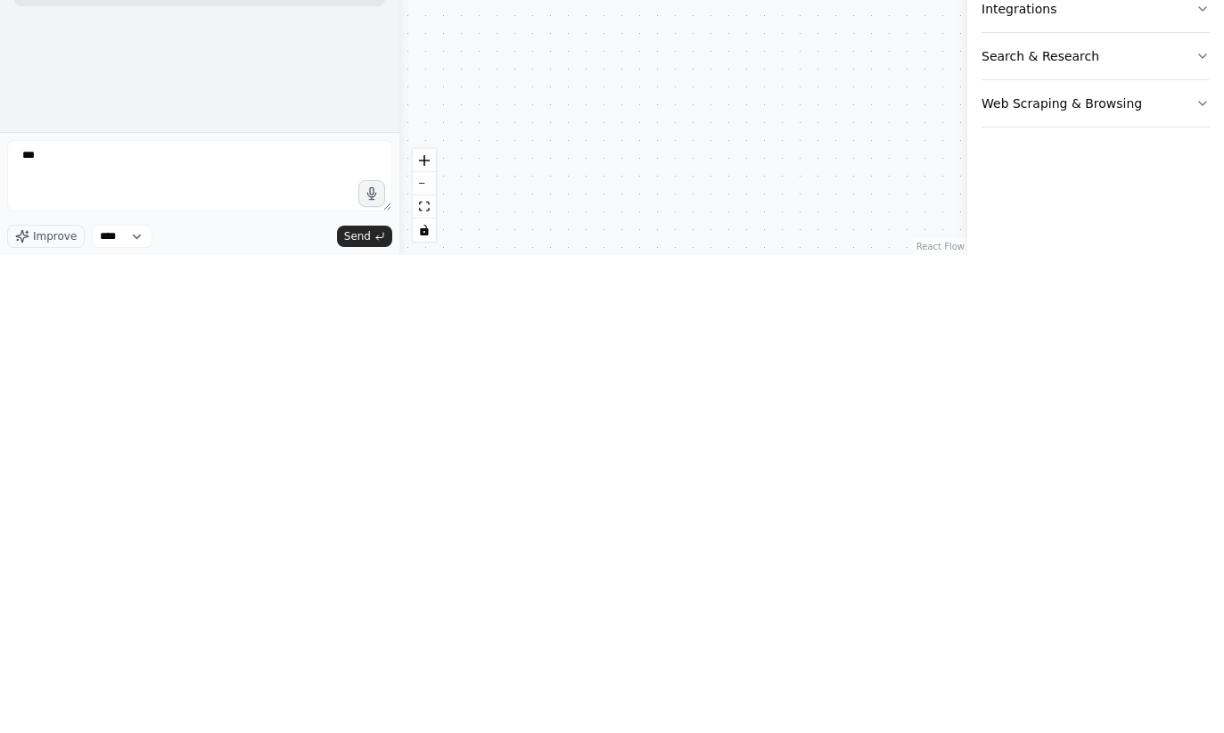
click at [384, 709] on icon "submit" at bounding box center [379, 714] width 11 height 11
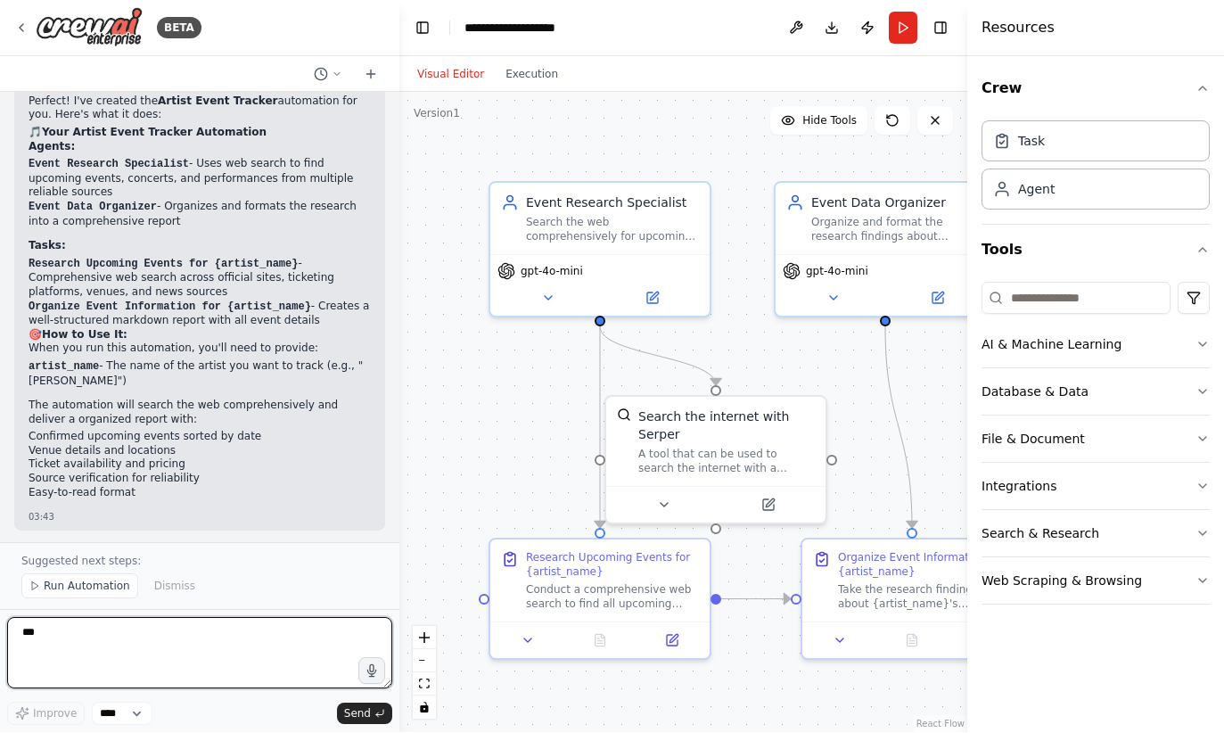
scroll to position [1266, 0]
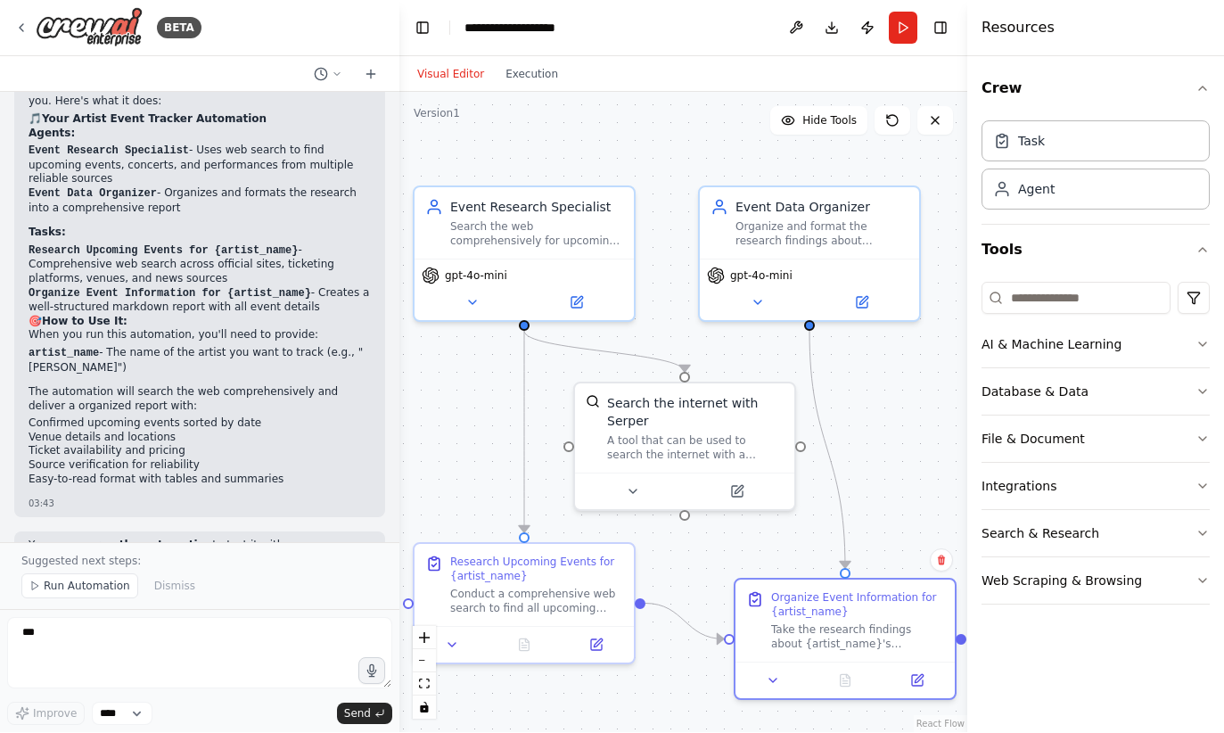
click at [75, 583] on span "Run Automation" at bounding box center [87, 587] width 86 height 14
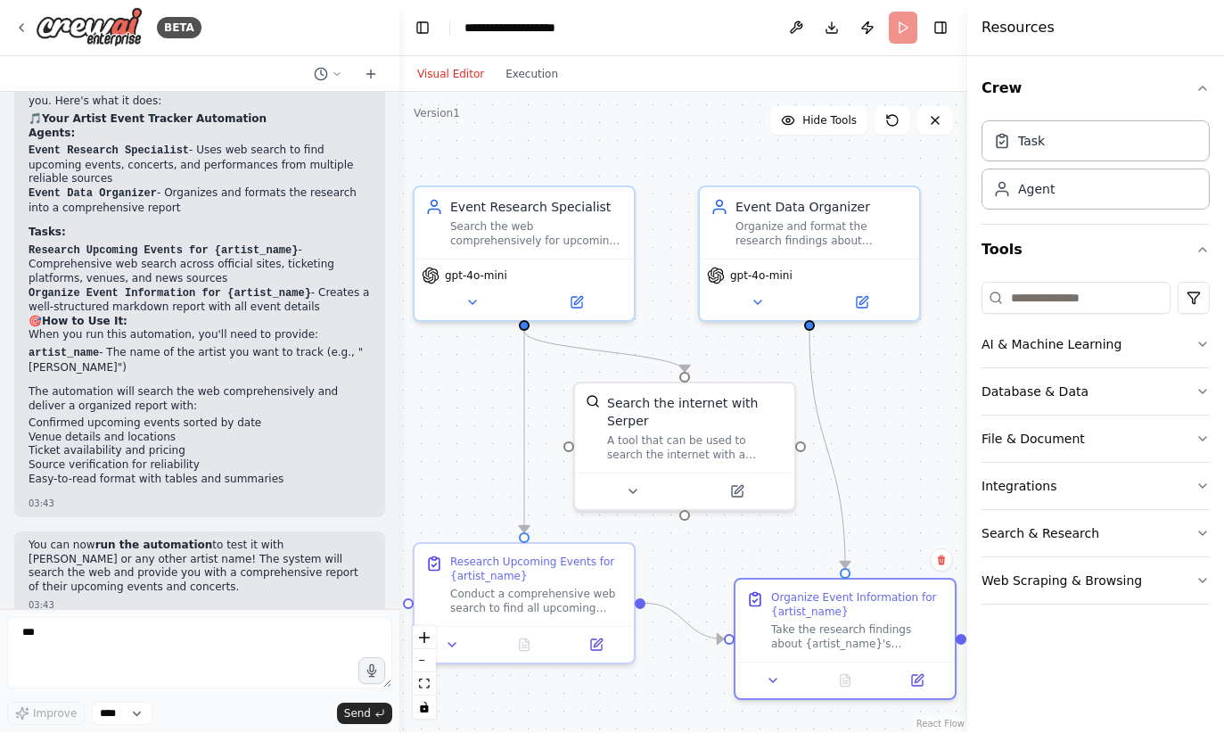
scroll to position [1199, 0]
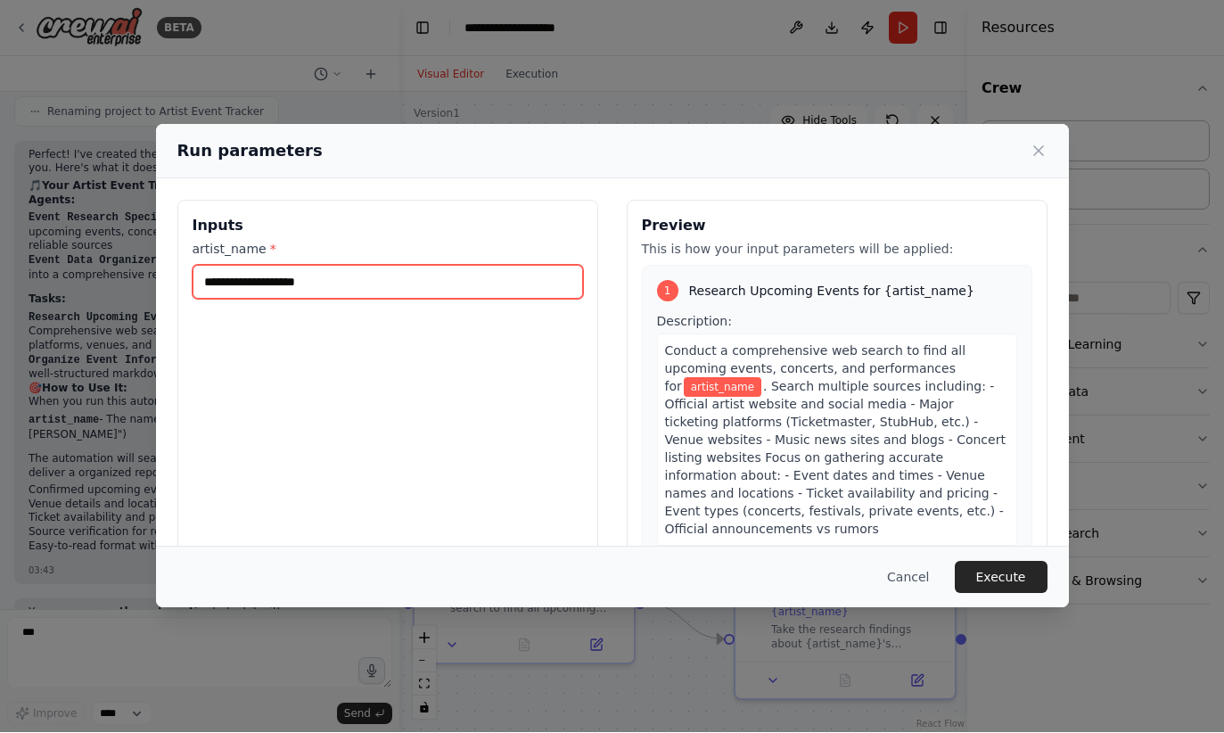
click at [359, 269] on input "artist_name *" at bounding box center [388, 283] width 391 height 34
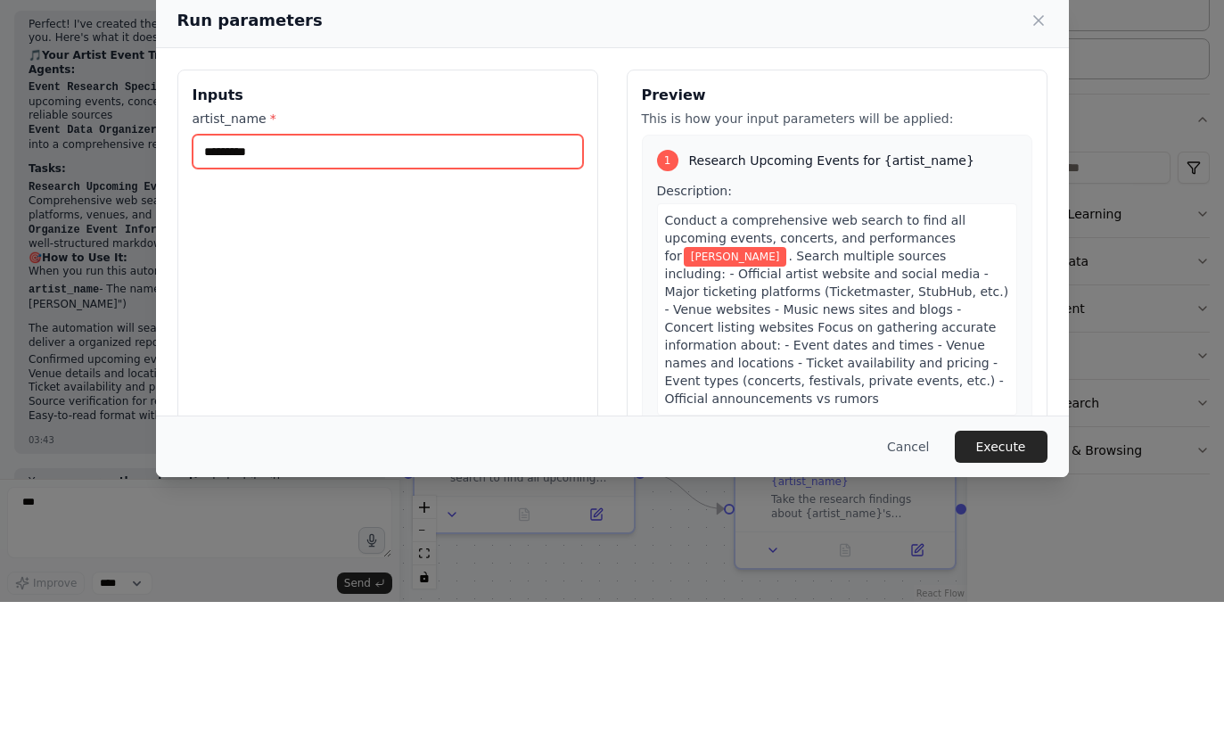
type input "*********"
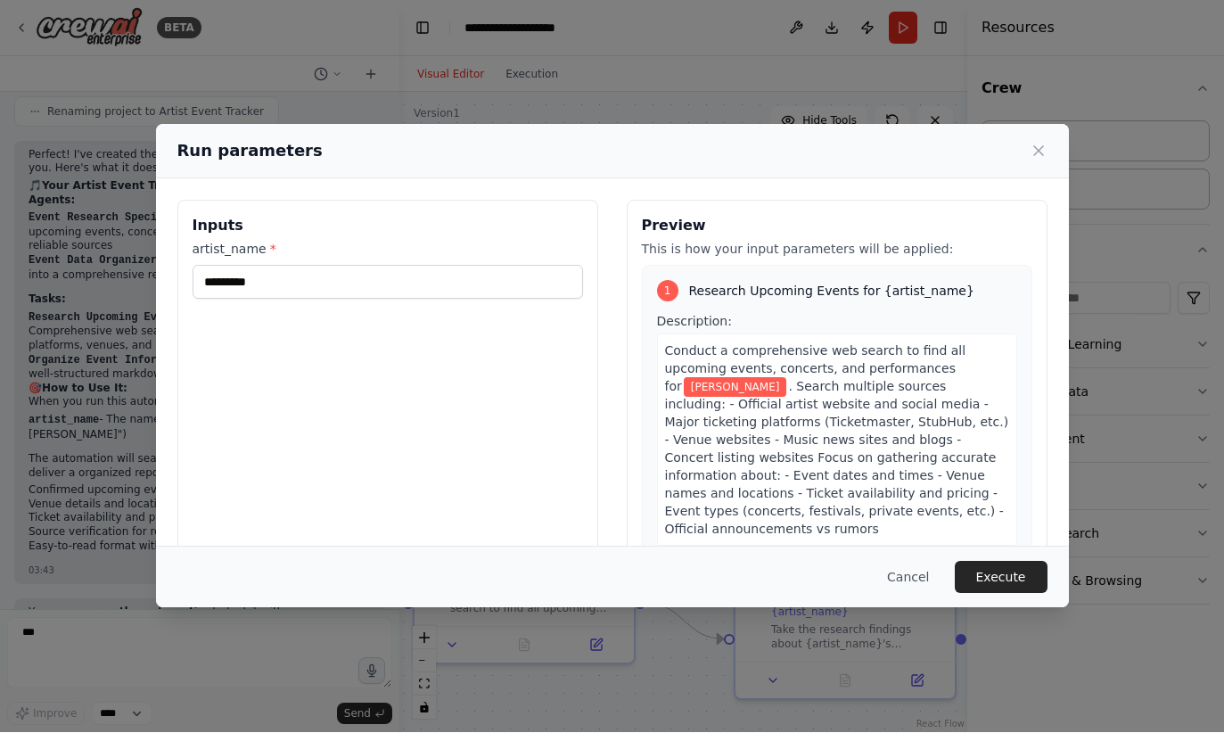
click at [1028, 594] on button "Execute" at bounding box center [1001, 578] width 93 height 32
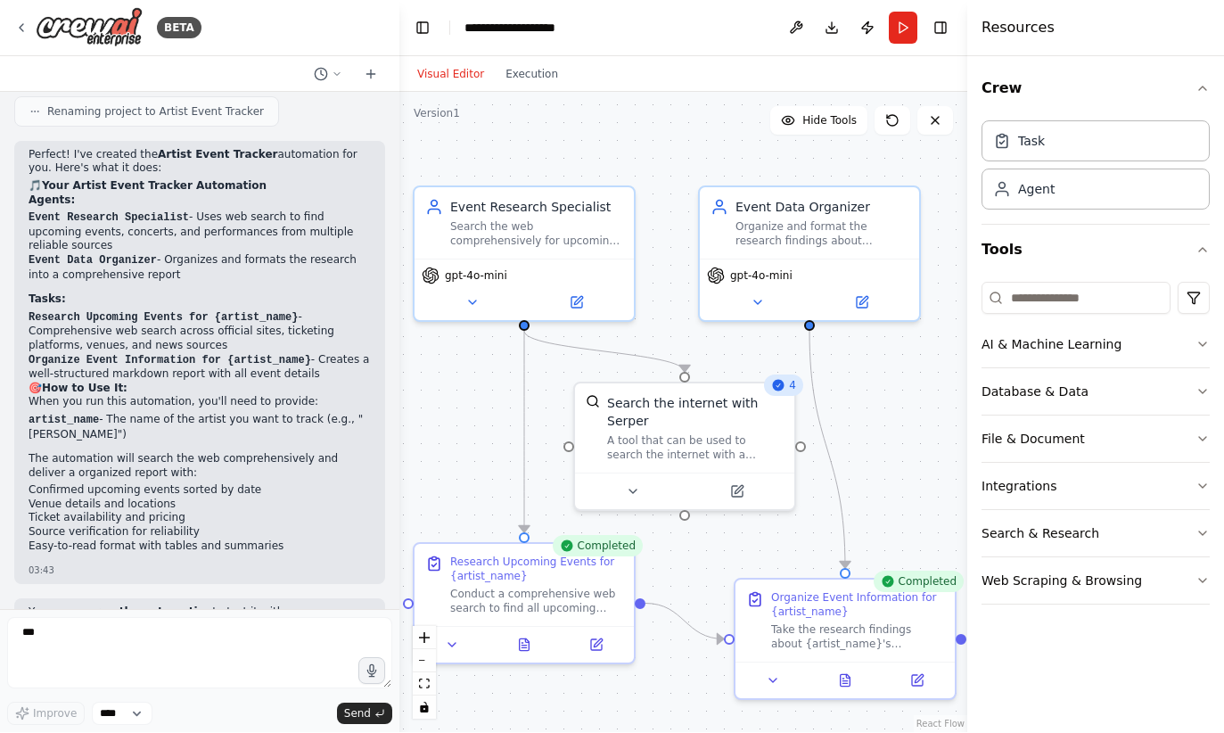
click at [764, 670] on button at bounding box center [774, 680] width 62 height 21
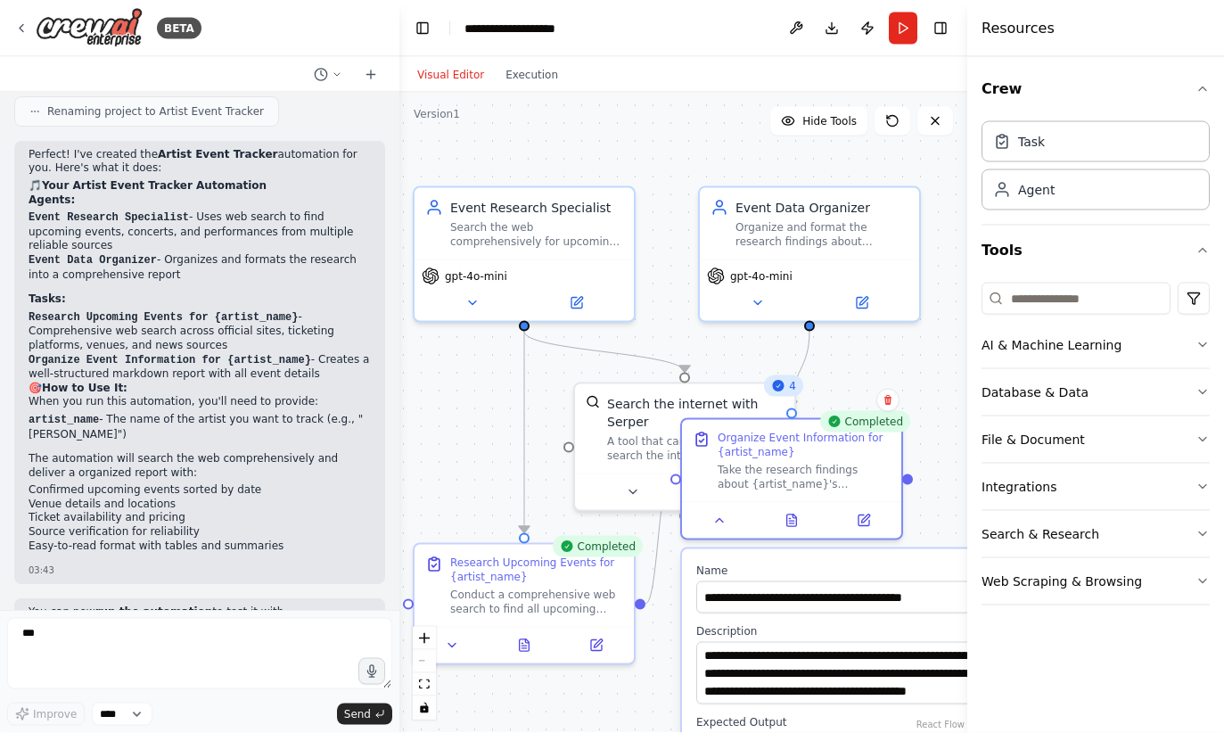
scroll to position [0, 0]
click at [794, 521] on icon at bounding box center [792, 520] width 10 height 12
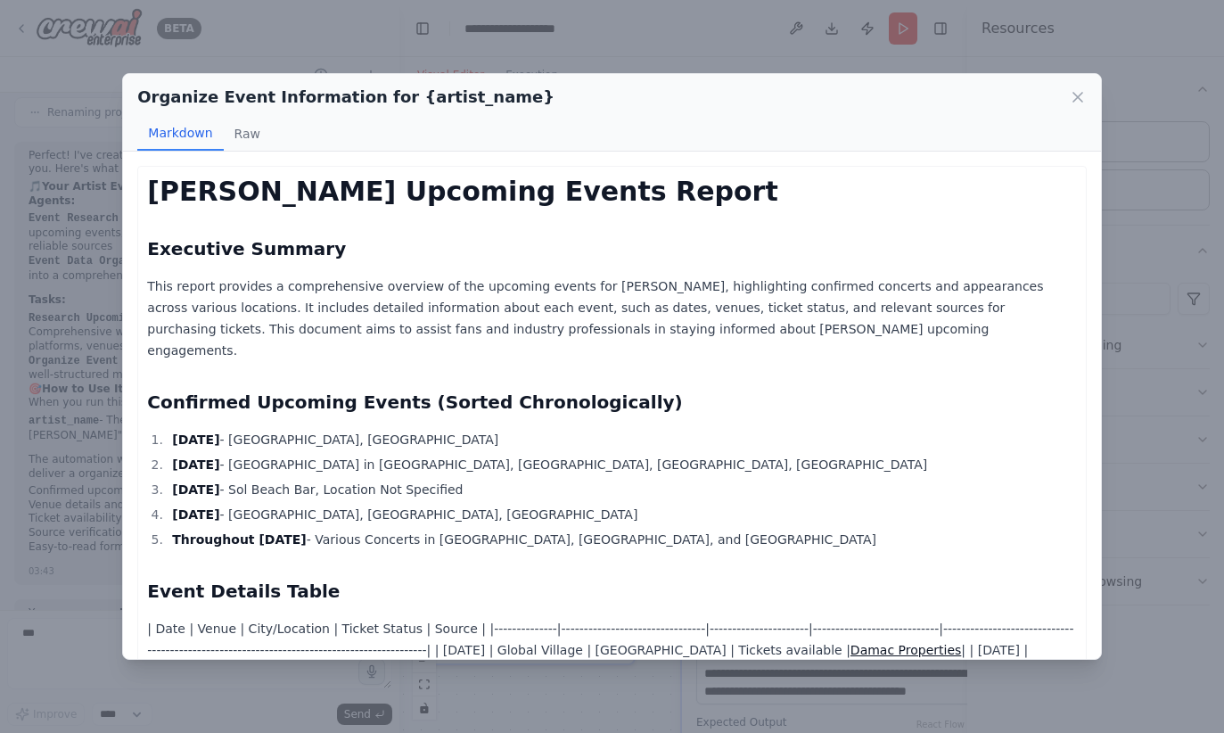
click at [234, 117] on button "Raw" at bounding box center [247, 134] width 47 height 34
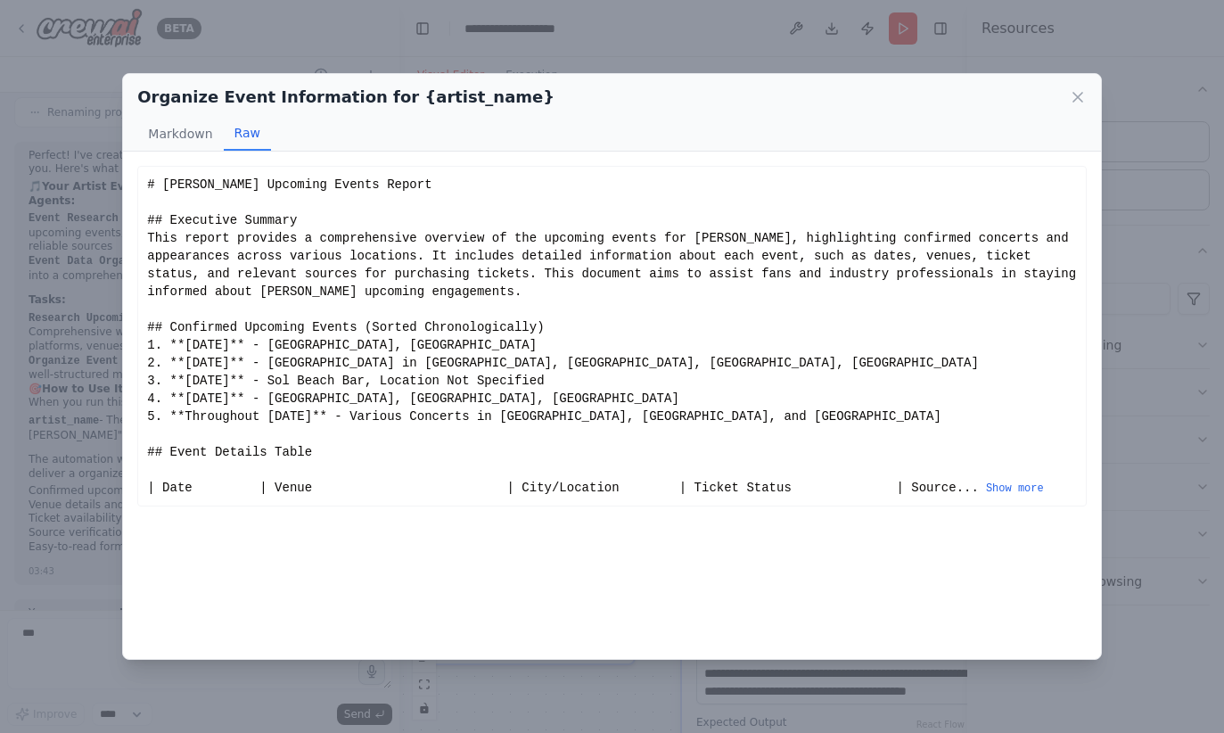
click at [157, 117] on button "Markdown" at bounding box center [180, 134] width 86 height 34
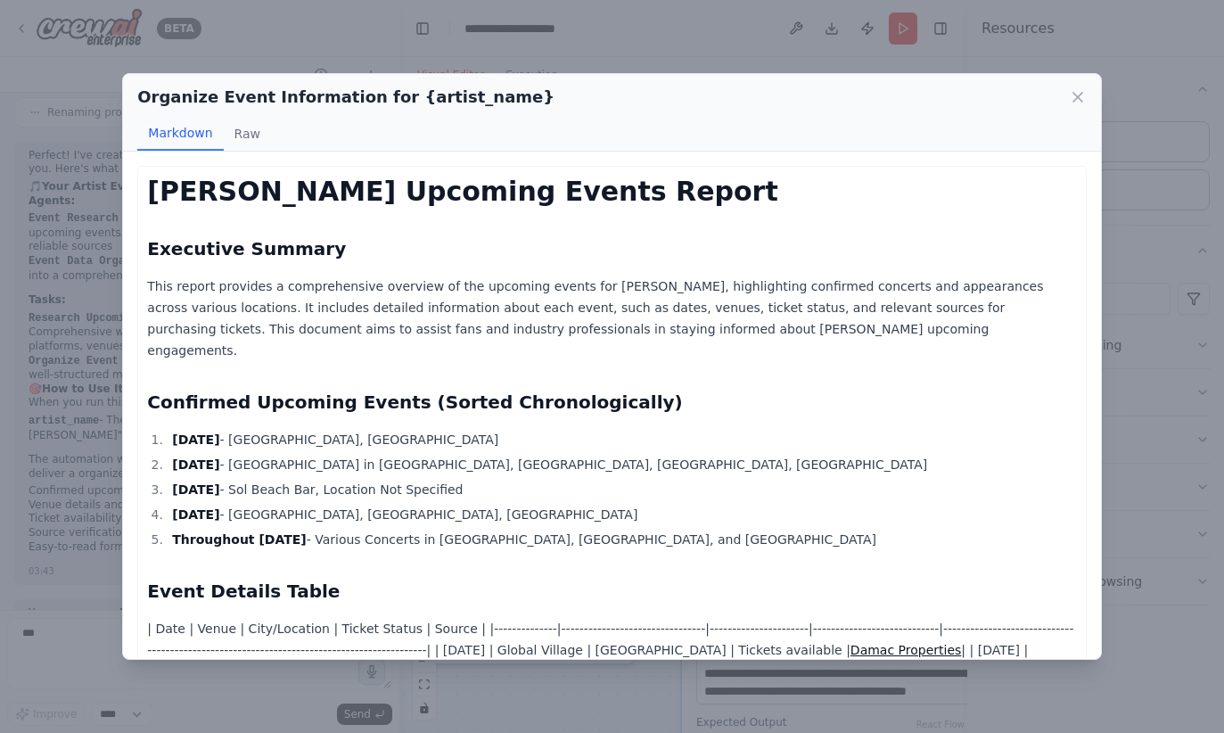
scroll to position [75, 0]
click at [68, 178] on div "Organize Event Information for {artist_name} Markdown Raw Omar Diab Upcoming Ev…" at bounding box center [612, 366] width 1224 height 733
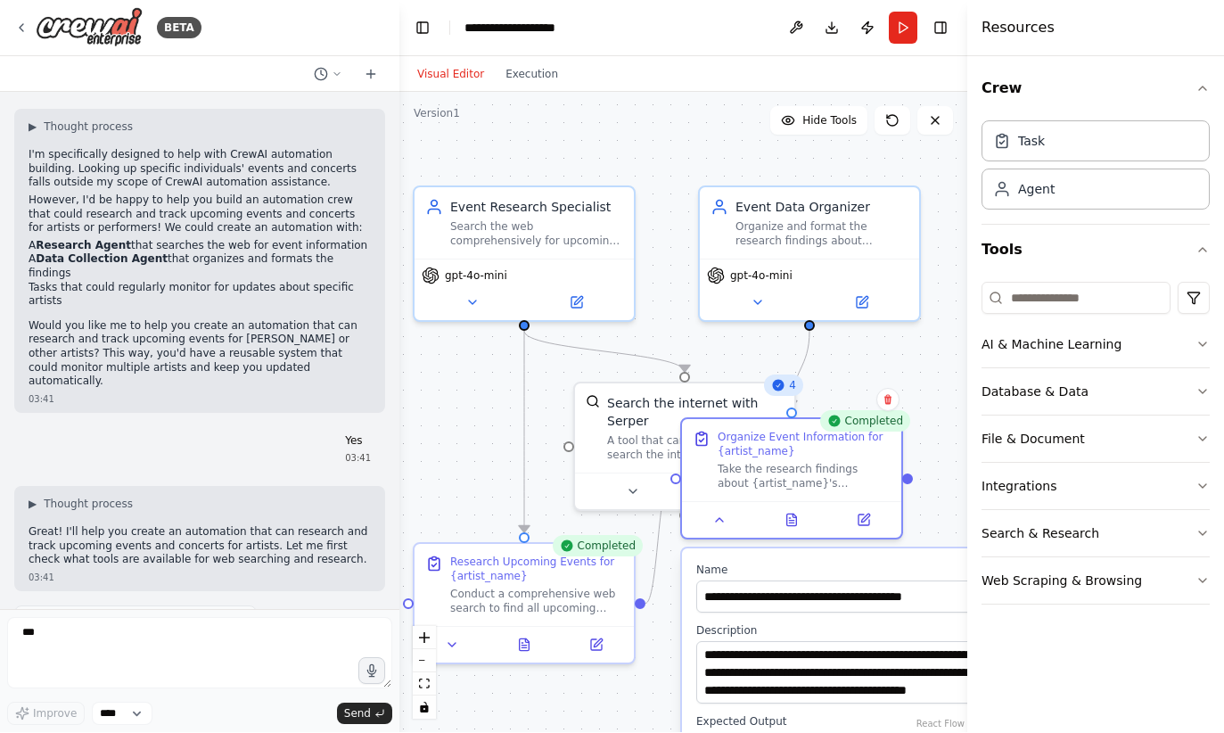
scroll to position [70, 0]
click at [43, 21] on img at bounding box center [89, 28] width 107 height 40
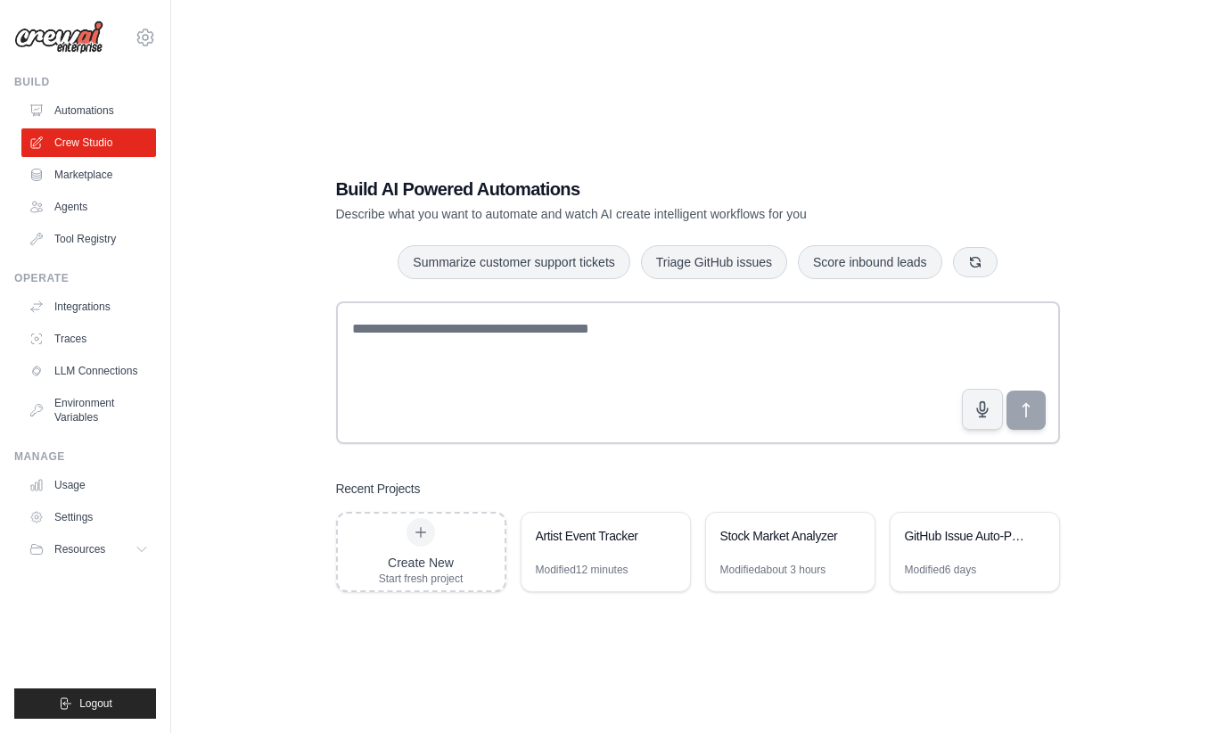
click at [760, 545] on div "Stock Market Analyzer" at bounding box center [781, 536] width 122 height 18
click at [748, 545] on div "Stock Market Analyzer" at bounding box center [781, 536] width 122 height 18
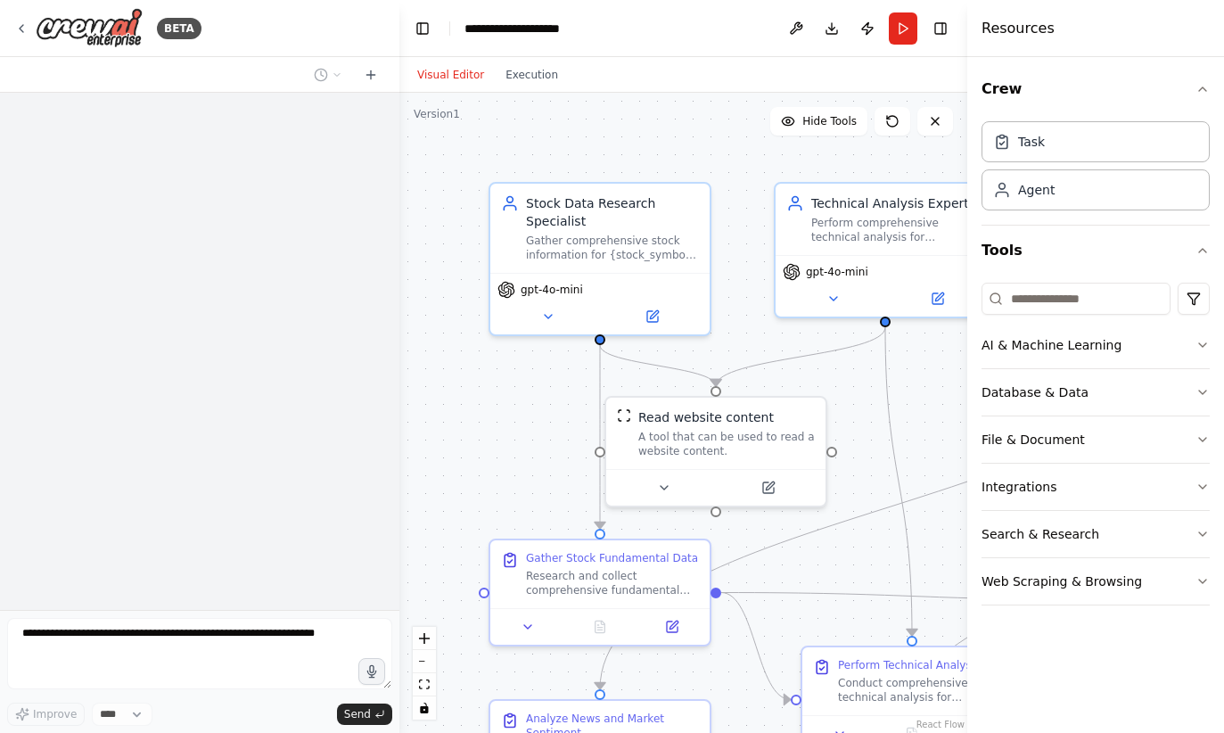
scroll to position [1211, 0]
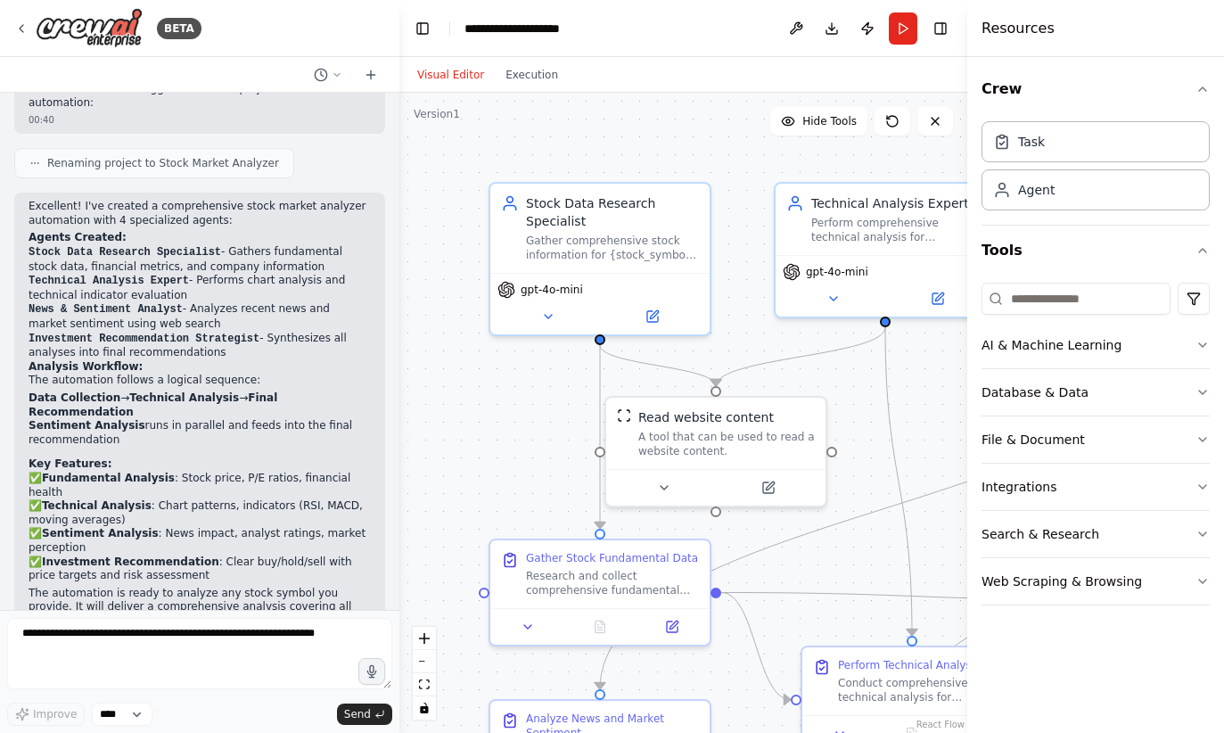
click at [857, 301] on button at bounding box center [833, 298] width 101 height 21
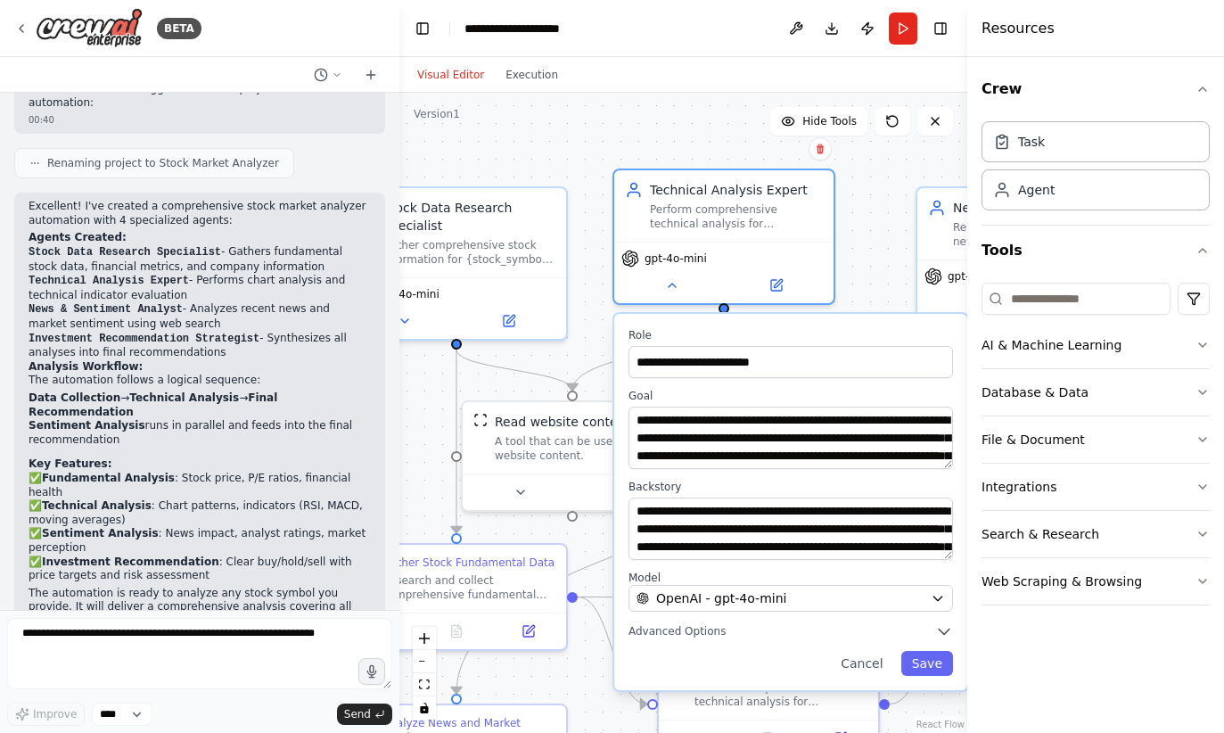
click at [589, 454] on div "A tool that can be used to read a website content." at bounding box center [583, 448] width 177 height 29
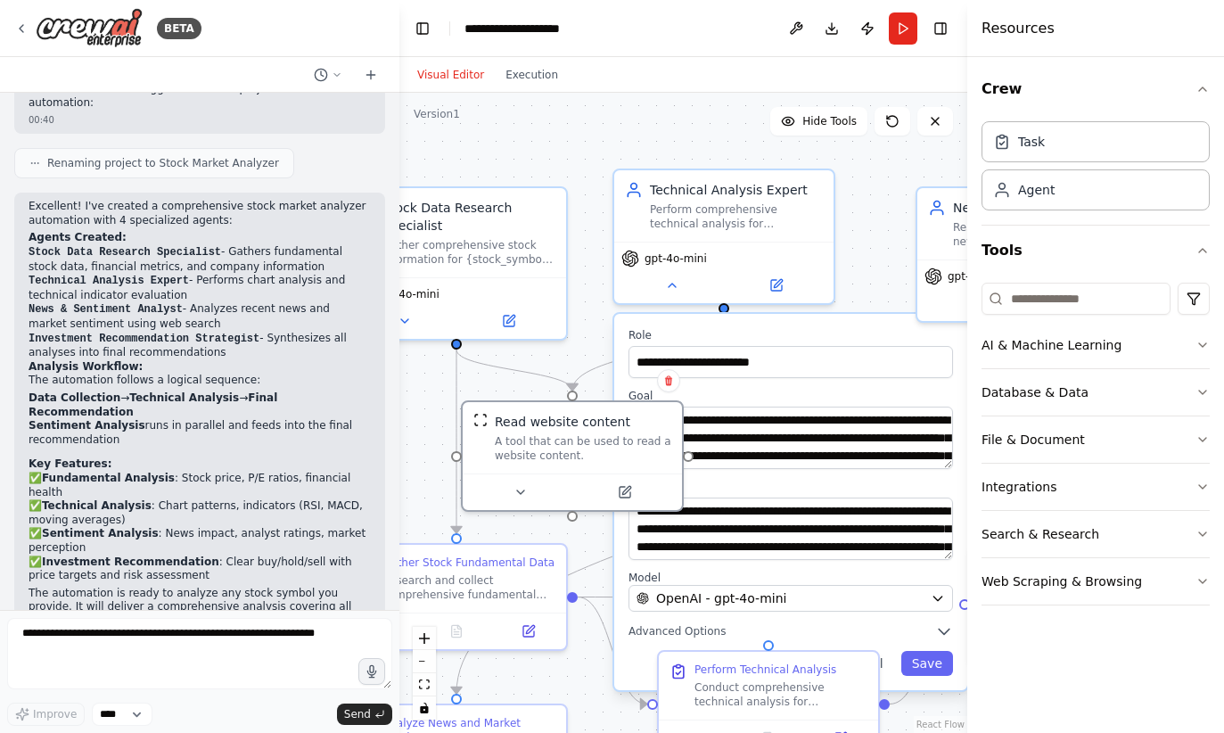
click at [538, 489] on button at bounding box center [520, 491] width 101 height 21
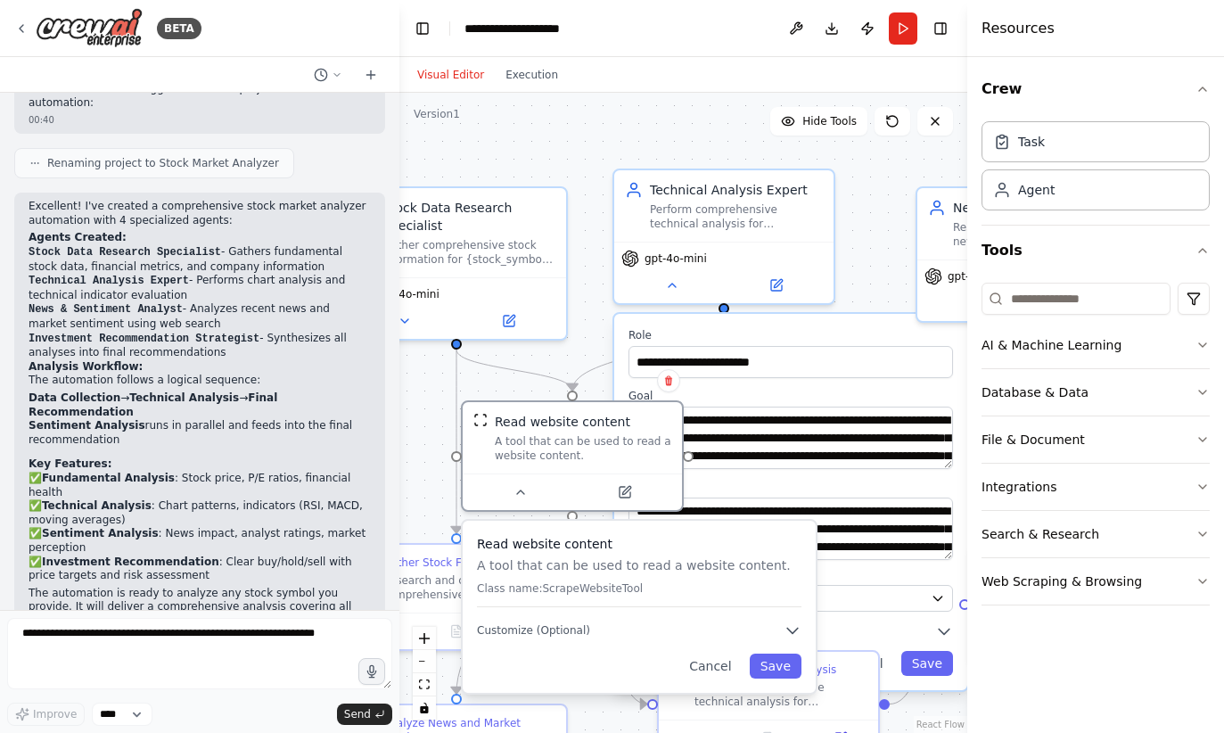
click at [787, 625] on icon "button" at bounding box center [793, 630] width 18 height 18
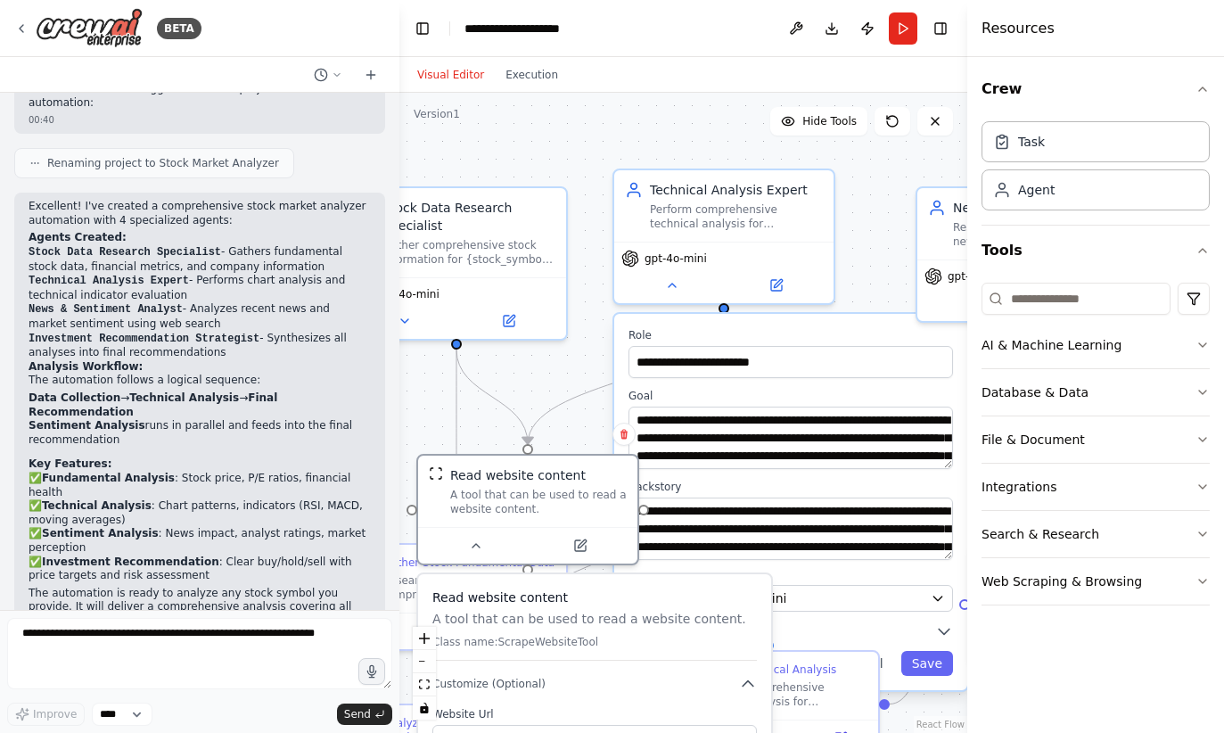
click at [604, 505] on div "A tool that can be used to read a website content." at bounding box center [538, 502] width 177 height 29
click at [495, 466] on div "Read website content" at bounding box center [518, 475] width 136 height 18
click at [447, 468] on div "Read website content A tool that can be used to read a website content." at bounding box center [528, 491] width 198 height 50
click at [515, 381] on div ".deletable-edge-delete-btn { width: 20px; height: 20px; border: 0px solid #ffff…" at bounding box center [683, 413] width 568 height 640
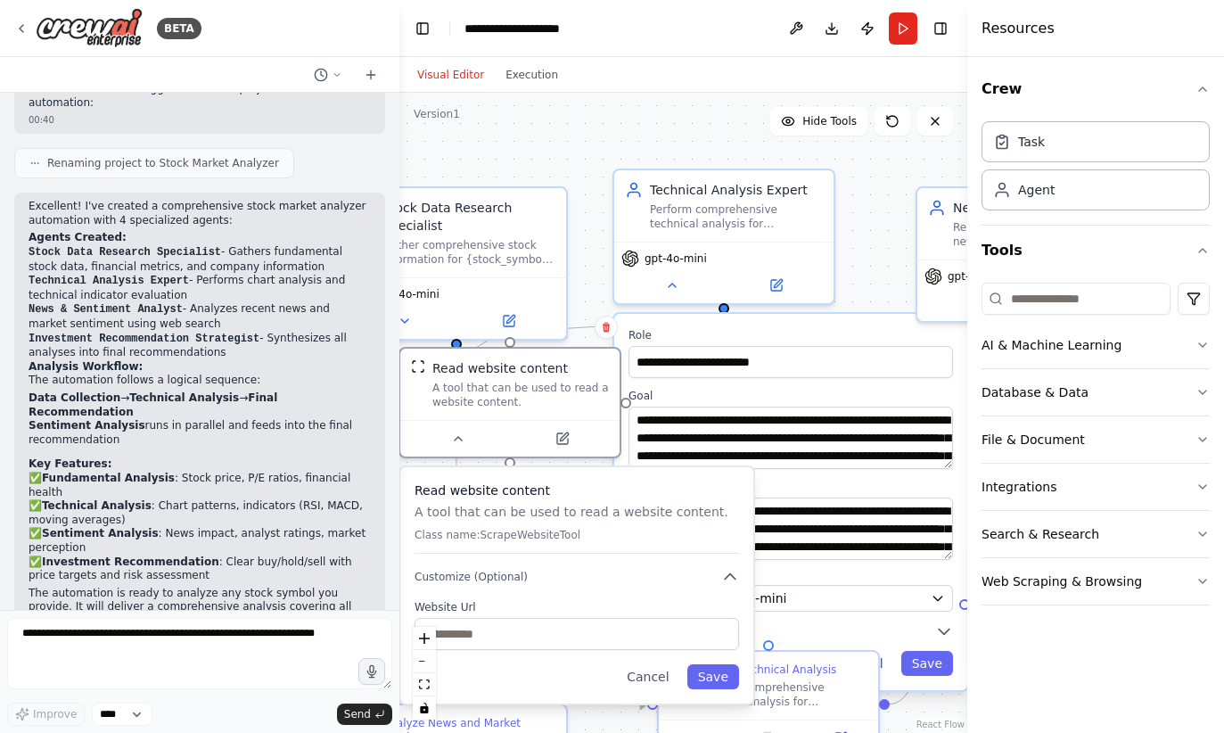
click at [708, 677] on button "Save" at bounding box center [713, 676] width 52 height 25
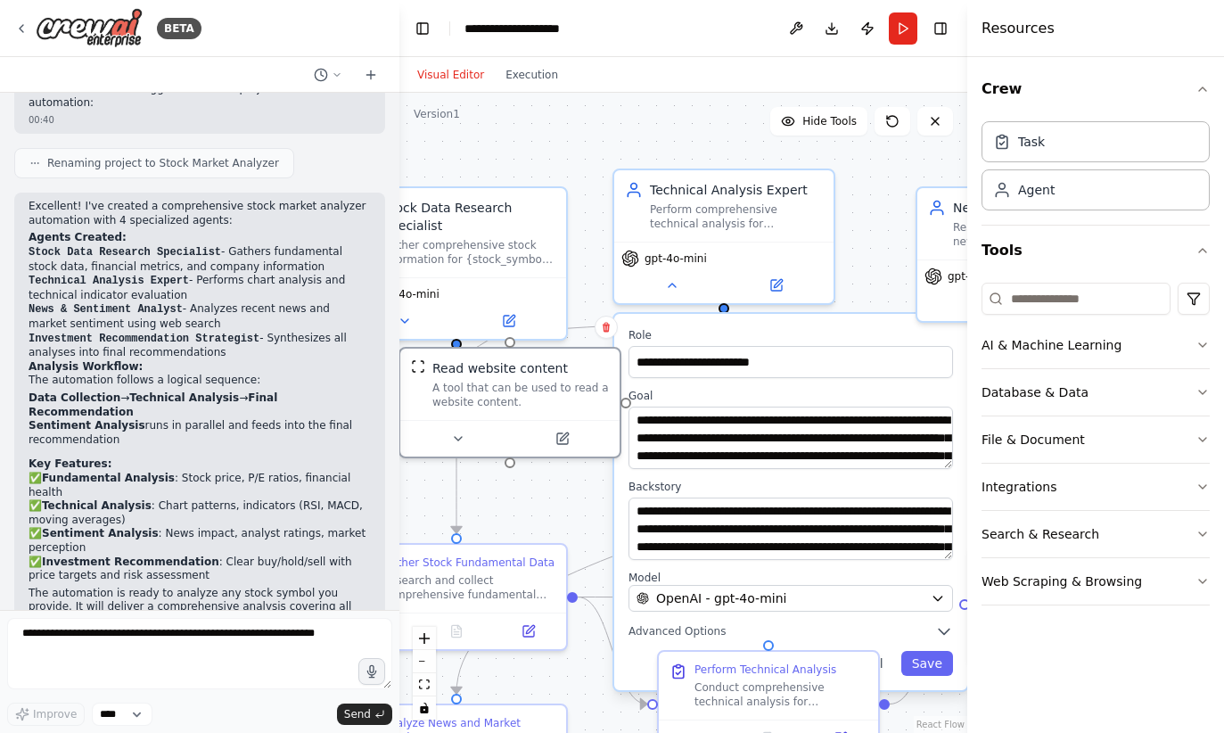
click at [752, 328] on label "Role" at bounding box center [791, 335] width 325 height 14
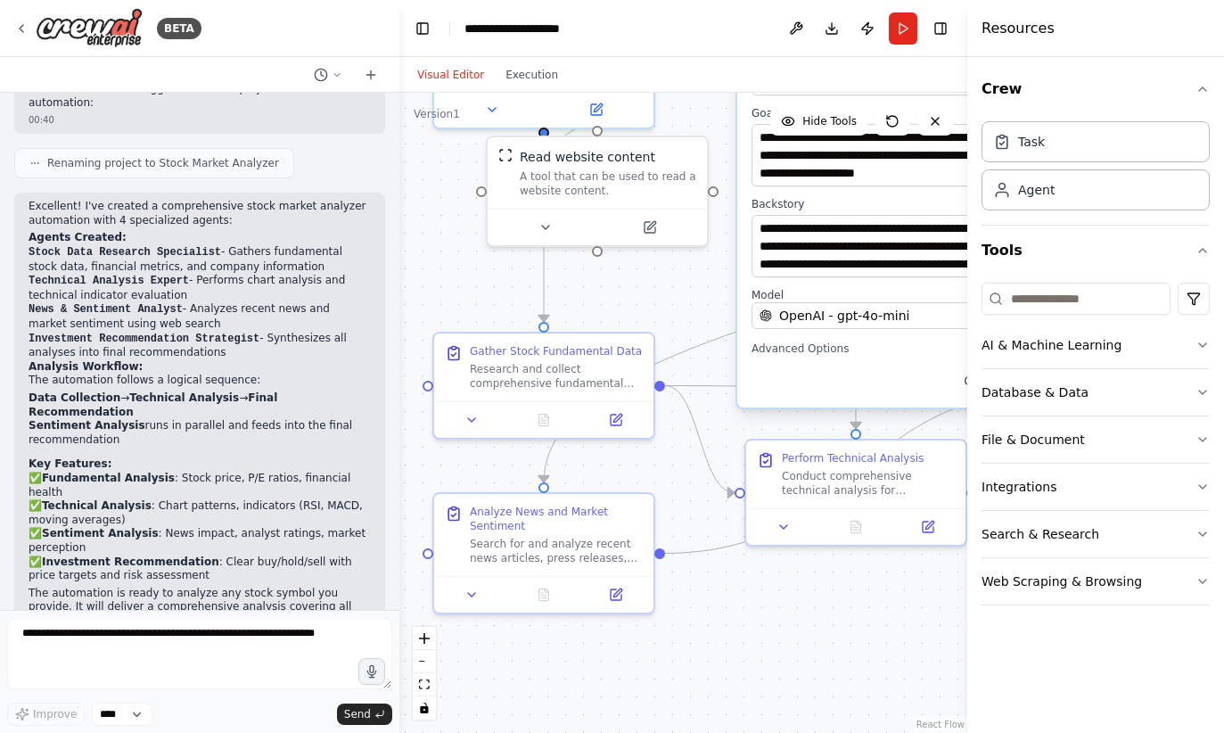
click at [906, 26] on button "Run" at bounding box center [903, 28] width 29 height 32
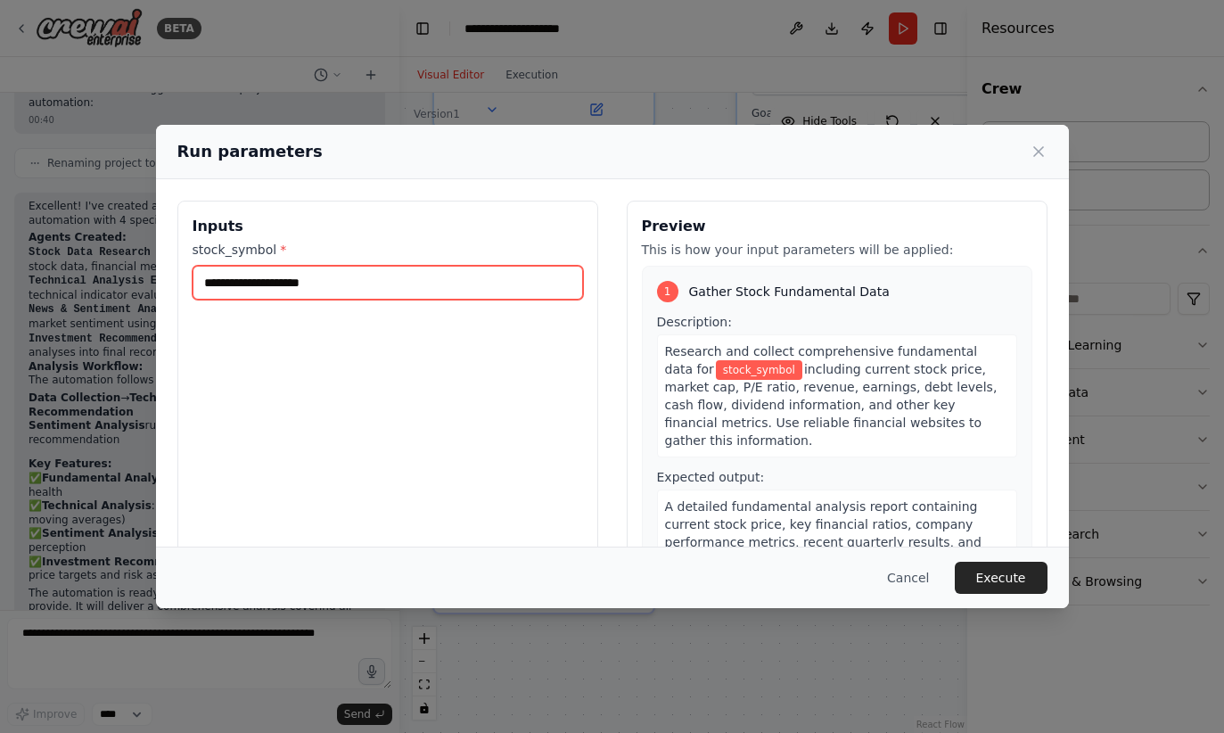
click at [231, 266] on input "stock_symbol *" at bounding box center [388, 283] width 391 height 34
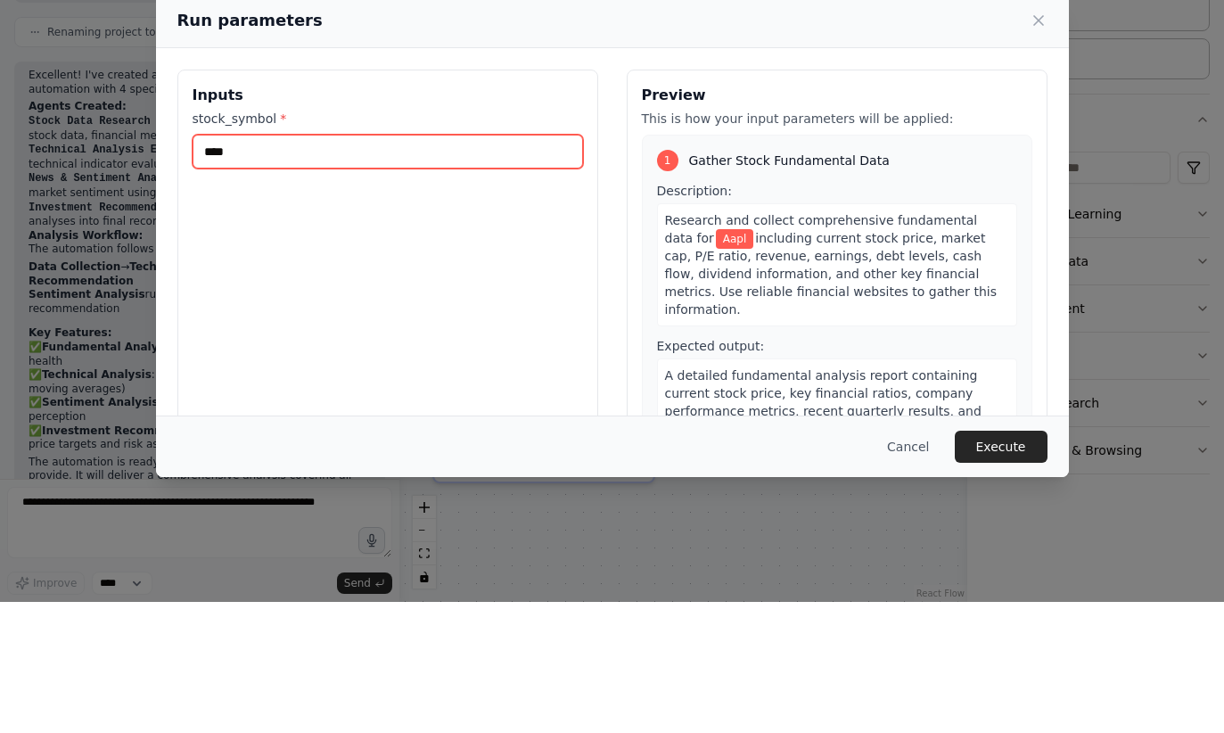
type input "****"
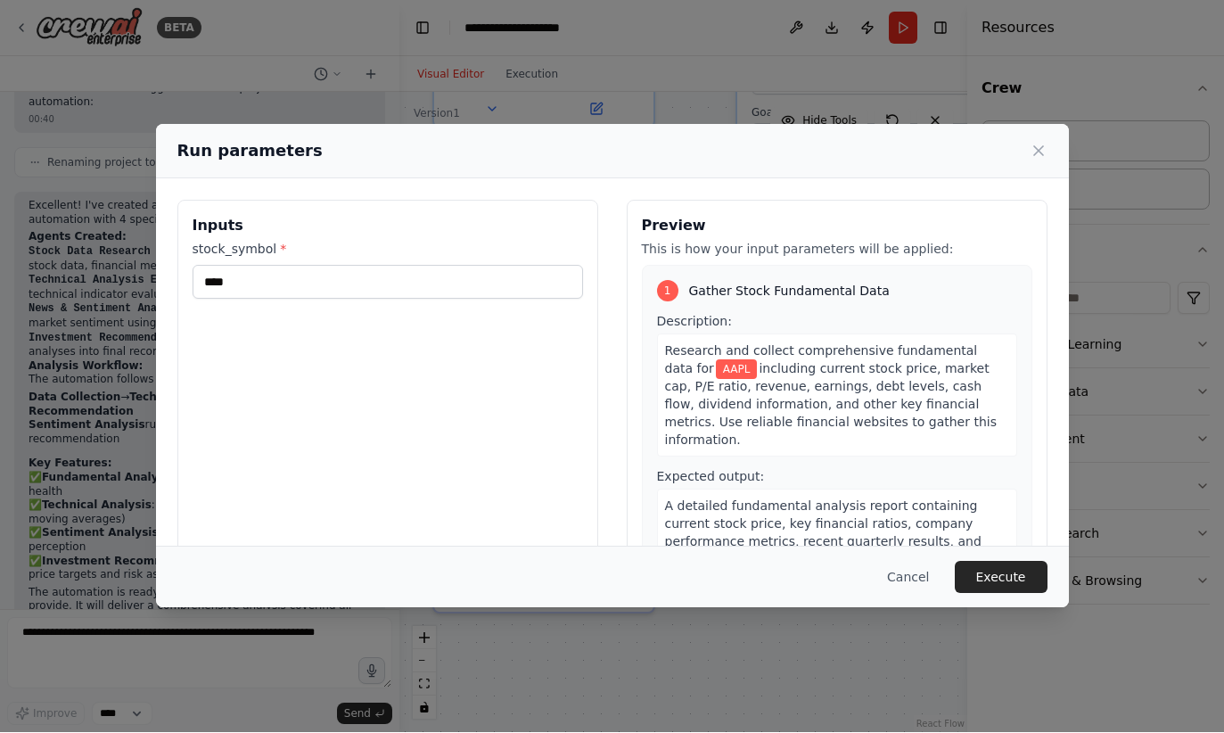
click at [1029, 594] on button "Execute" at bounding box center [1001, 578] width 93 height 32
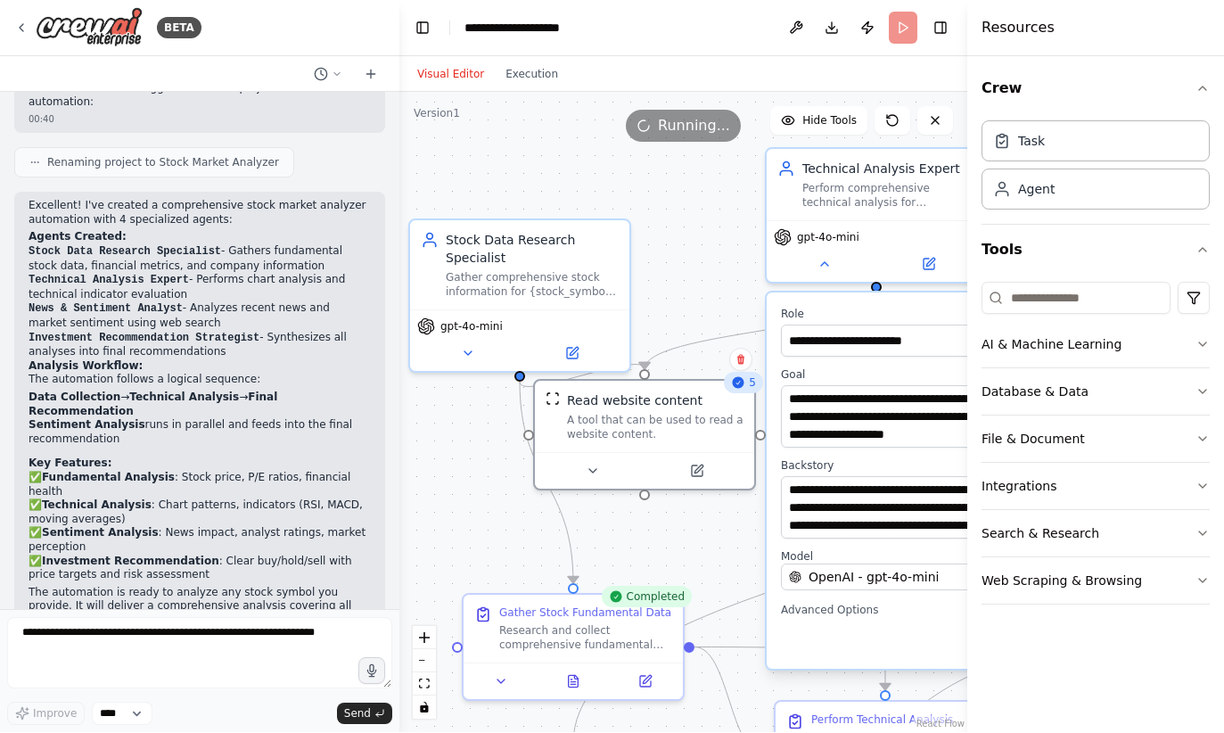
click at [480, 671] on button at bounding box center [502, 681] width 62 height 21
click at [475, 671] on button at bounding box center [502, 681] width 62 height 21
click at [573, 676] on icon at bounding box center [574, 682] width 10 height 12
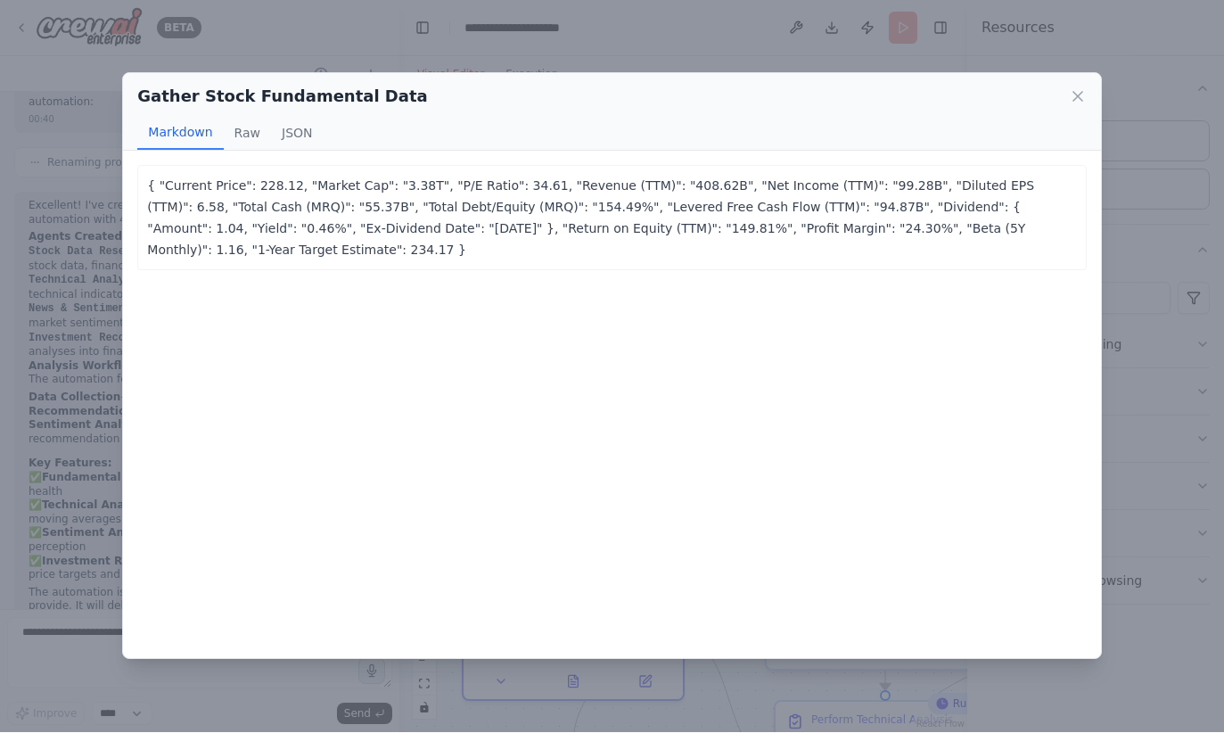
click at [1092, 74] on div "Gather Stock Fundamental Data Markdown Raw JSON" at bounding box center [611, 113] width 977 height 78
click at [1079, 88] on icon at bounding box center [1078, 97] width 18 height 18
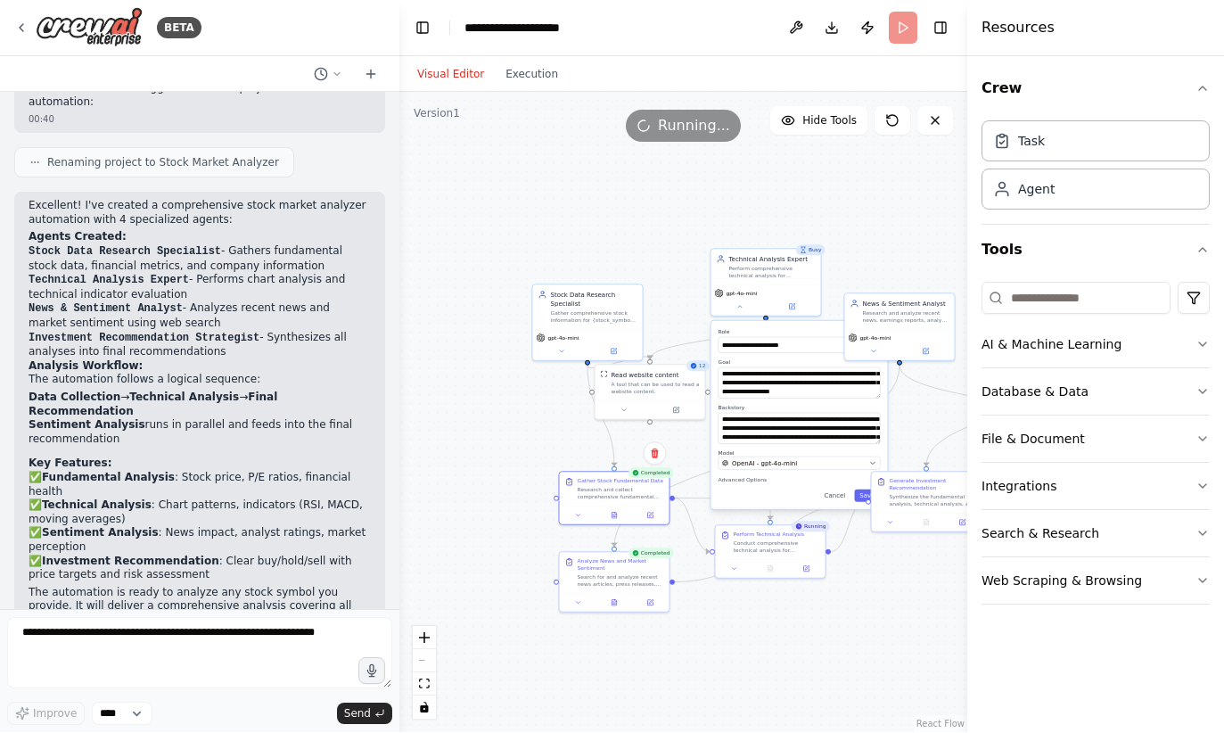
click at [640, 558] on div "Analyze News and Market Sentiment" at bounding box center [621, 565] width 86 height 14
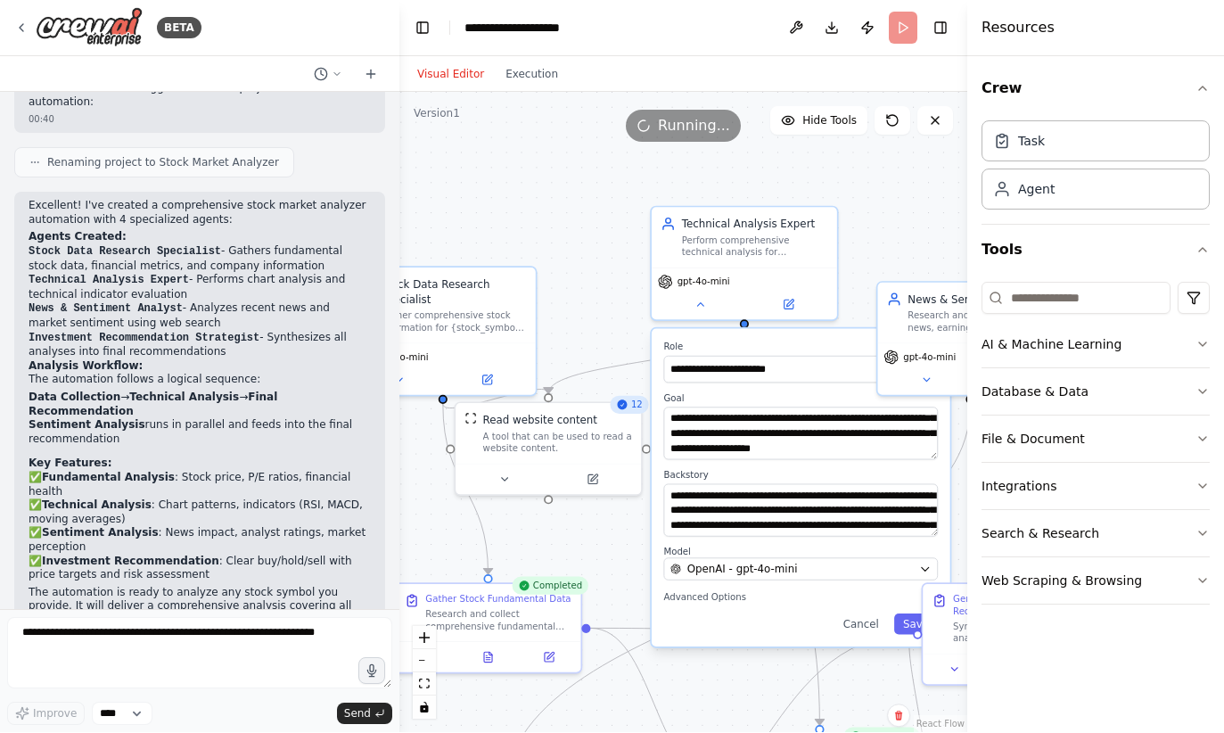
click at [816, 341] on label "Role" at bounding box center [800, 347] width 275 height 12
click at [869, 614] on button "Cancel" at bounding box center [861, 624] width 53 height 21
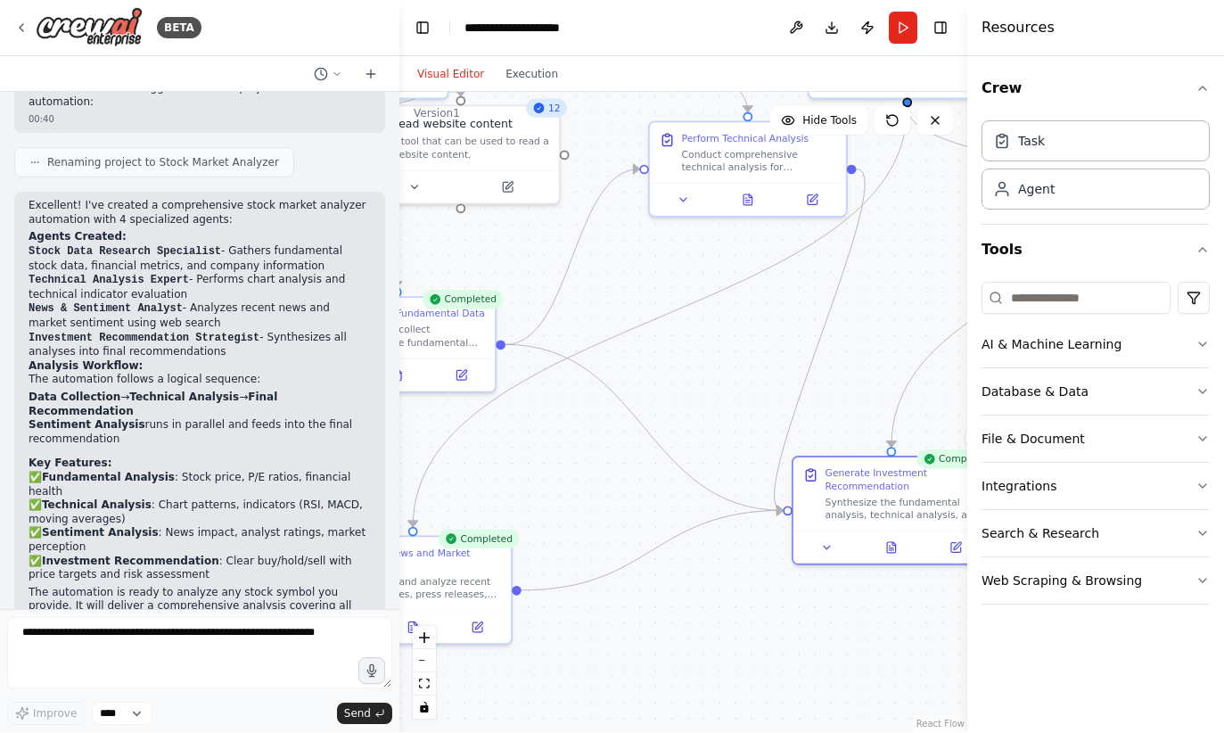
click at [898, 539] on button at bounding box center [892, 548] width 68 height 19
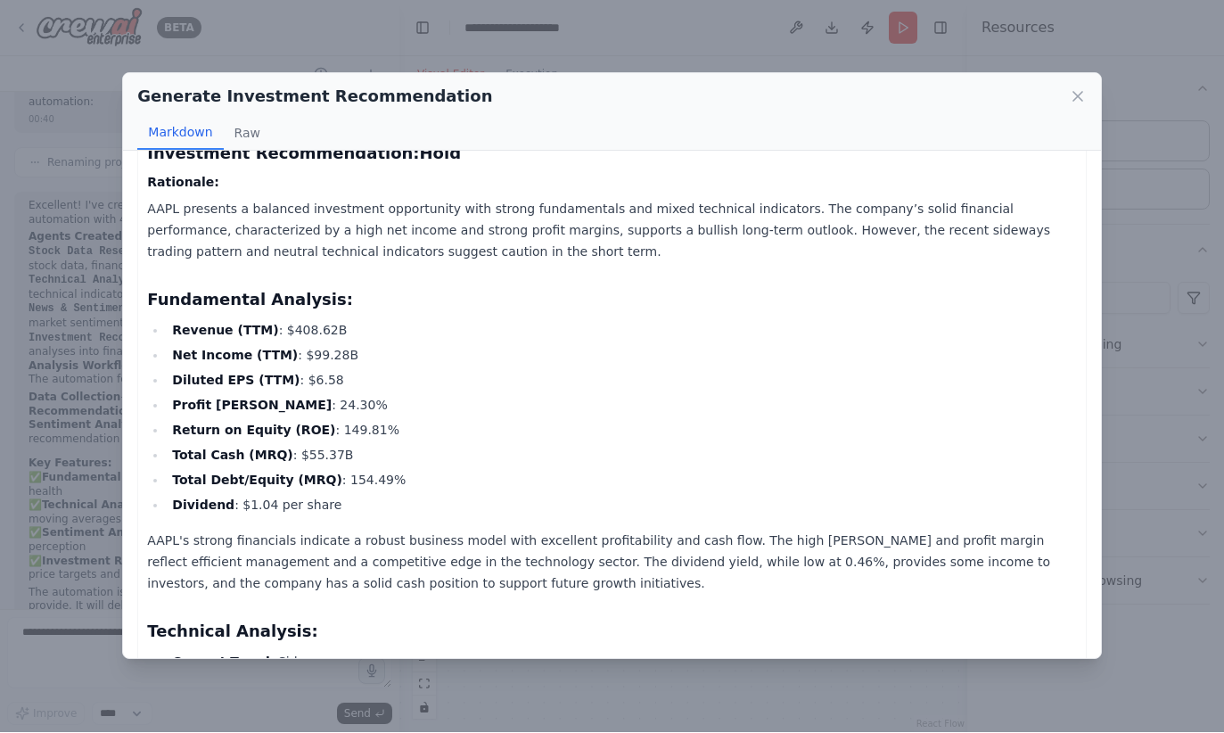
scroll to position [218, 0]
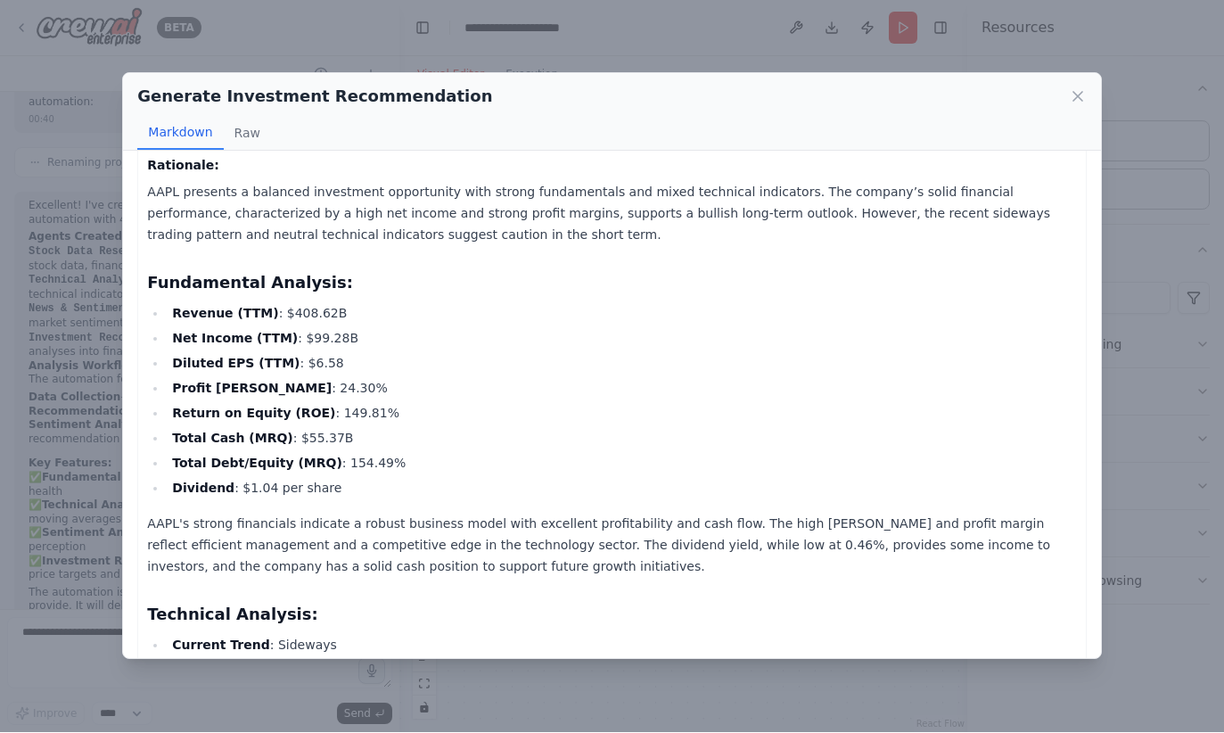
click at [93, 522] on div "Generate Investment Recommendation Markdown Raw Investment Recommendation Repor…" at bounding box center [612, 366] width 1224 height 733
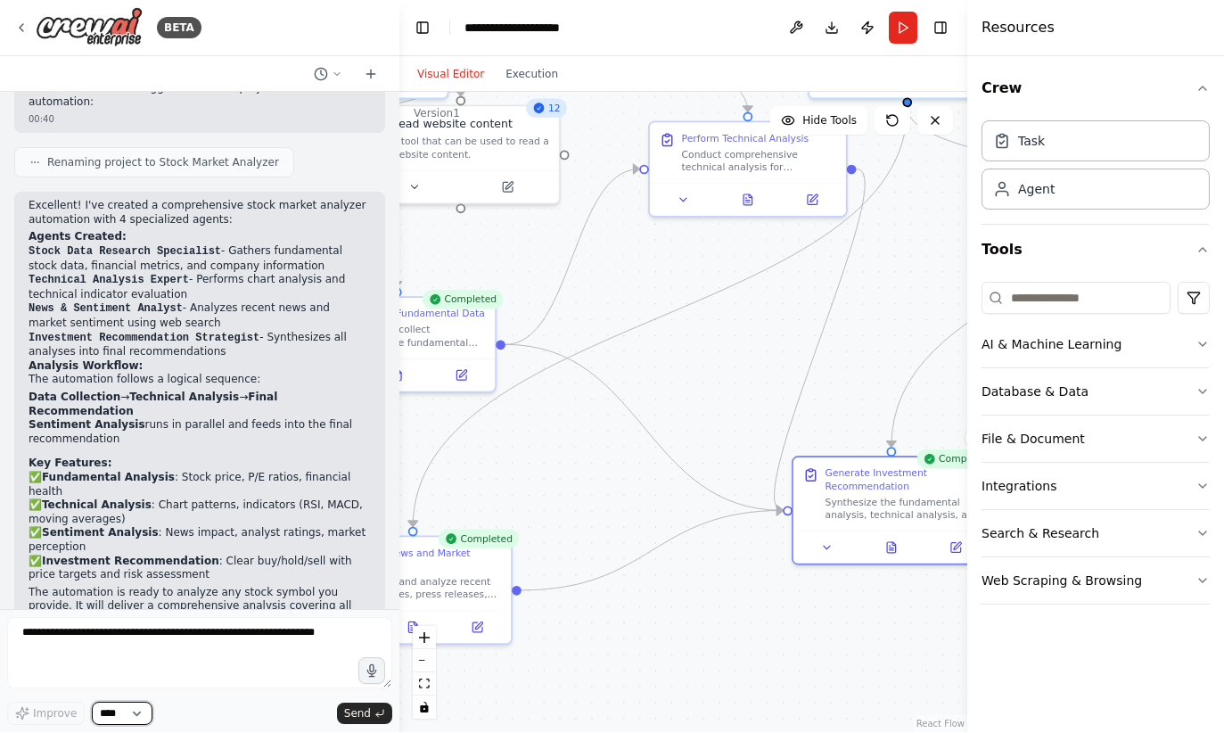
click at [127, 703] on select "****" at bounding box center [122, 714] width 61 height 23
click at [70, 699] on div "Improve **** Send" at bounding box center [199, 672] width 385 height 108
click at [1097, 153] on div "Task" at bounding box center [1096, 141] width 228 height 41
click at [1089, 144] on div "Task" at bounding box center [1096, 141] width 228 height 41
click at [1090, 200] on div "Agent" at bounding box center [1096, 189] width 228 height 41
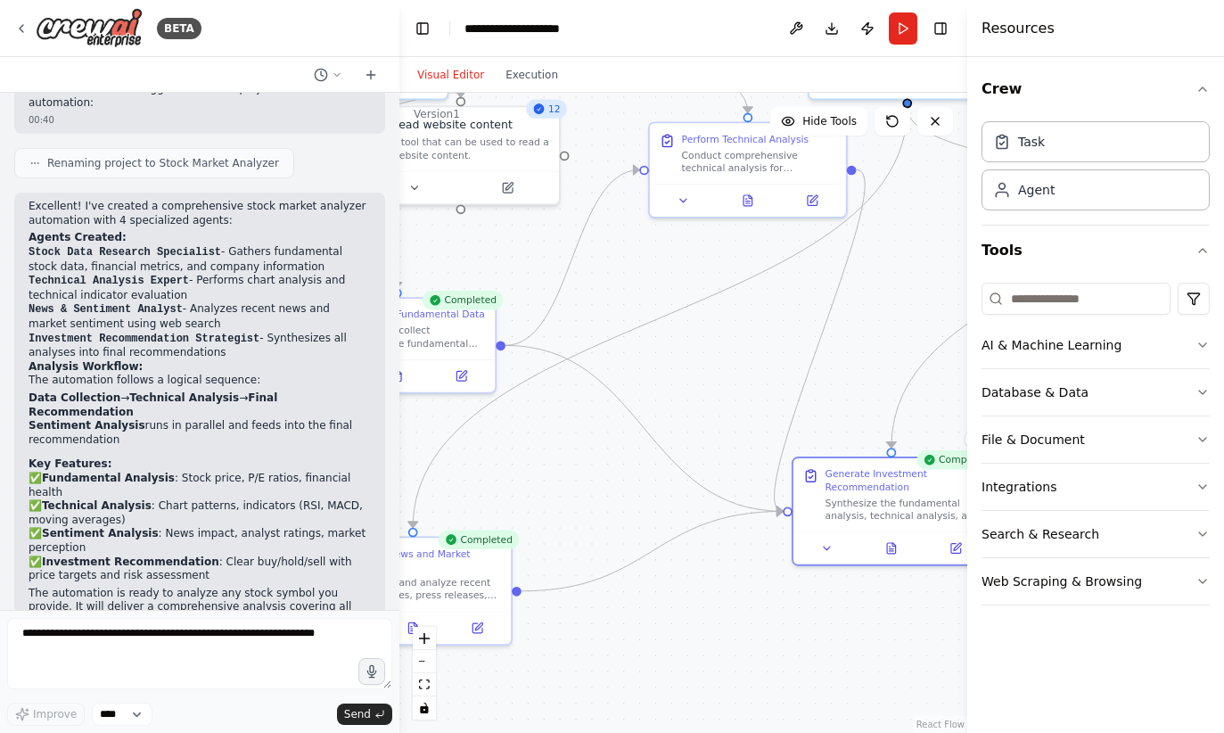
click at [1088, 200] on div "Agent" at bounding box center [1096, 189] width 228 height 41
click at [1081, 148] on div "Task" at bounding box center [1096, 141] width 228 height 41
click at [1079, 140] on div "Task" at bounding box center [1096, 141] width 228 height 41
click at [1083, 193] on div "Agent" at bounding box center [1096, 189] width 228 height 41
click at [1207, 86] on icon "button" at bounding box center [1203, 89] width 14 height 14
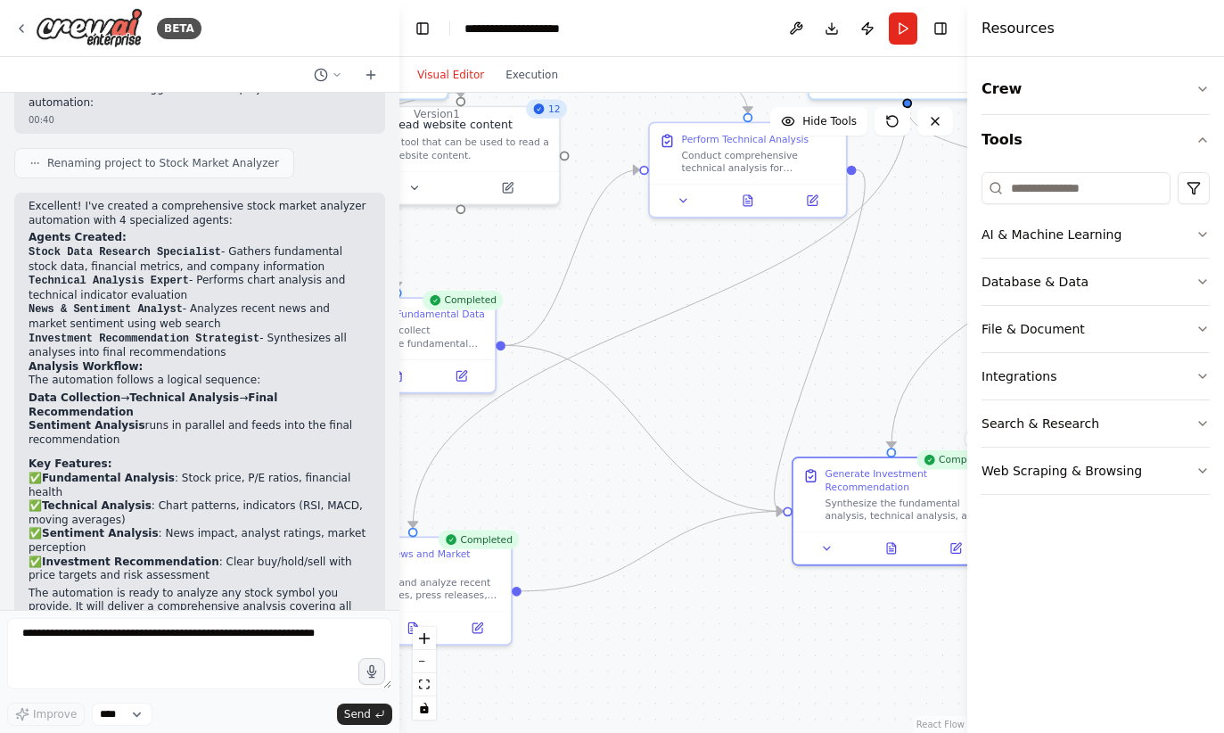
click at [1165, 286] on button "Database & Data" at bounding box center [1096, 282] width 228 height 46
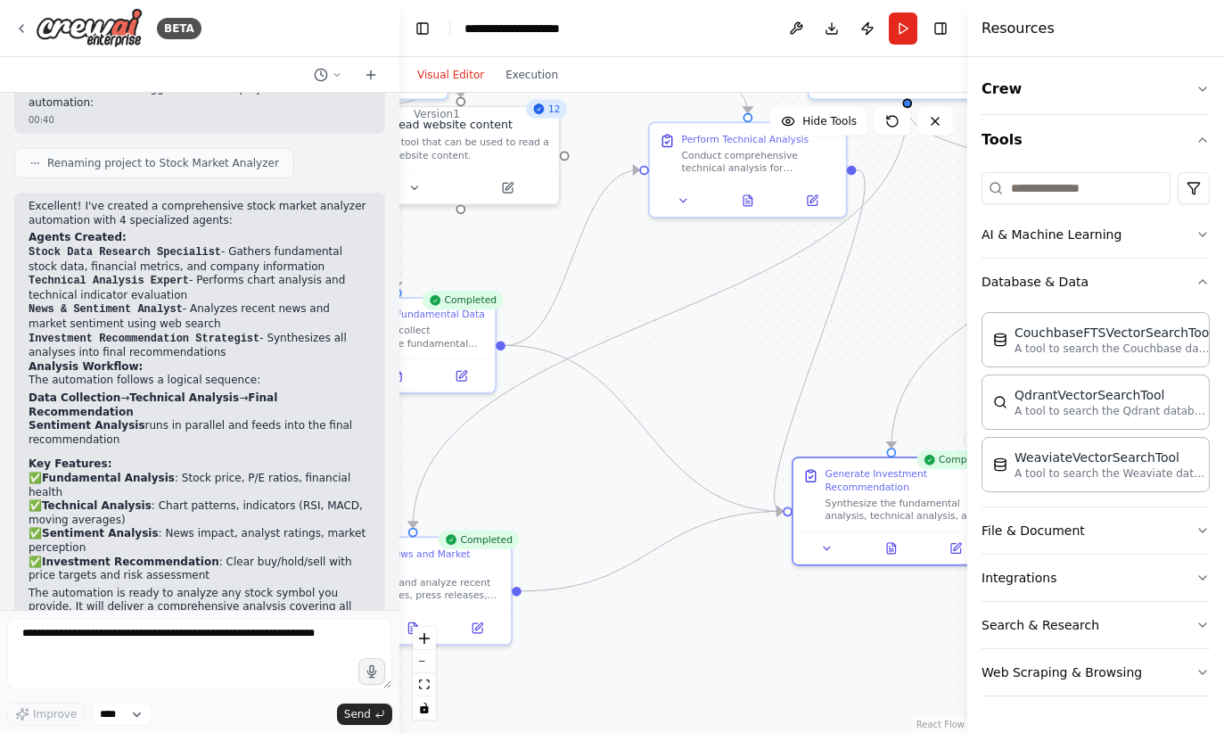
click at [1018, 534] on button "File & Document" at bounding box center [1096, 530] width 228 height 46
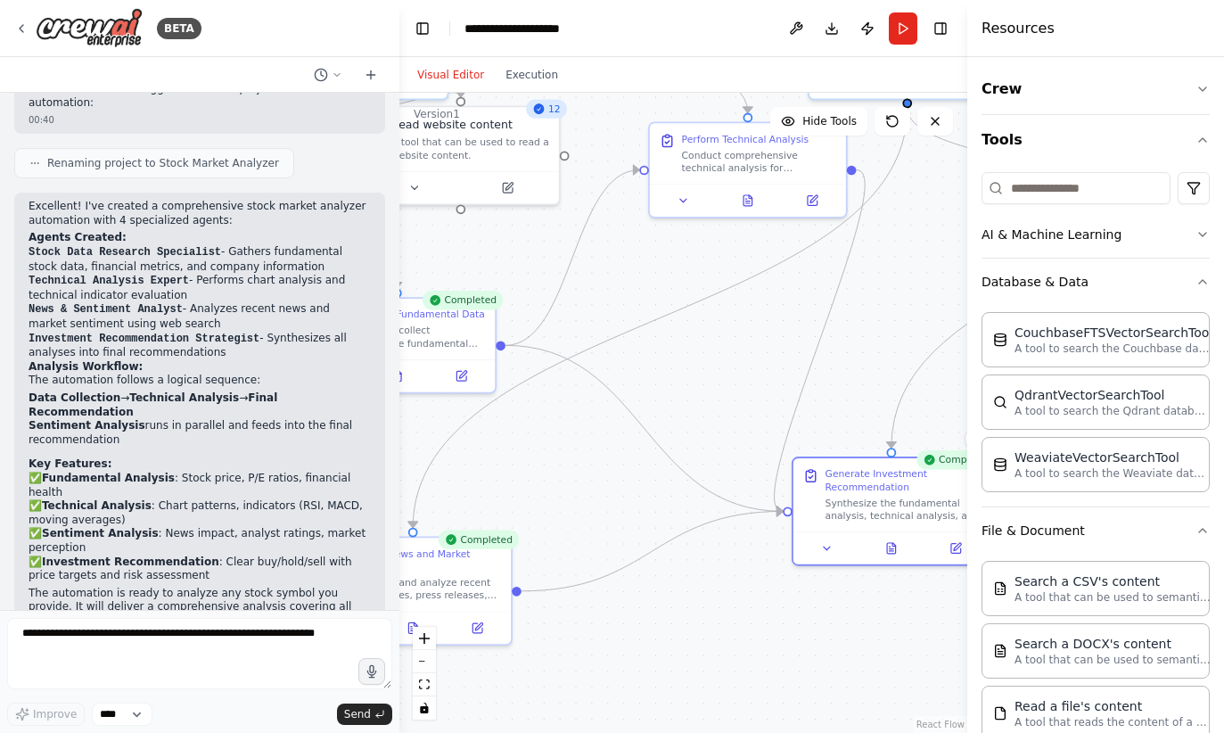
click at [1026, 595] on p "A tool that can be used to semantic search a query from a CSV's content." at bounding box center [1113, 597] width 196 height 14
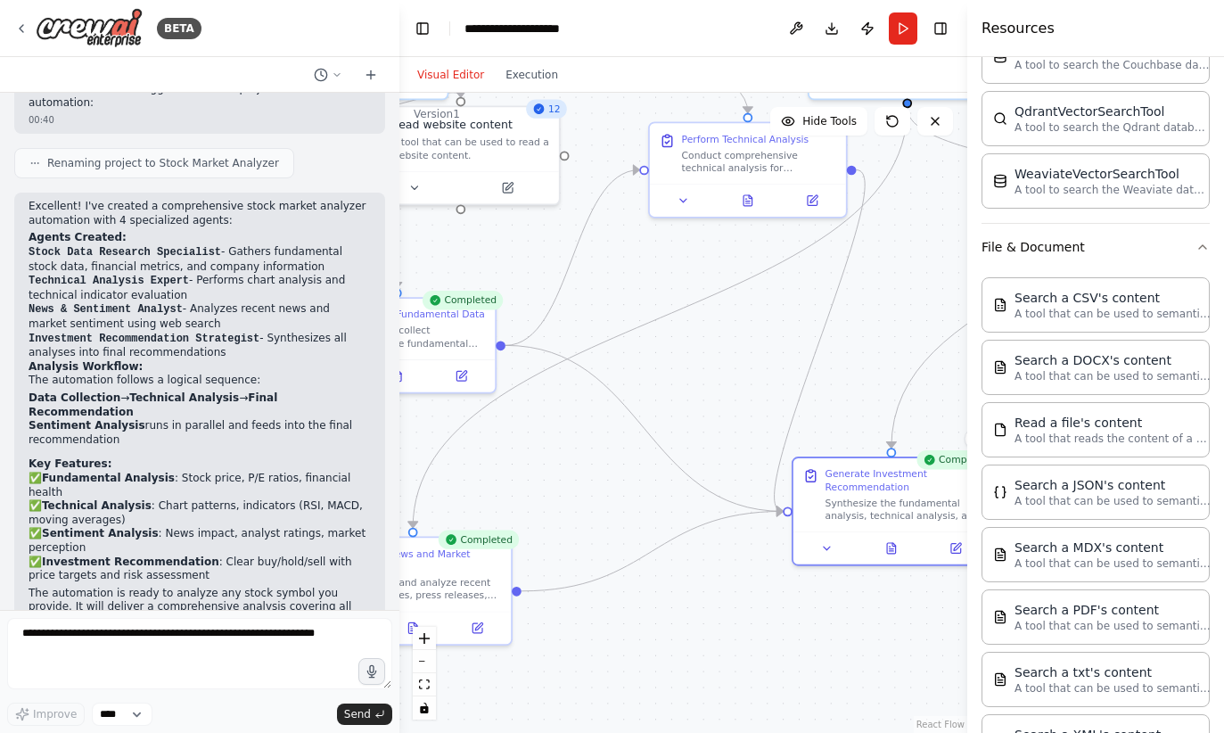
scroll to position [285, 0]
click at [1016, 537] on div "Search a MDX's content" at bounding box center [1113, 546] width 196 height 18
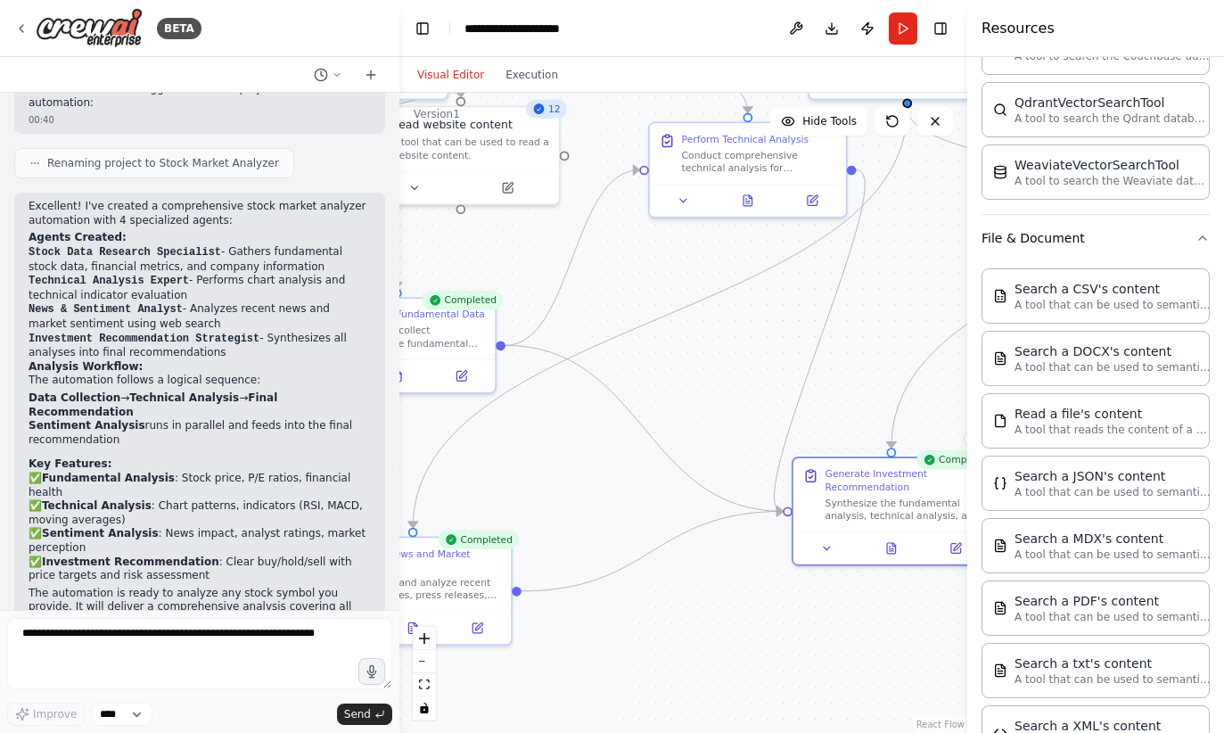
scroll to position [294, 0]
click at [1040, 546] on p "A tool that can be used to semantic search a query from a MDX's content." at bounding box center [1113, 553] width 196 height 14
click at [728, 687] on button at bounding box center [733, 682] width 90 height 19
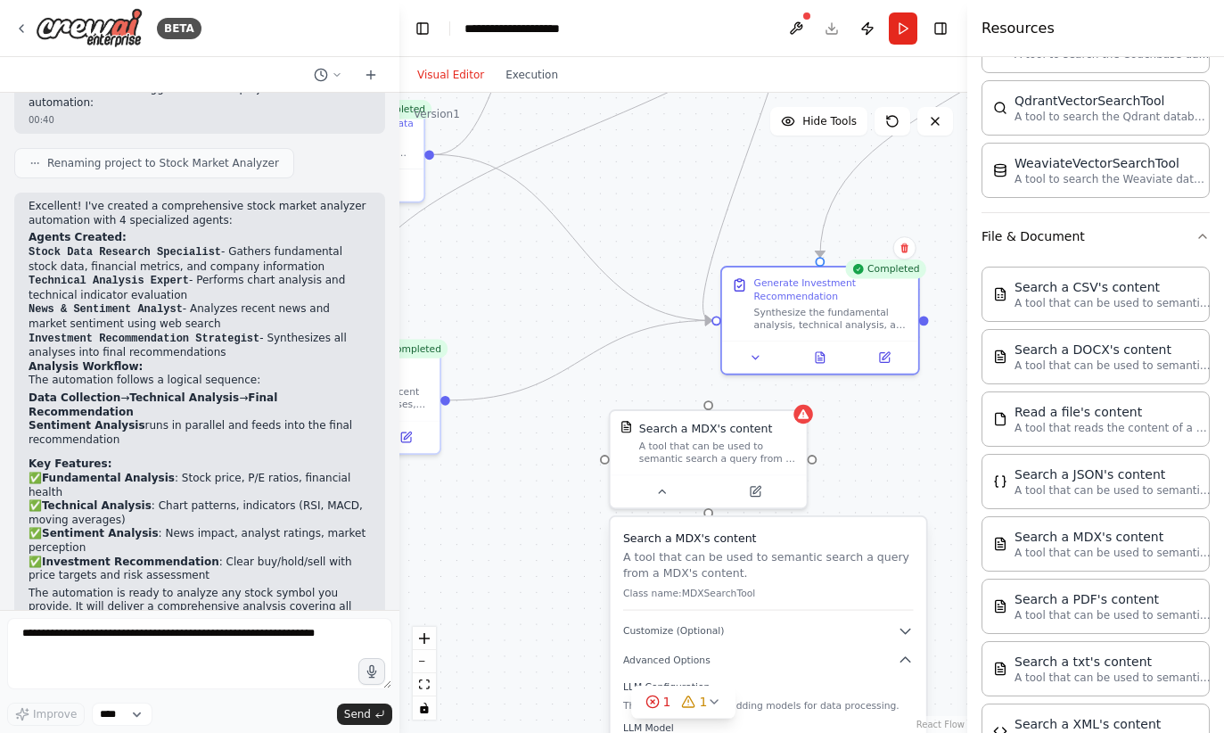
click at [686, 637] on span "Customize (Optional)" at bounding box center [674, 631] width 102 height 12
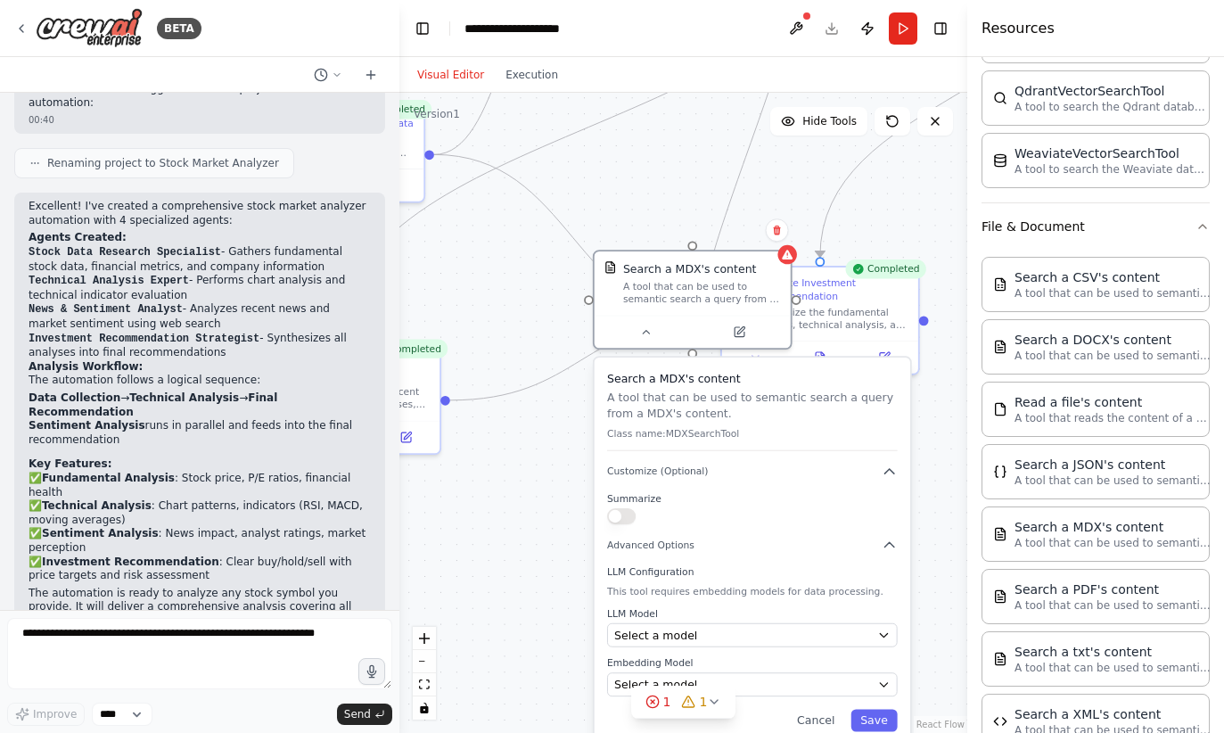
scroll to position [307, 0]
click at [781, 229] on icon at bounding box center [777, 230] width 11 height 11
click at [749, 226] on button "Confirm" at bounding box center [726, 229] width 63 height 21
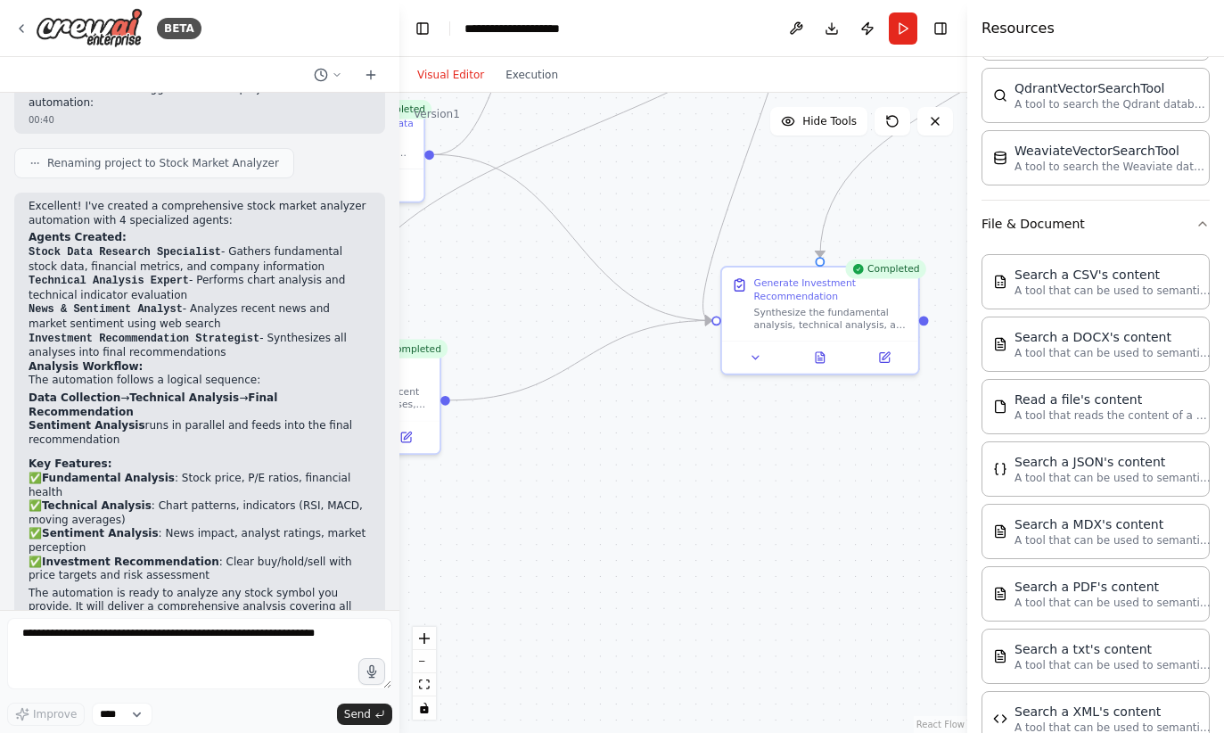
click at [1092, 297] on div "Search a CSV's content A tool that can be used to semantic search a query from …" at bounding box center [1096, 281] width 228 height 55
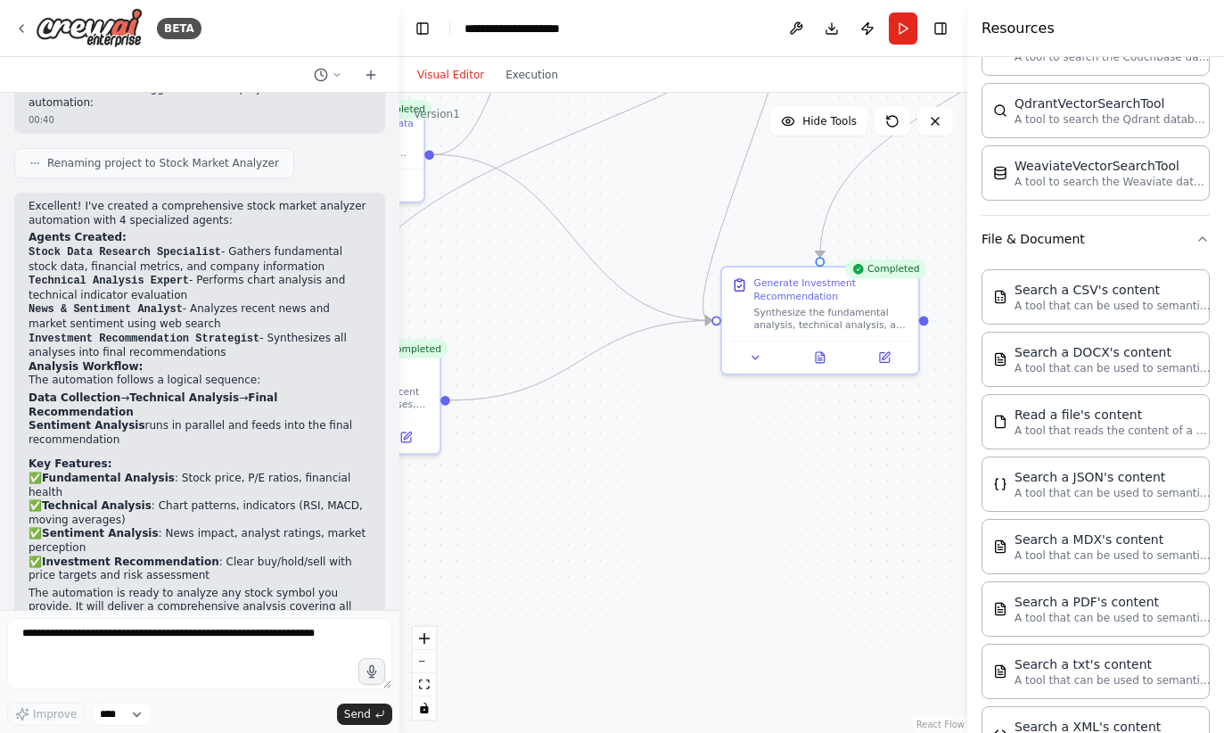
scroll to position [288, 0]
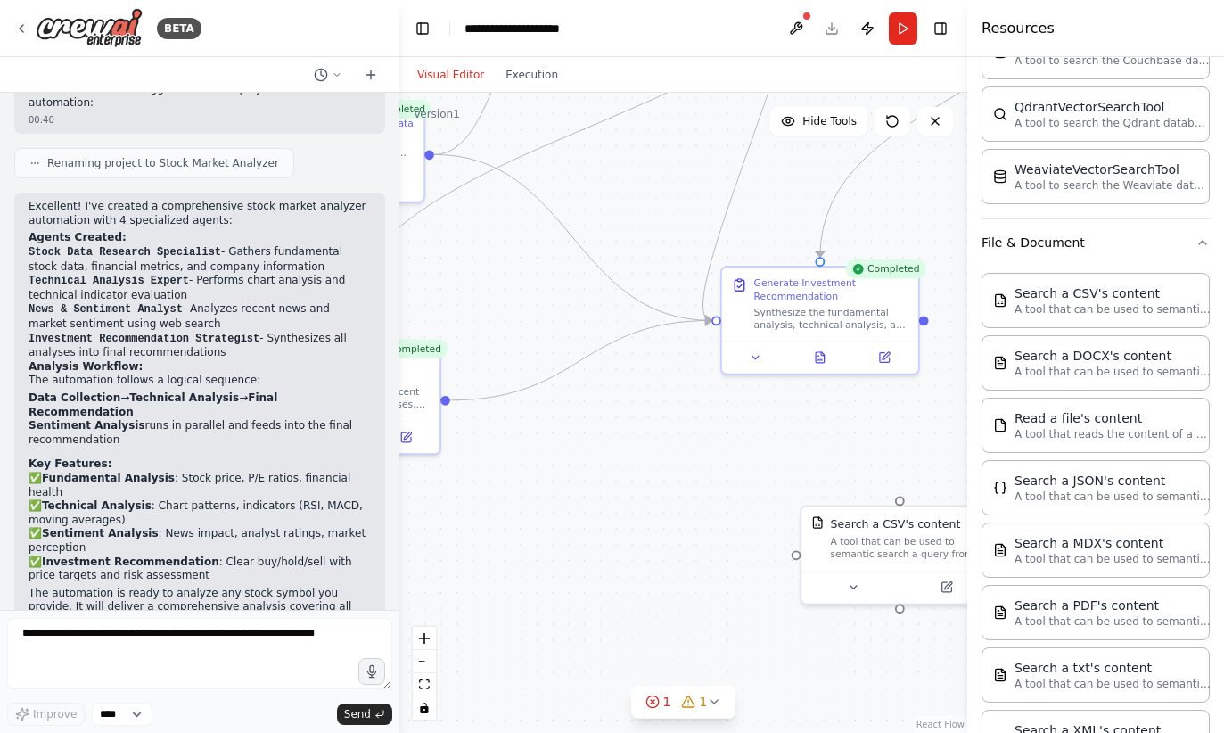
click at [855, 587] on icon at bounding box center [853, 586] width 12 height 12
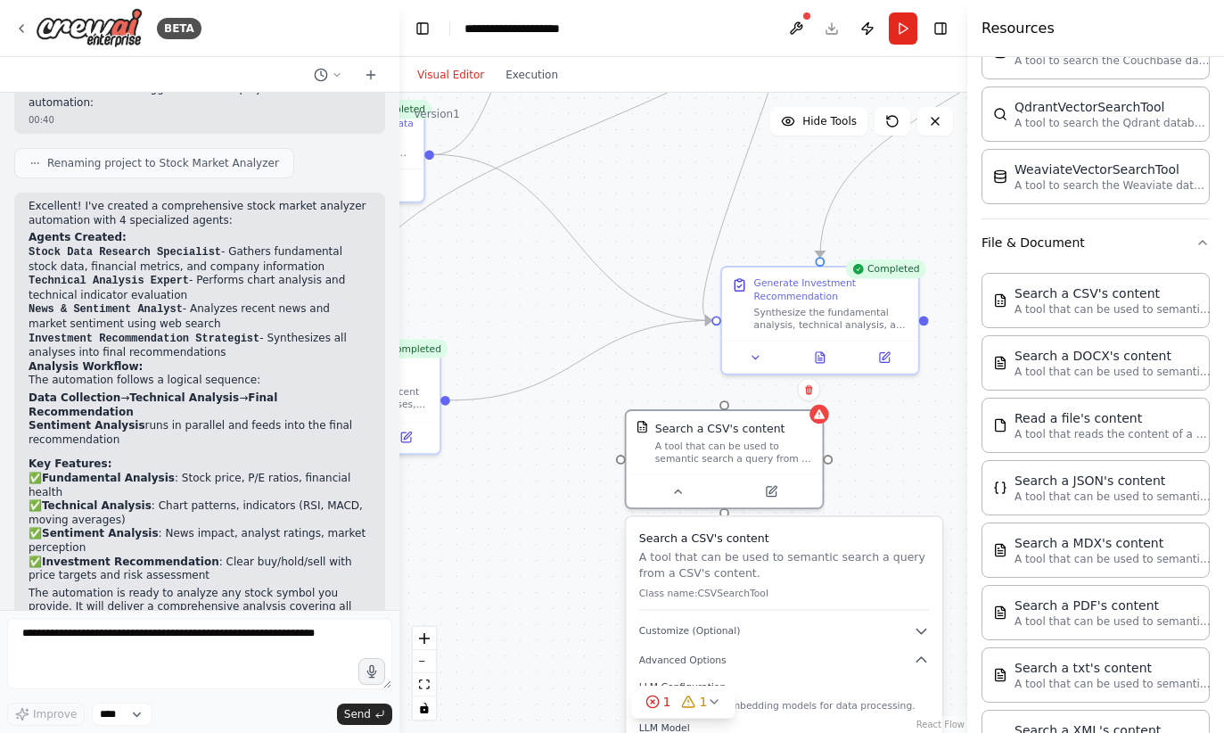
click at [917, 638] on icon "button" at bounding box center [922, 631] width 16 height 16
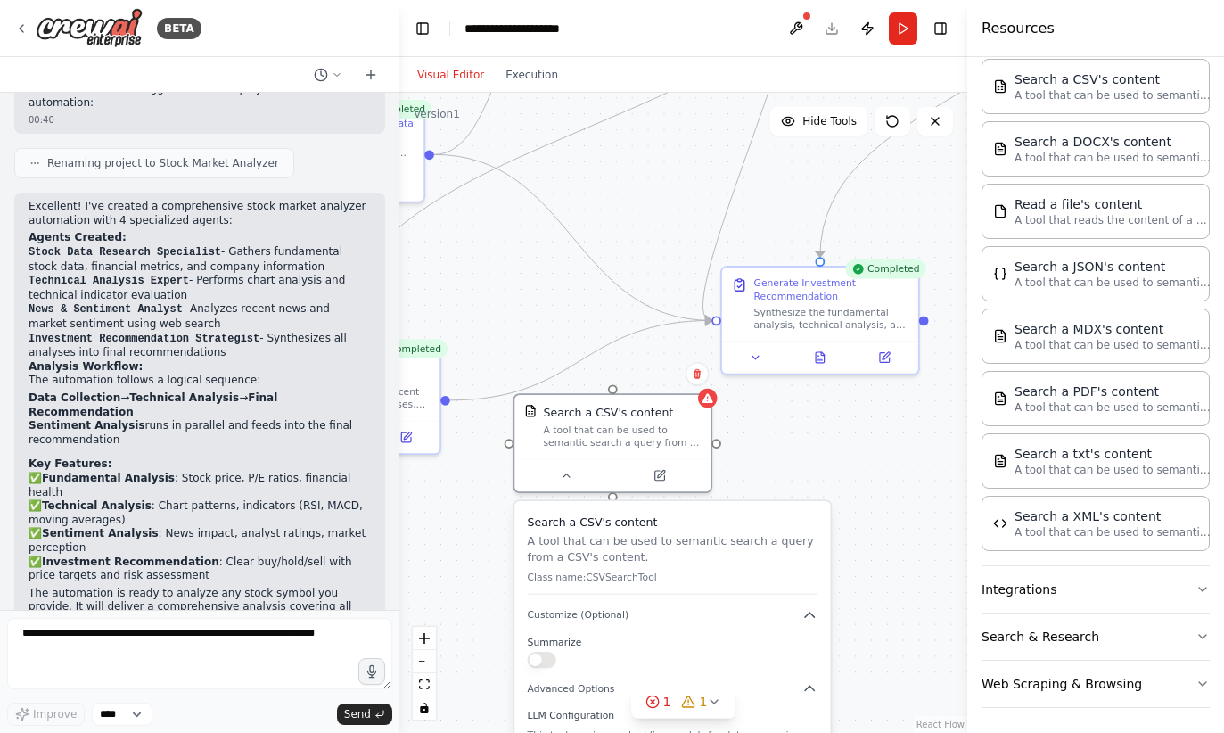
scroll to position [506, 0]
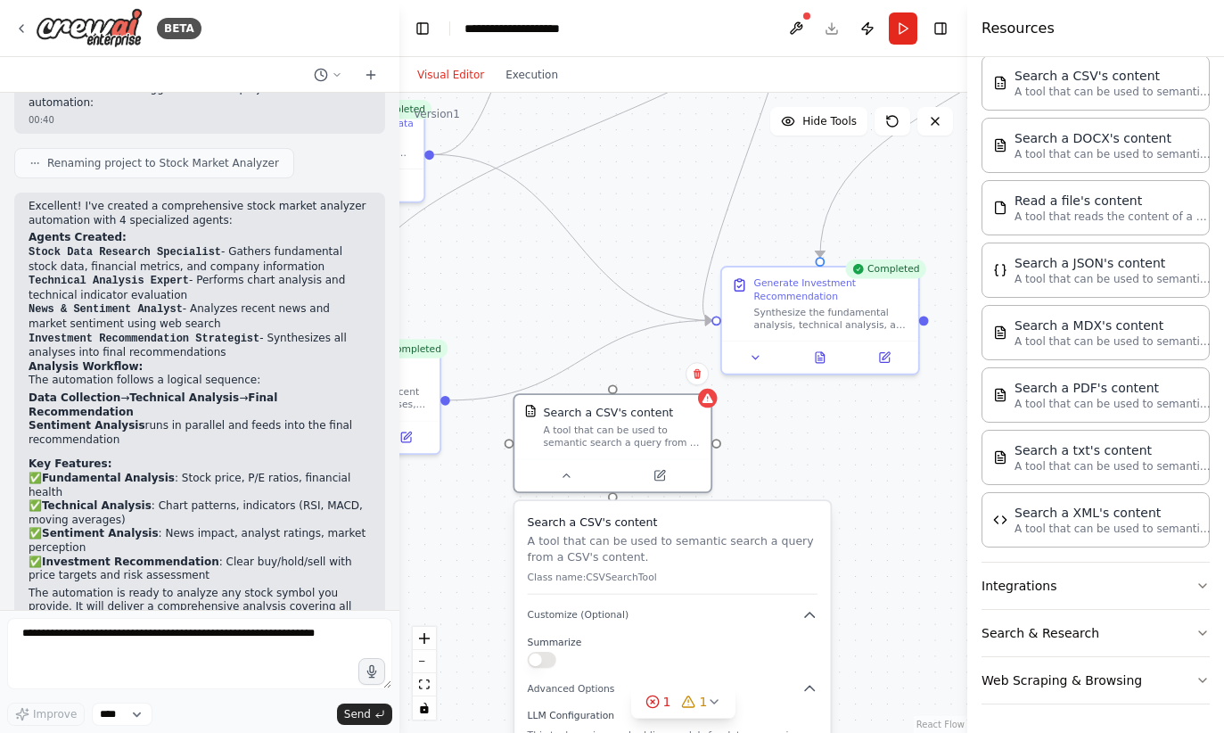
click at [1080, 584] on button "Integrations" at bounding box center [1096, 586] width 228 height 46
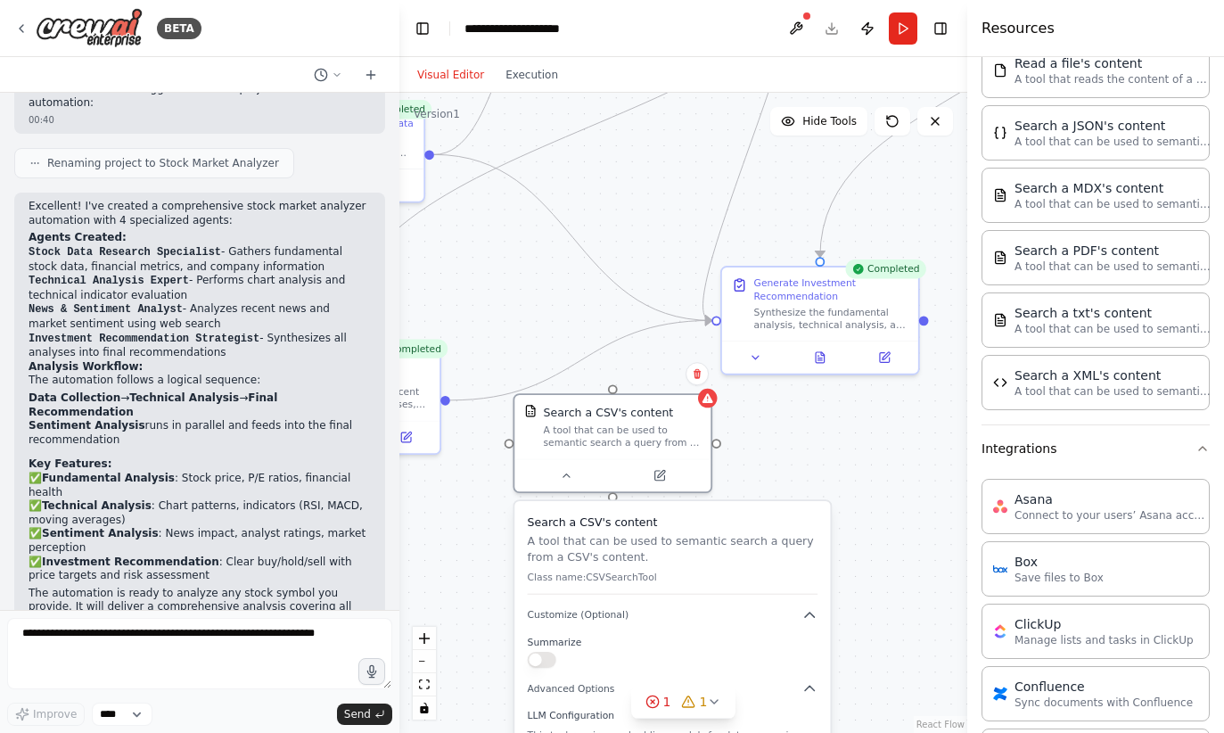
scroll to position [648, 0]
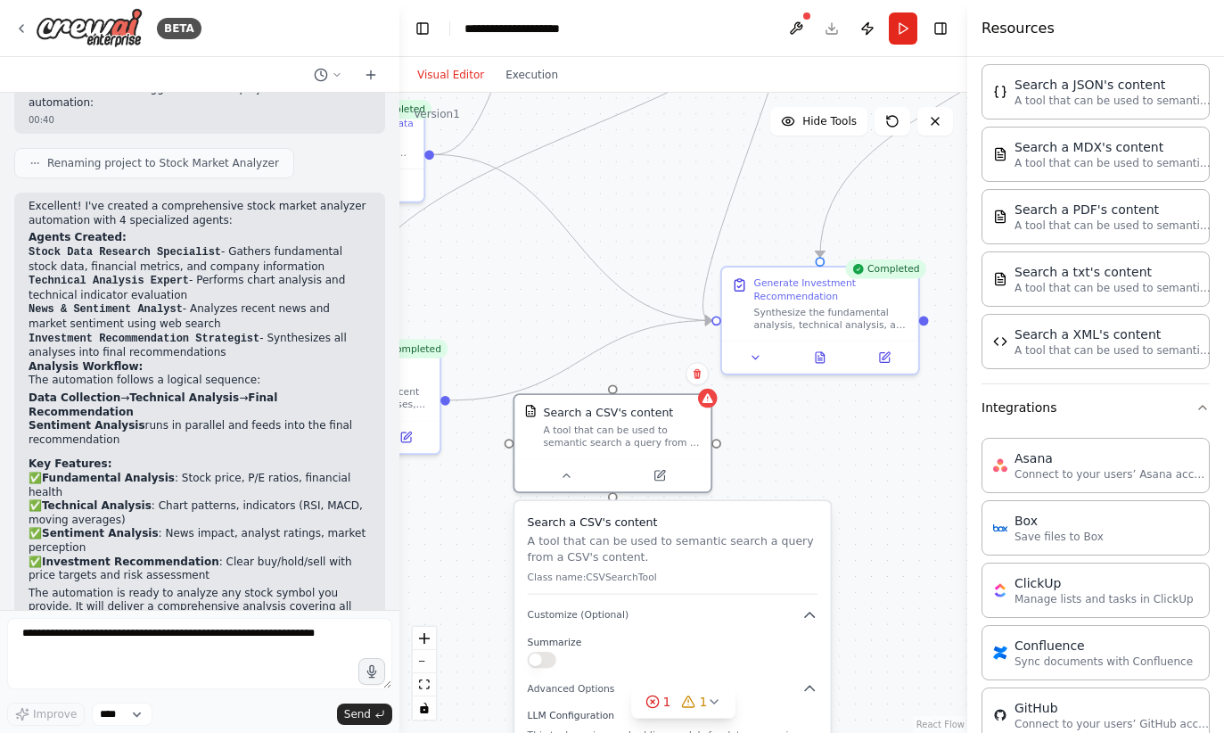
click at [1147, 399] on button "Integrations" at bounding box center [1096, 407] width 228 height 46
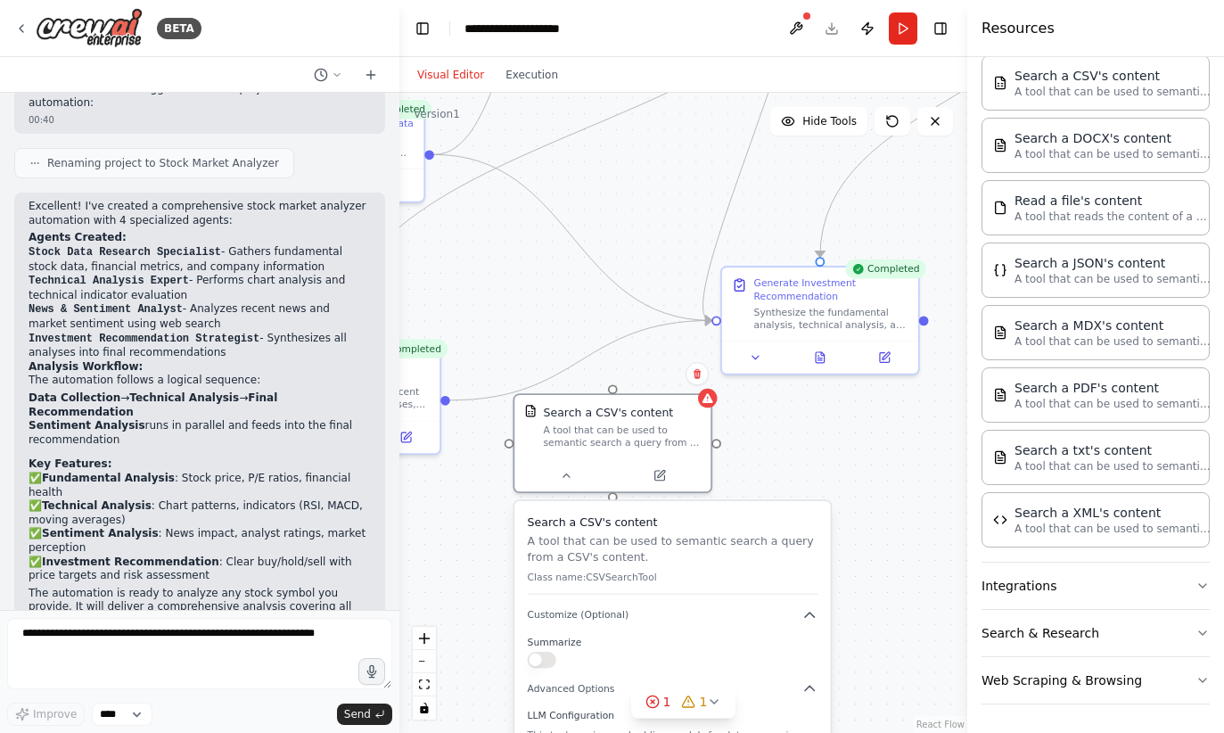
scroll to position [75, 0]
click at [1208, 668] on button "Web Scraping & Browsing" at bounding box center [1096, 680] width 228 height 46
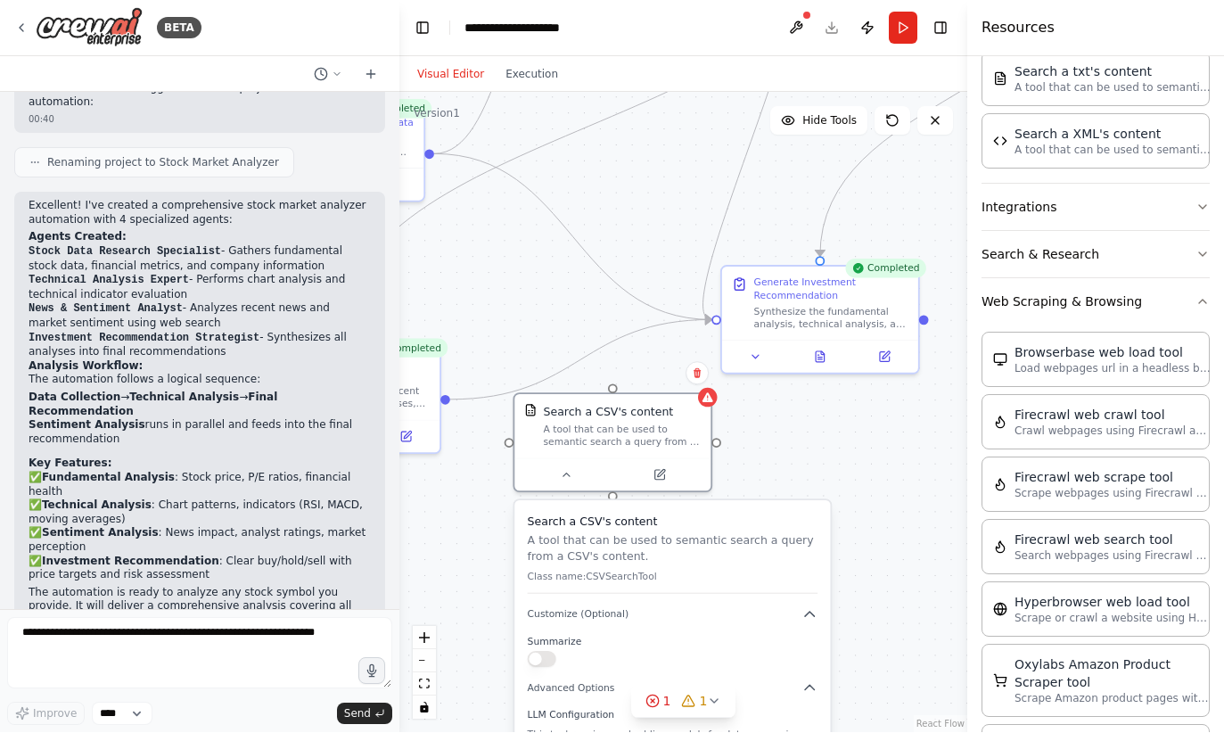
scroll to position [887, 0]
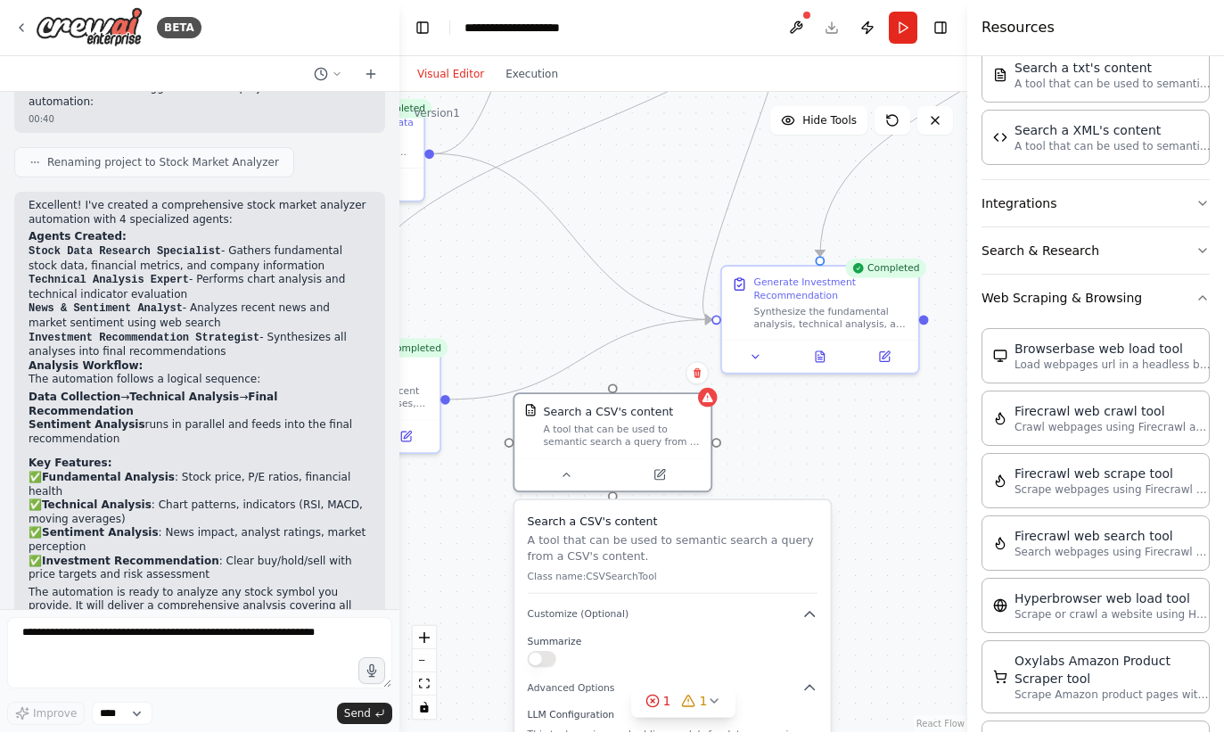
click at [1143, 429] on p "Crawl webpages using Firecrawl and return the contents" at bounding box center [1113, 428] width 196 height 14
click at [1074, 500] on div "Firecrawl web scrape tool Scrape webpages using Firecrawl and return the conten…" at bounding box center [1096, 481] width 228 height 55
click at [701, 368] on icon at bounding box center [697, 373] width 11 height 11
click at [663, 363] on button "Confirm" at bounding box center [646, 373] width 63 height 21
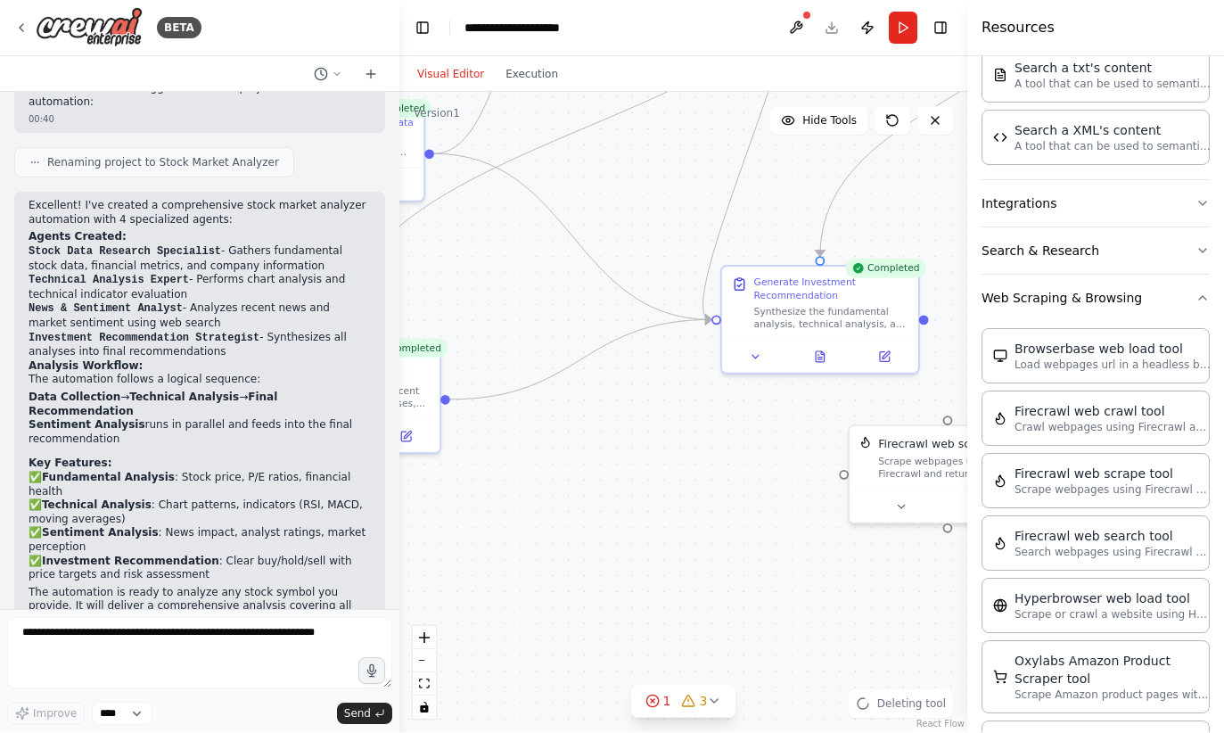
click at [926, 456] on div "Scrape webpages using Firecrawl and return the contents" at bounding box center [957, 469] width 158 height 26
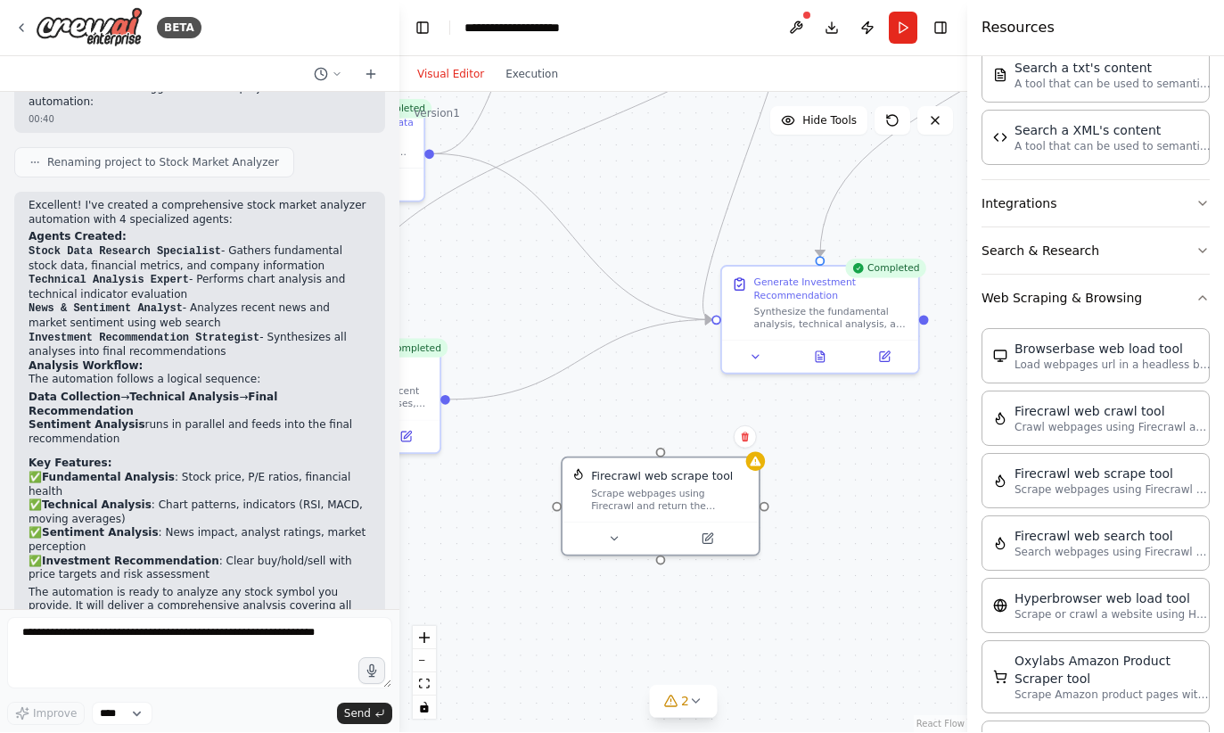
click at [631, 530] on button at bounding box center [614, 539] width 90 height 19
click at [594, 672] on span "Customize (Optional)" at bounding box center [626, 678] width 102 height 12
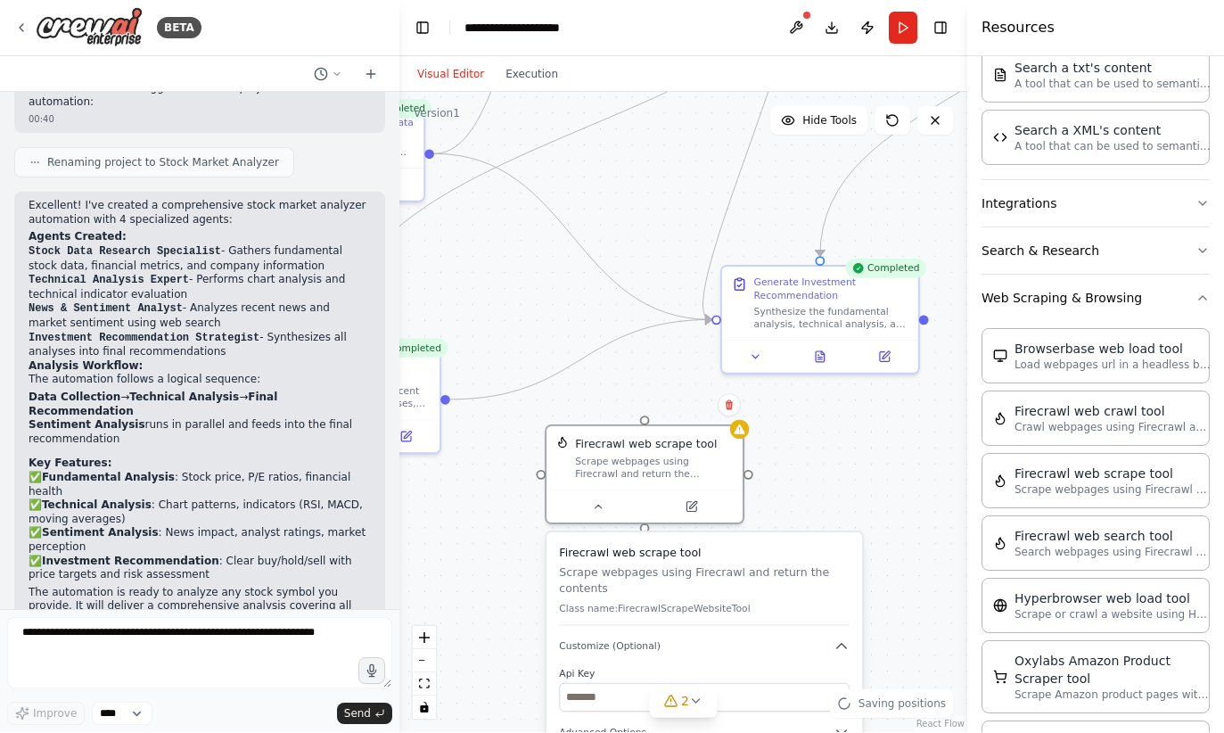
click at [721, 394] on button at bounding box center [729, 405] width 23 height 23
click at [684, 395] on button "Confirm" at bounding box center [678, 405] width 63 height 21
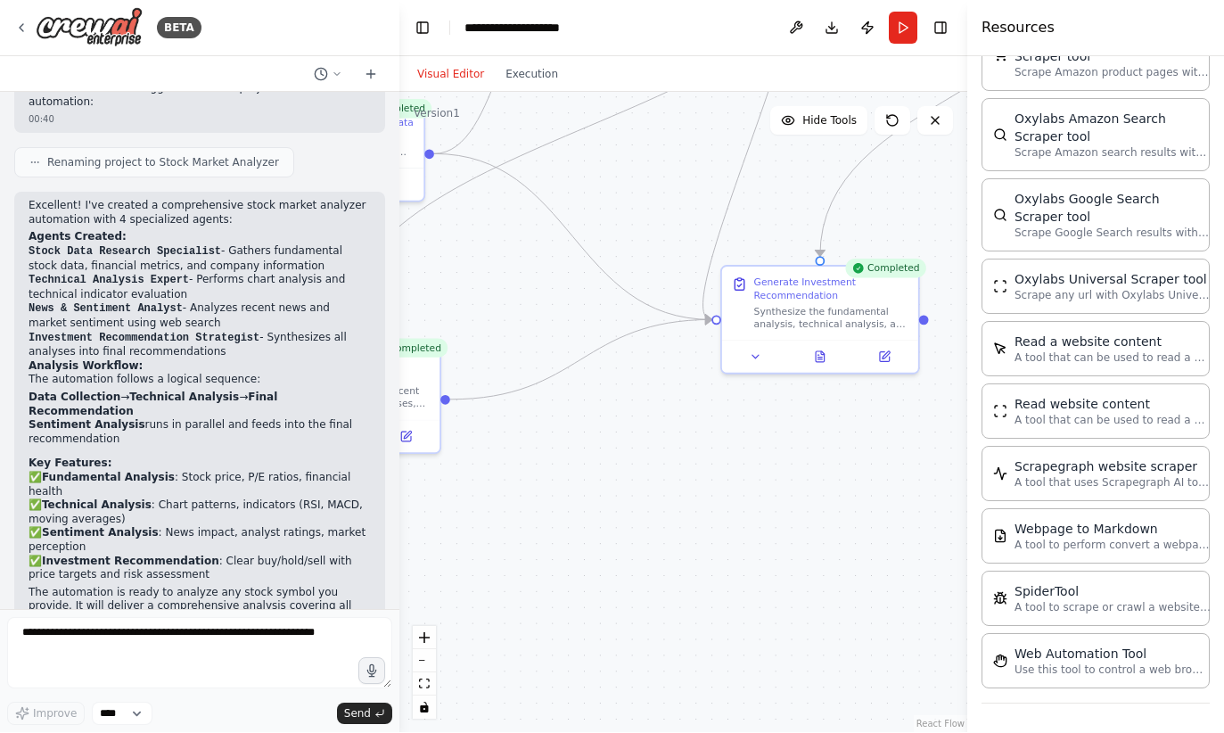
scroll to position [1509, 0]
click at [1046, 432] on div "Read website content A tool that can be used to read a website content." at bounding box center [1096, 411] width 228 height 55
click at [1030, 513] on div "Webpage to Markdown A tool to perform convert a webpage to markdown to make it …" at bounding box center [1096, 536] width 228 height 55
click at [715, 571] on div at bounding box center [756, 587] width 196 height 33
click at [711, 580] on icon at bounding box center [709, 586] width 12 height 12
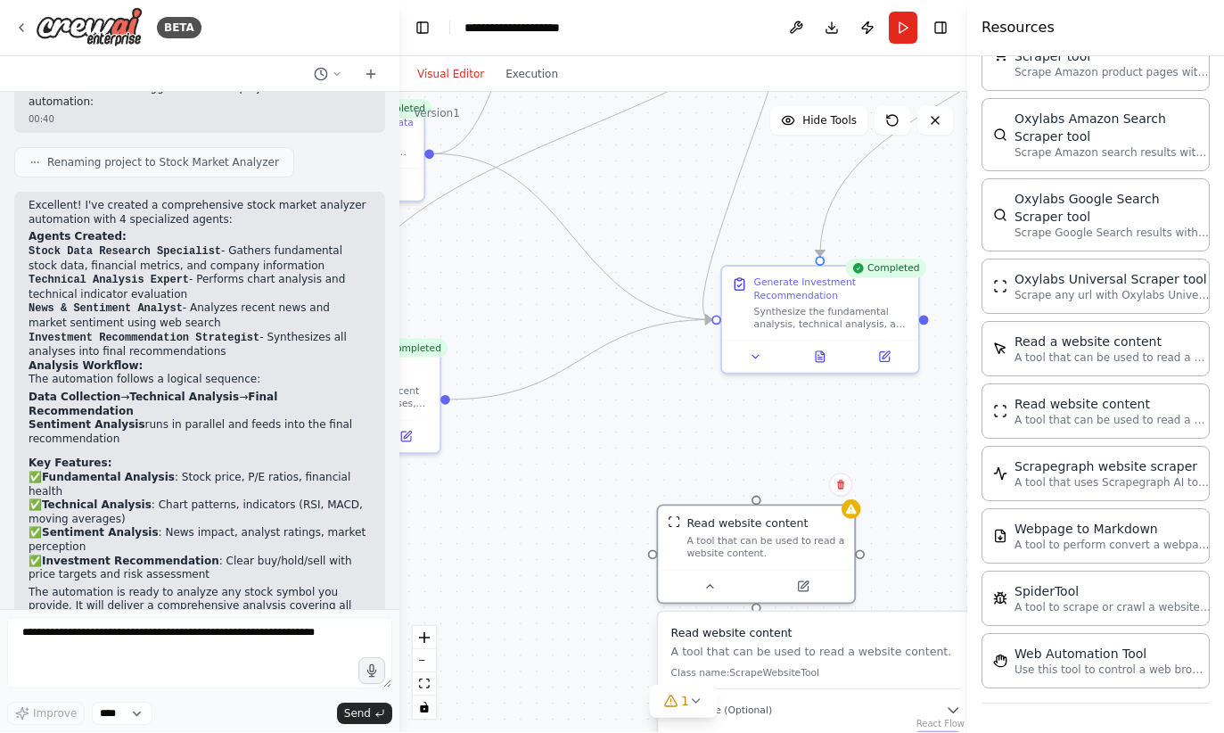
click at [817, 578] on button at bounding box center [803, 587] width 90 height 19
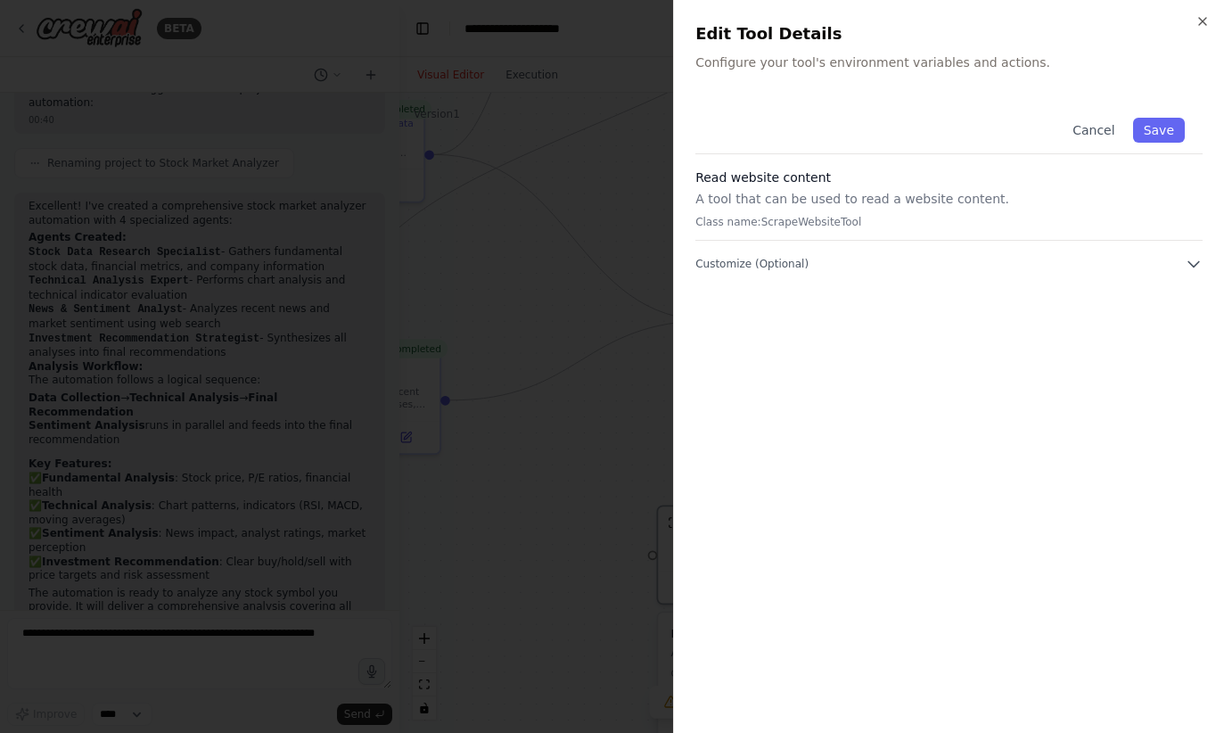
click at [728, 230] on div "Read website content A tool that can be used to read a website content. Class n…" at bounding box center [948, 205] width 507 height 72
click at [728, 263] on span "Customize (Optional)" at bounding box center [751, 264] width 113 height 14
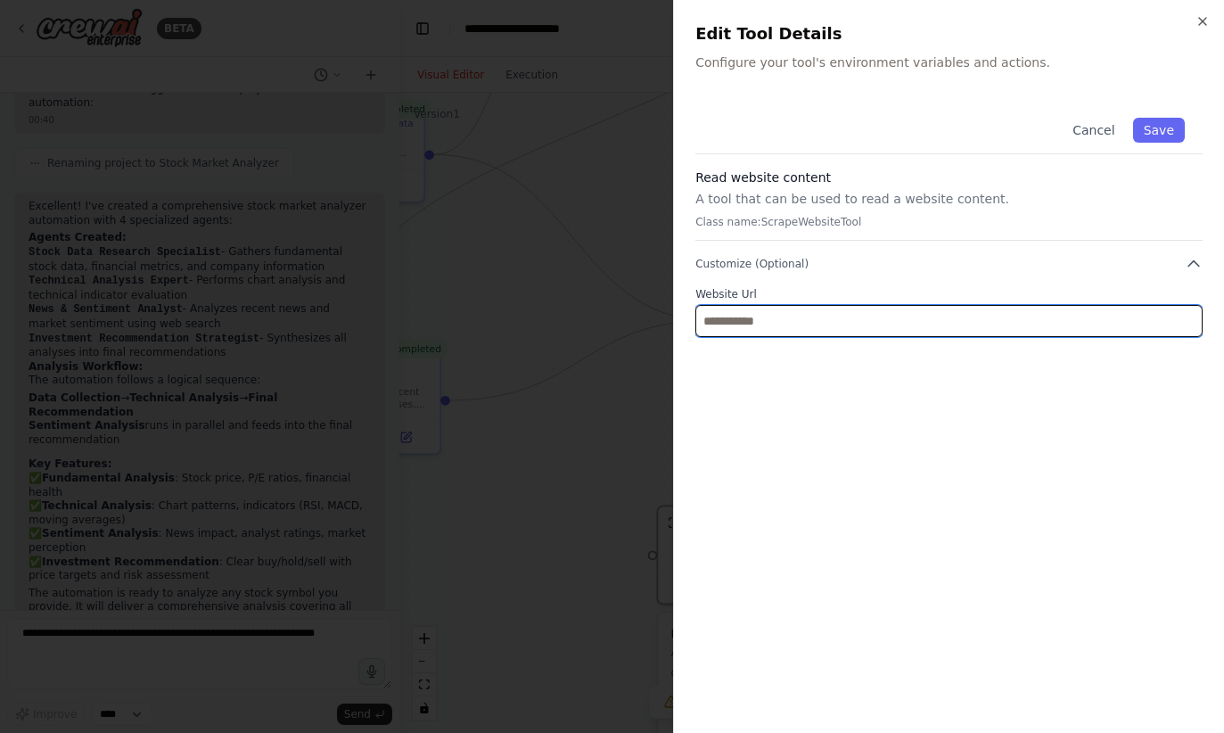
click at [719, 334] on input "text" at bounding box center [948, 321] width 507 height 32
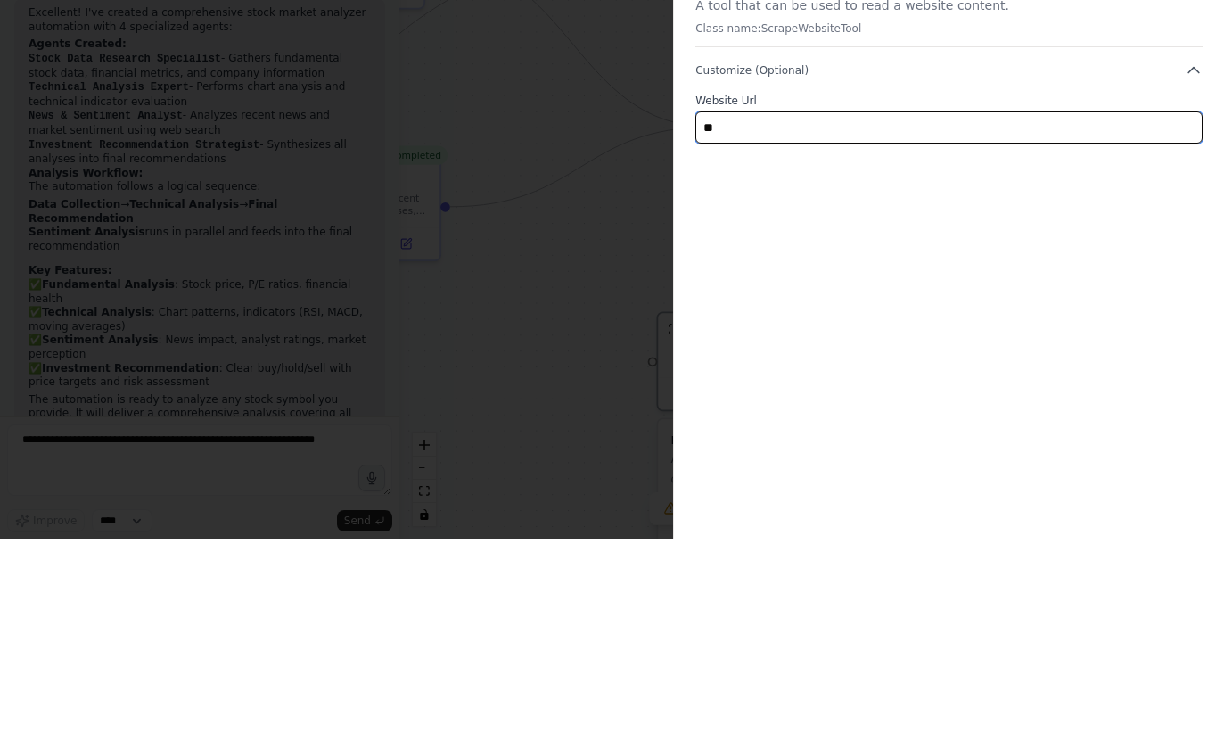
type input "*"
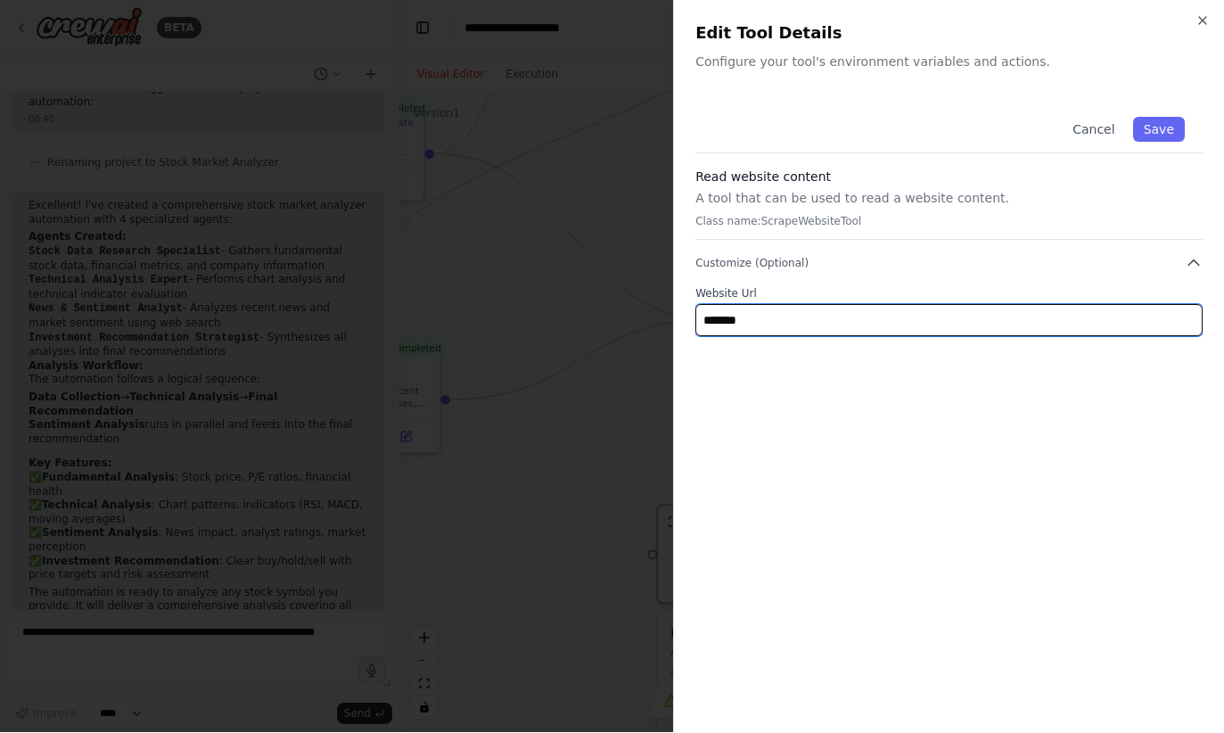
type input "*******"
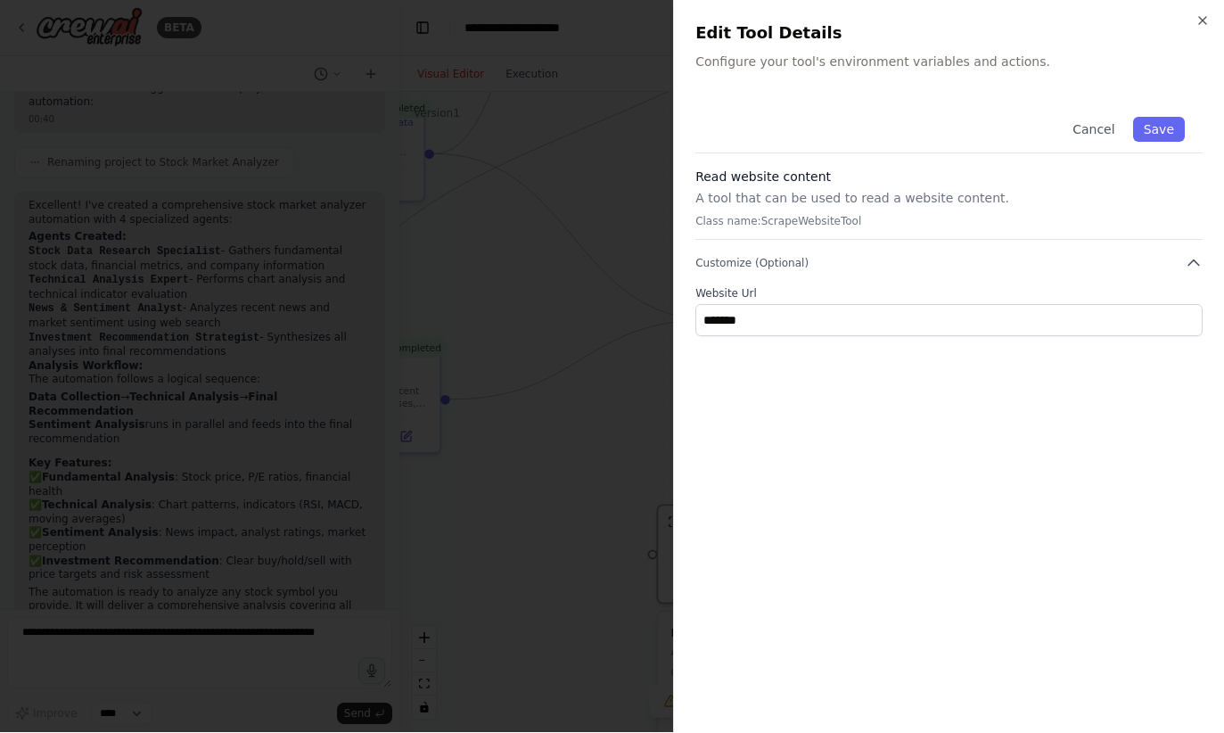
click at [1170, 129] on button "Save" at bounding box center [1159, 130] width 52 height 25
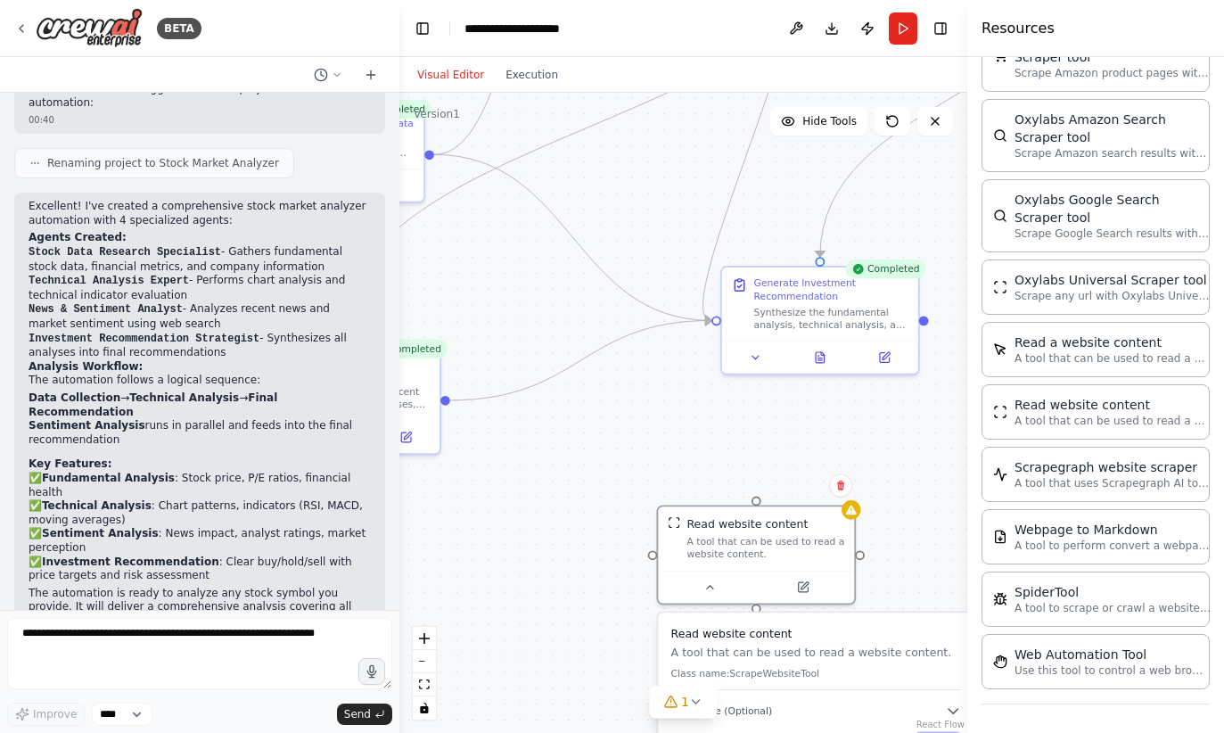
click at [949, 731] on button "Save" at bounding box center [938, 742] width 46 height 22
click at [765, 516] on div "Read website content" at bounding box center [747, 524] width 121 height 16
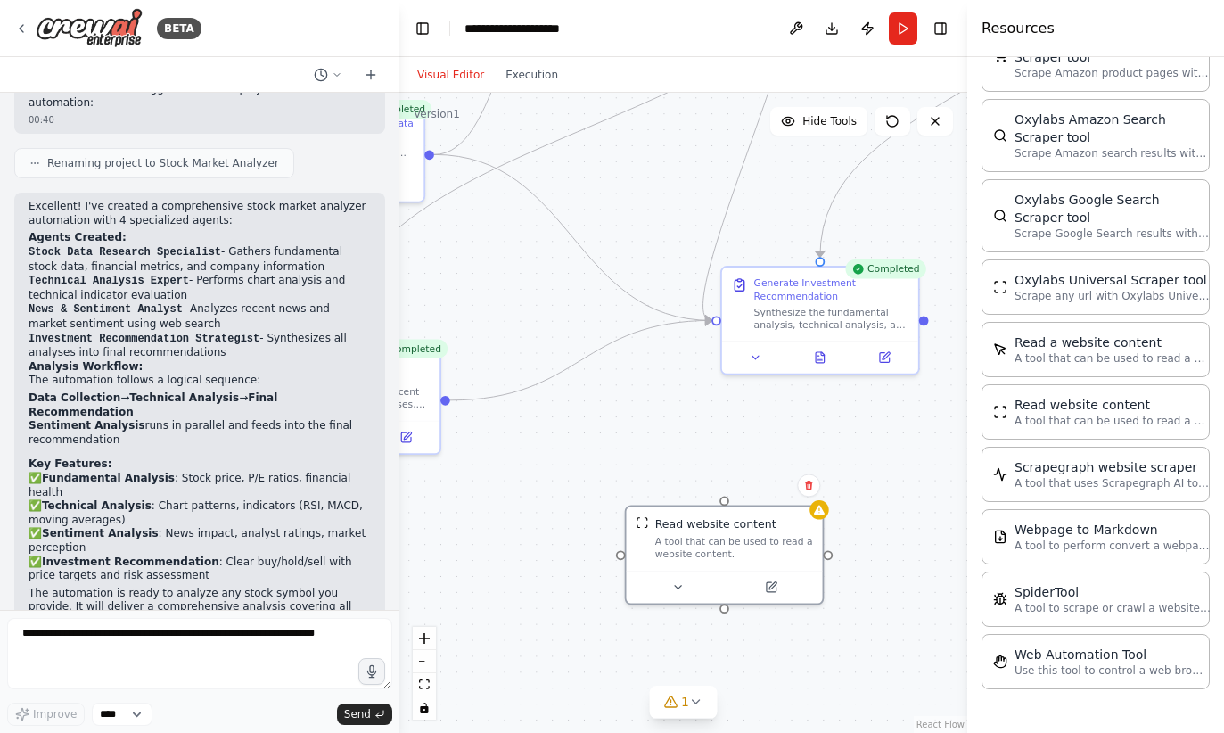
click at [831, 430] on div ".deletable-edge-delete-btn { width: 20px; height: 20px; border: 0px solid #ffff…" at bounding box center [683, 413] width 568 height 640
click at [775, 535] on div "A tool that can be used to read a website content." at bounding box center [734, 548] width 158 height 26
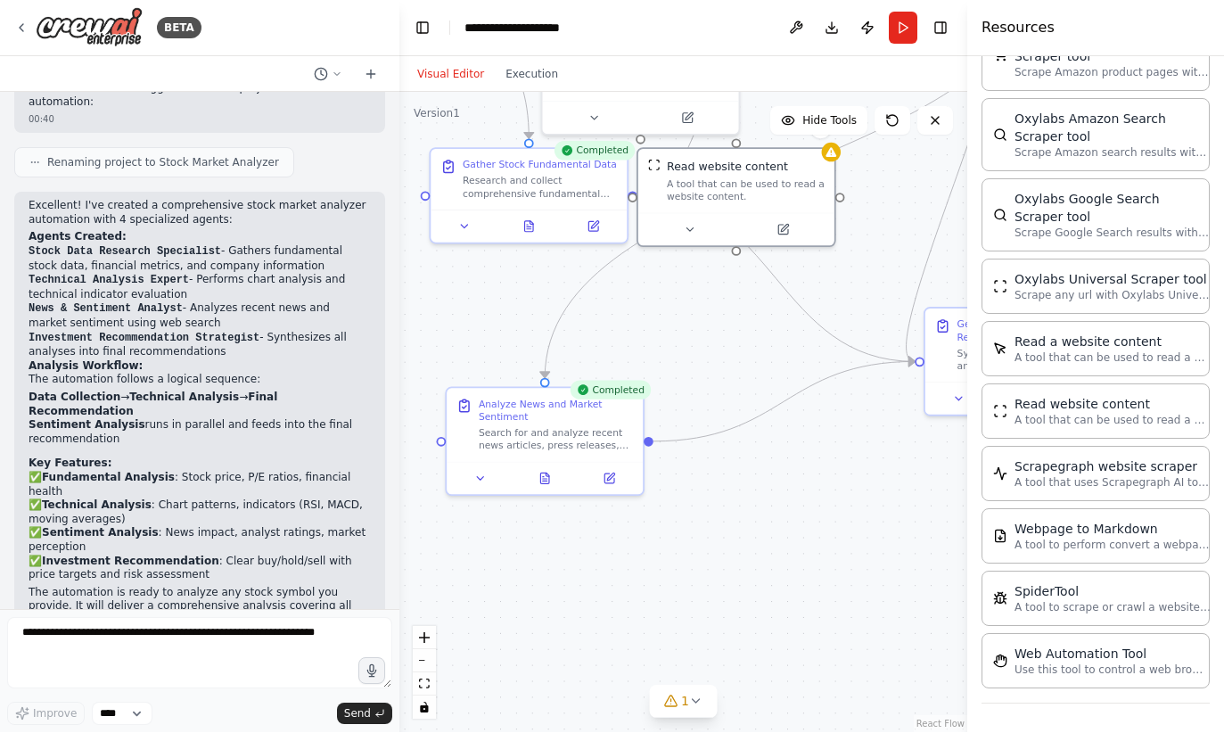
scroll to position [0, 0]
click at [804, 310] on icon "Edge from 6b1d9fa4-9e78-4a4c-9368-3f85bda28d5d to 634b6355-c7d8-46fe-b36e-76deb…" at bounding box center [775, 279] width 277 height 166
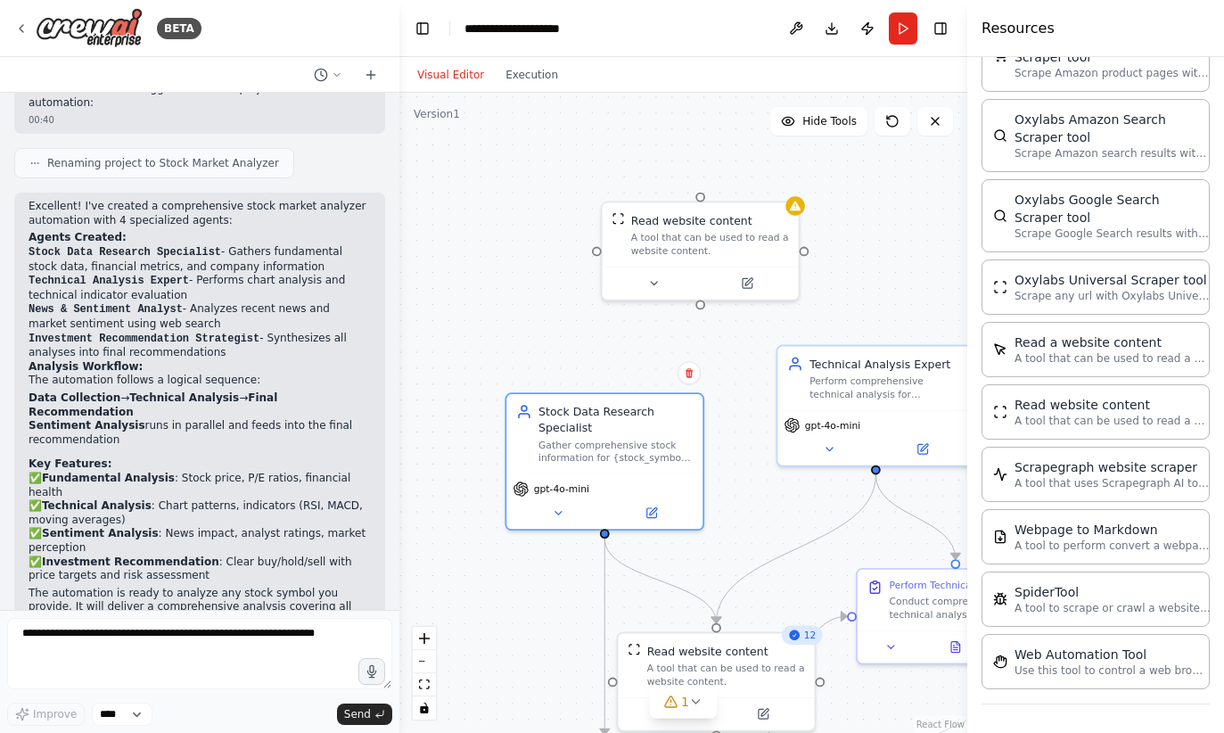
click at [619, 254] on div "Read website content A tool that can be used to read a website content." at bounding box center [700, 234] width 177 height 45
click at [644, 285] on button at bounding box center [654, 283] width 90 height 19
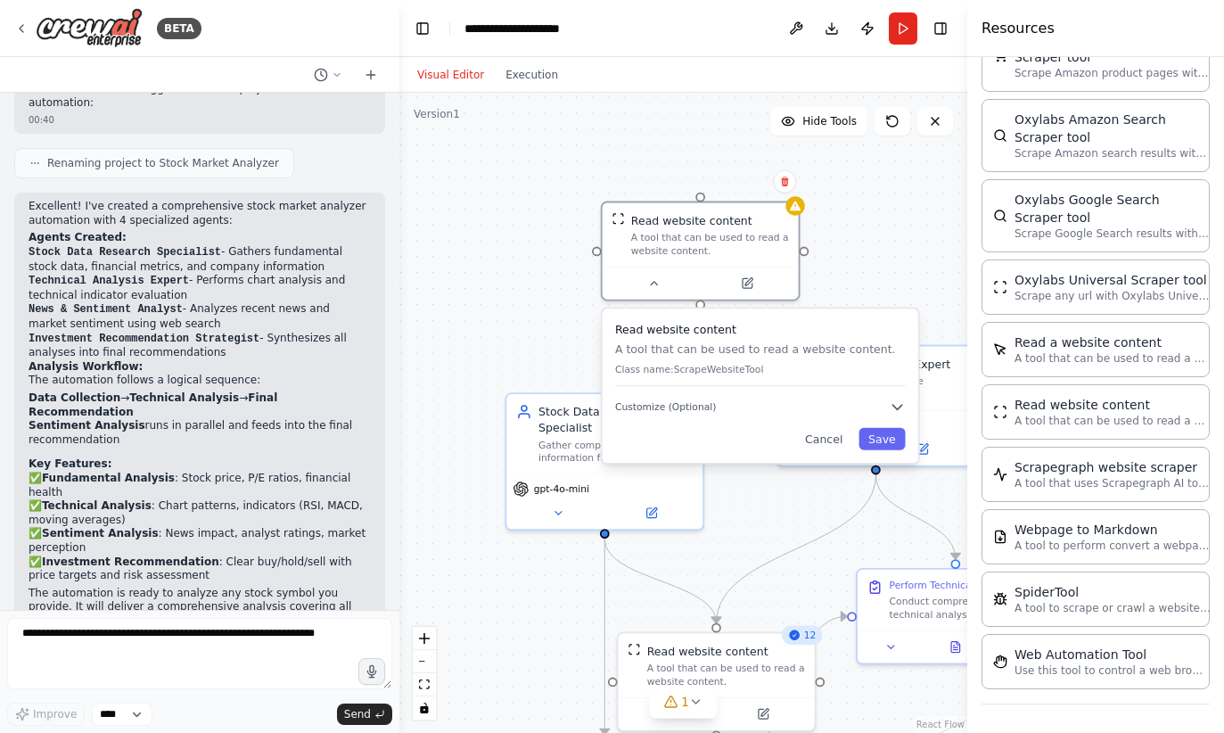
click at [888, 440] on button "Save" at bounding box center [882, 439] width 46 height 22
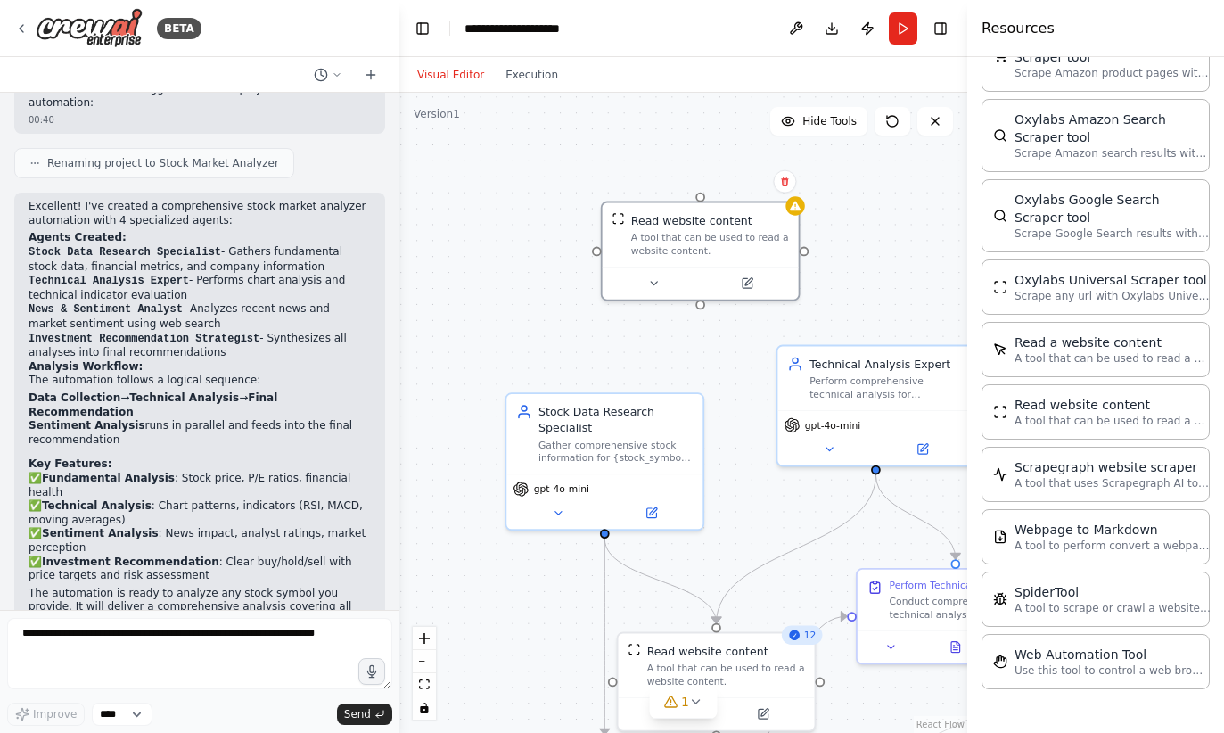
click at [913, 21] on button "Run" at bounding box center [903, 28] width 29 height 32
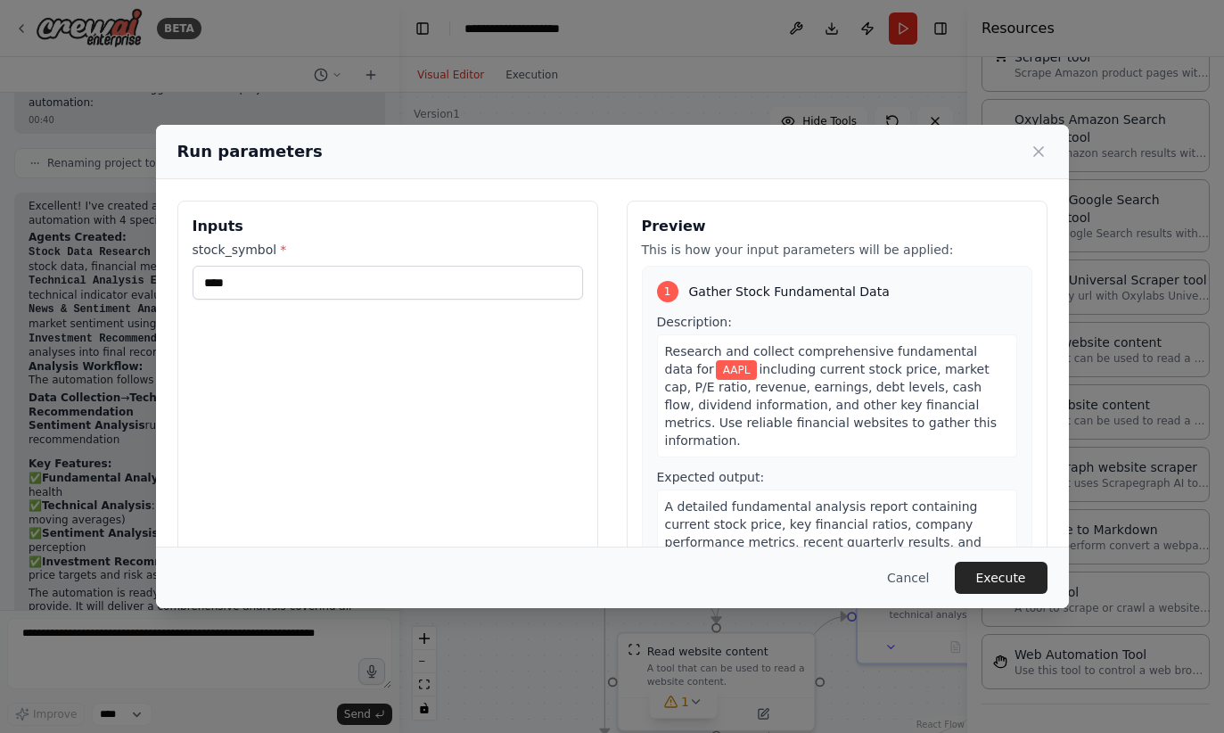
click at [968, 594] on button "Execute" at bounding box center [1001, 578] width 93 height 32
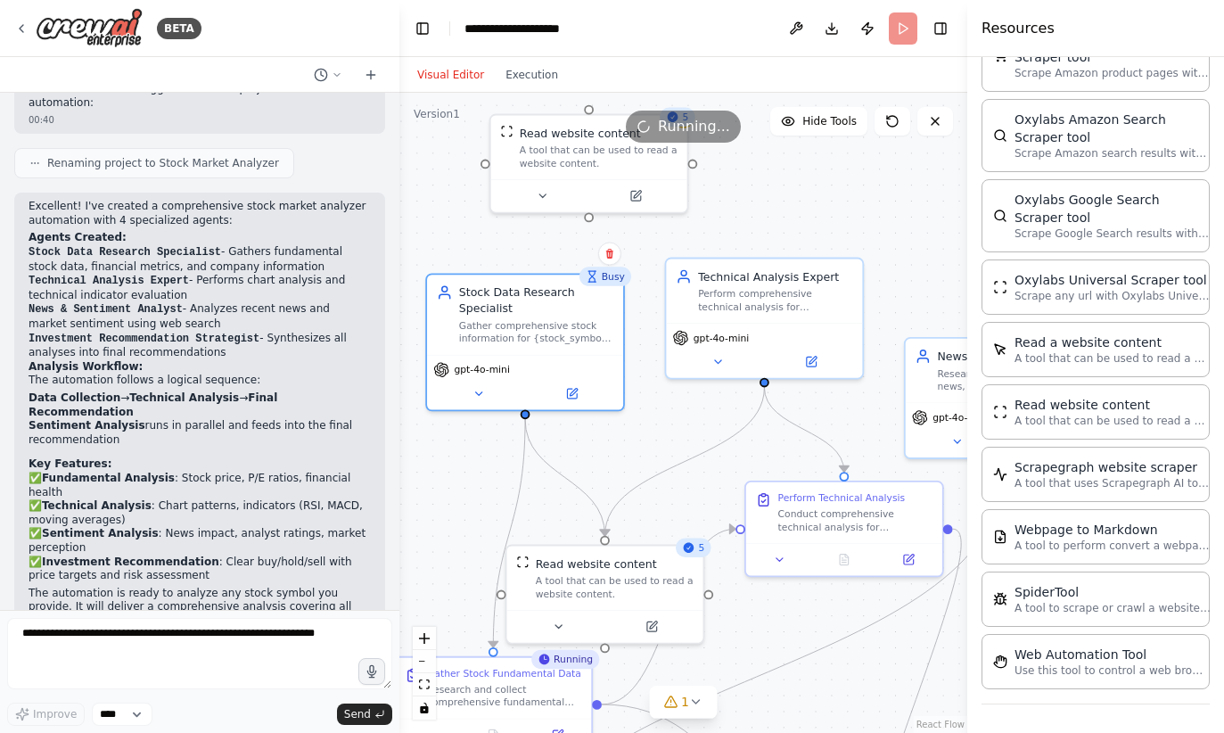
click at [590, 397] on button at bounding box center [572, 393] width 90 height 19
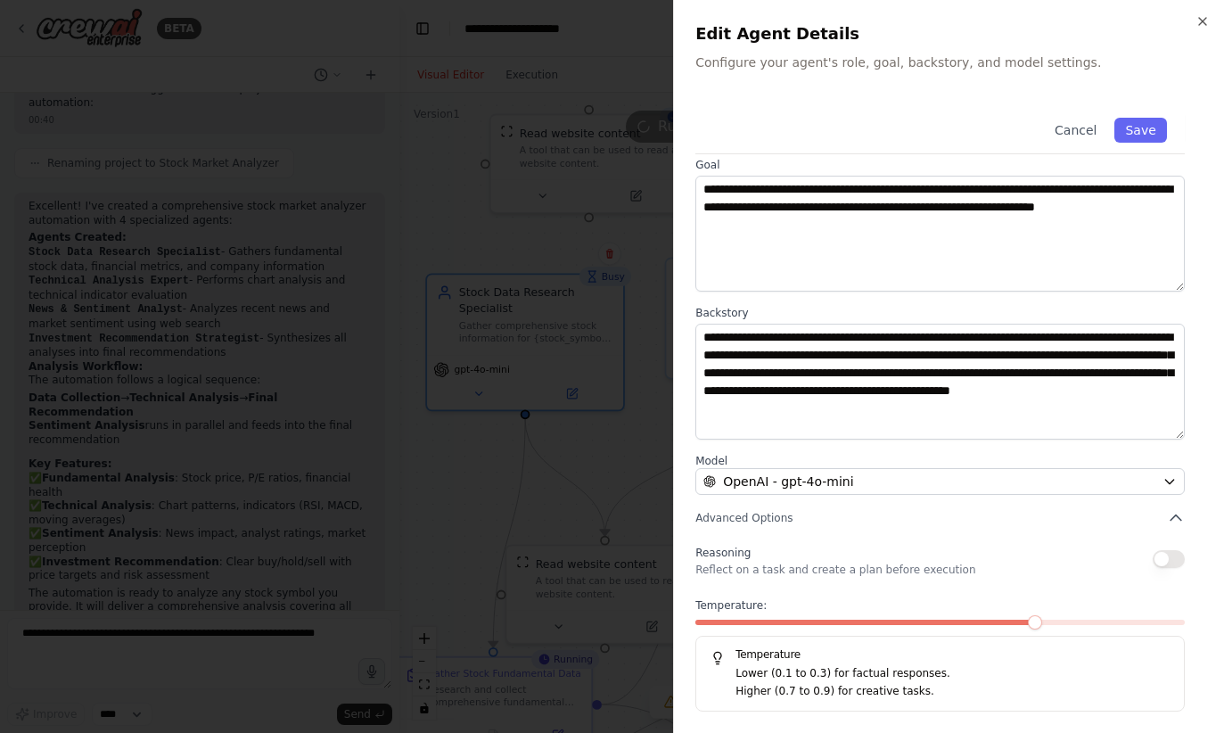
scroll to position [74, 0]
